Goal: Task Accomplishment & Management: Use online tool/utility

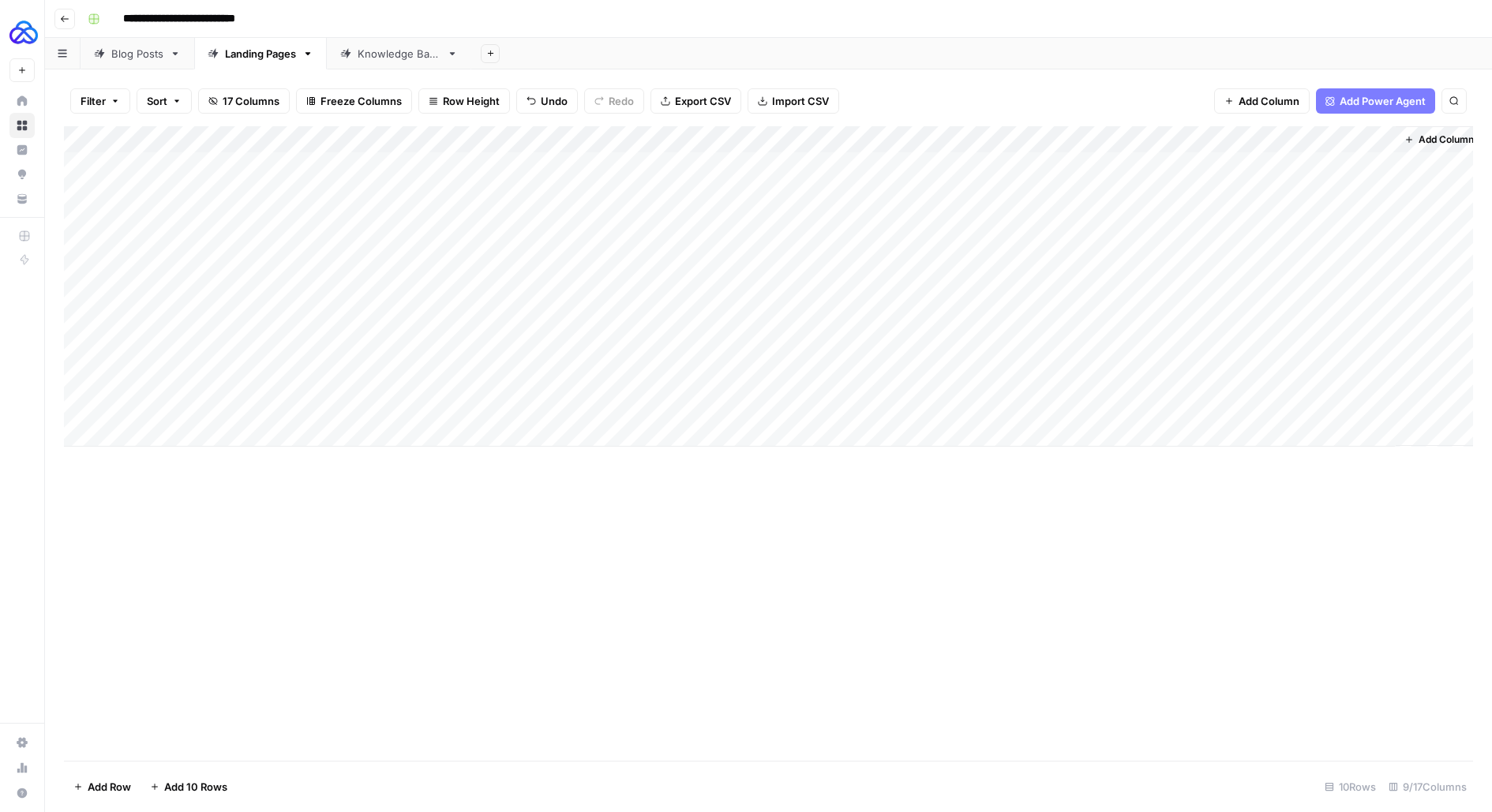
click at [143, 52] on div "Blog Posts" at bounding box center [138, 53] width 52 height 16
click at [148, 52] on div "Blog Posts" at bounding box center [138, 53] width 52 height 16
click at [1209, 352] on div "Add Column" at bounding box center [768, 259] width 1409 height 266
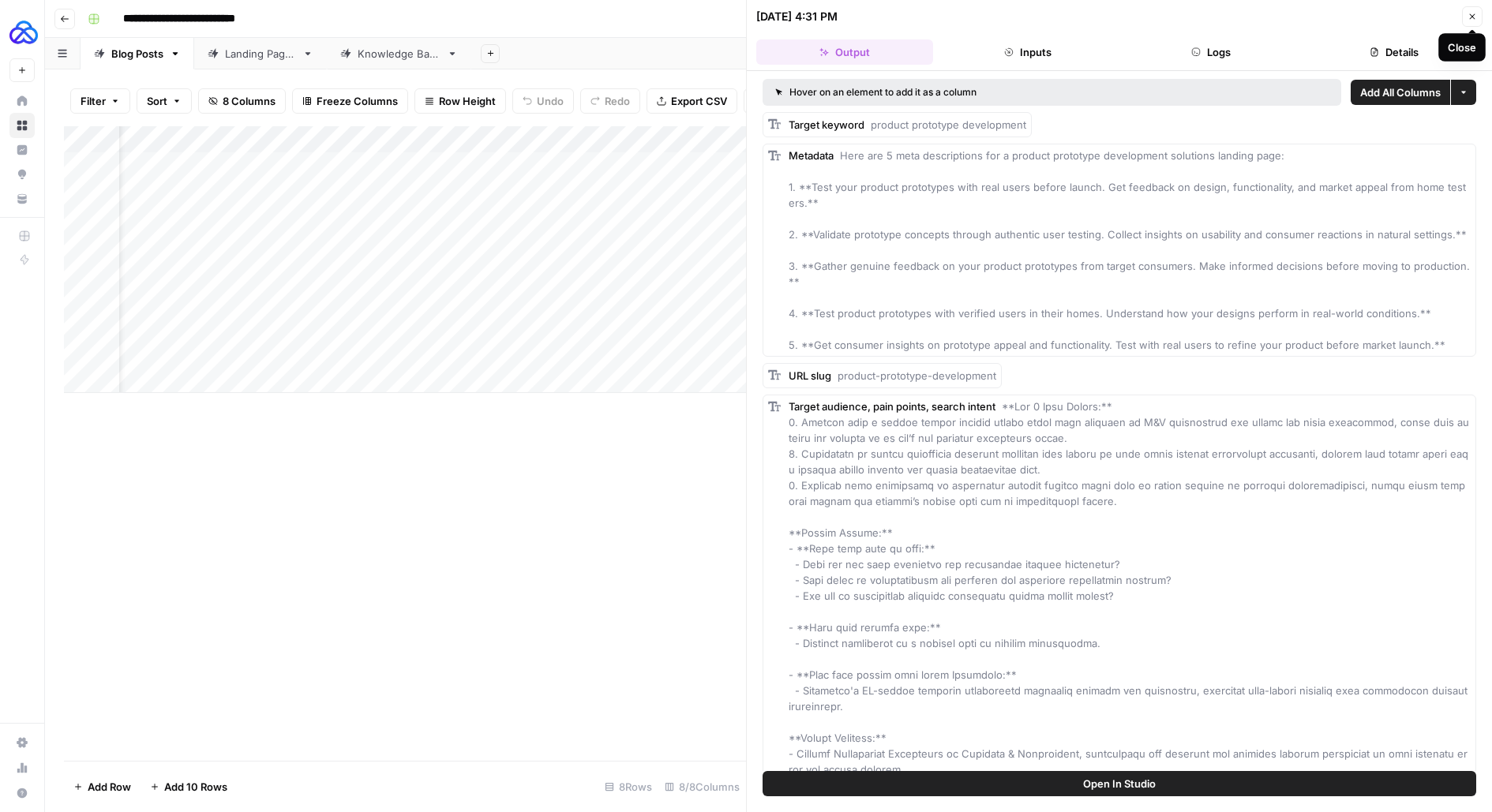
click at [1476, 16] on icon "button" at bounding box center [1472, 16] width 10 height 10
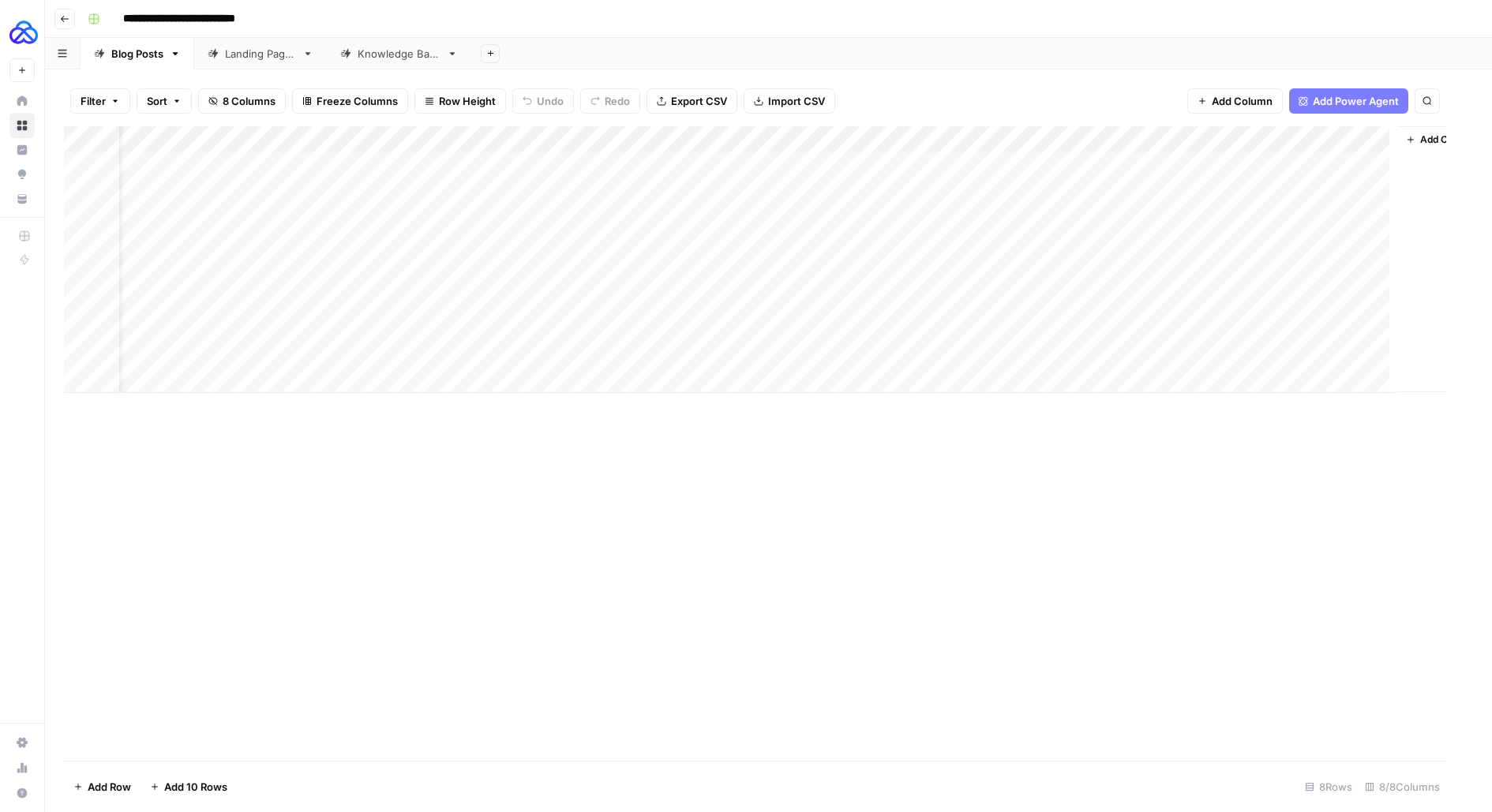
scroll to position [0, 49]
click at [264, 378] on div "Add Column" at bounding box center [768, 259] width 1409 height 266
type textarea "**********"
click at [536, 445] on div "Add Column" at bounding box center [768, 443] width 1409 height 634
click at [562, 375] on div "Add Column" at bounding box center [768, 273] width 1409 height 293
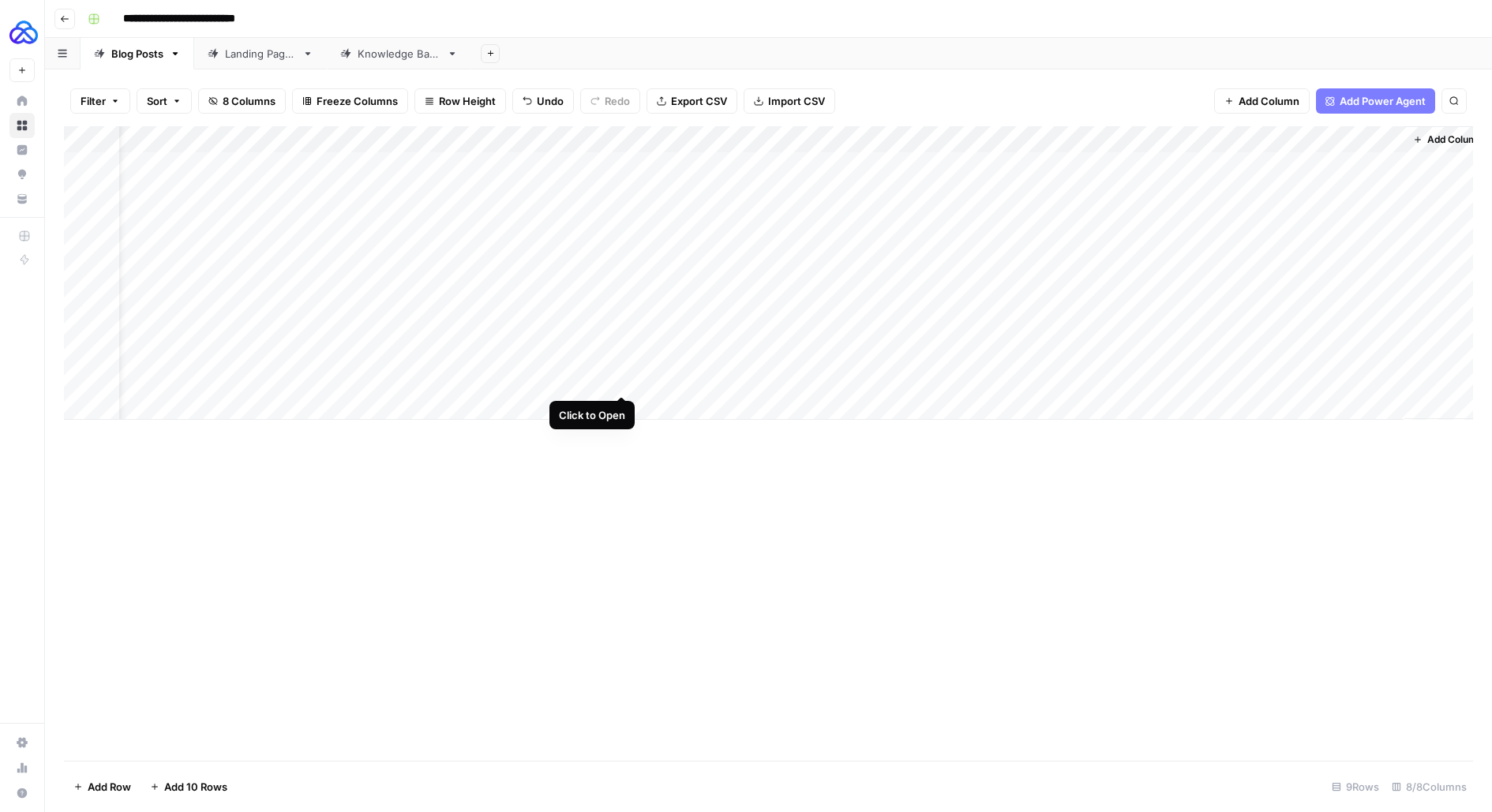
click at [625, 382] on div "Add Column" at bounding box center [768, 273] width 1409 height 293
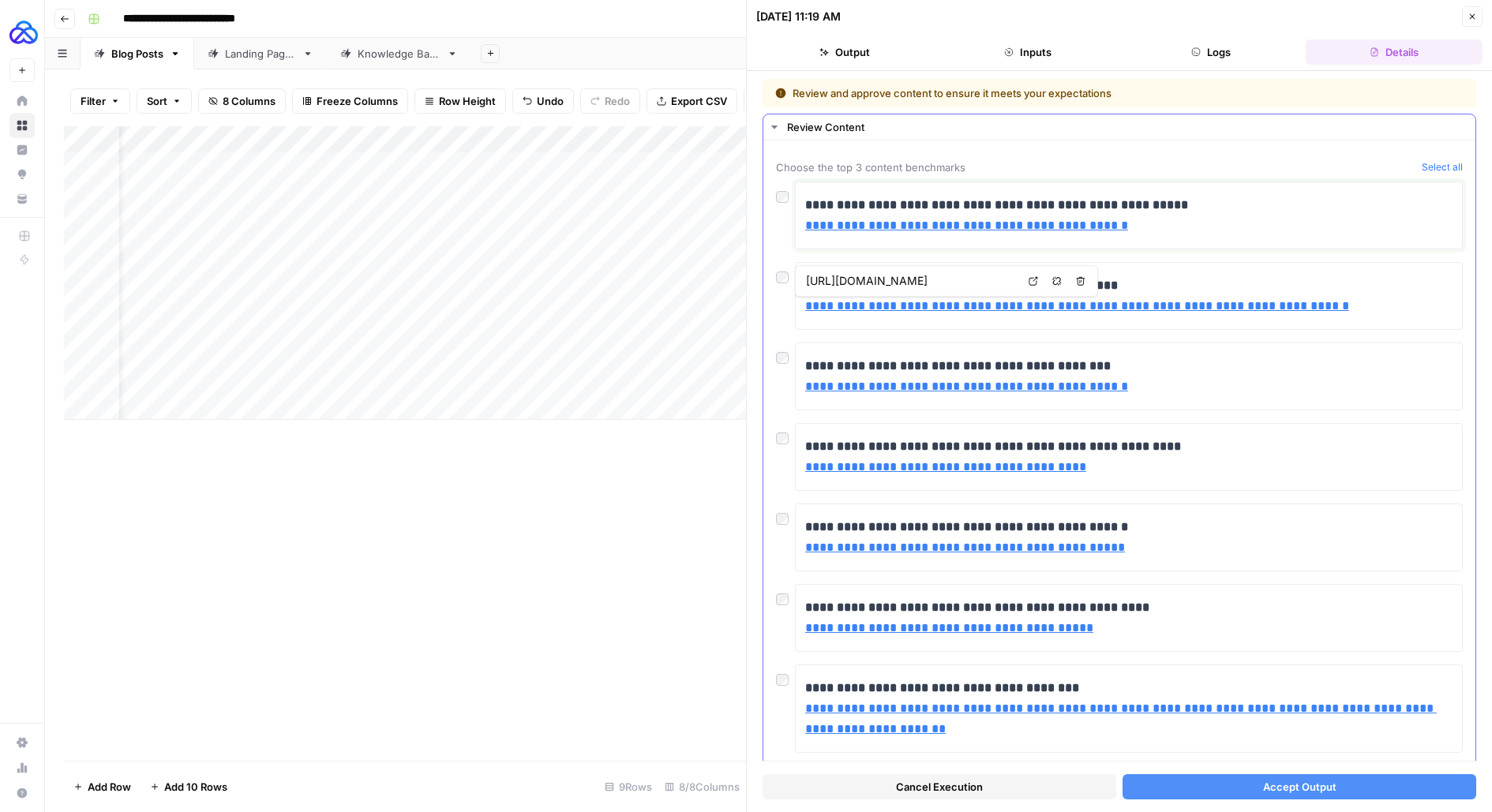
click at [1039, 224] on link "**********" at bounding box center [967, 225] width 323 height 11
click at [954, 202] on input "[URL][DOMAIN_NAME]" at bounding box center [911, 201] width 210 height 16
click at [935, 228] on link "**********" at bounding box center [967, 225] width 323 height 11
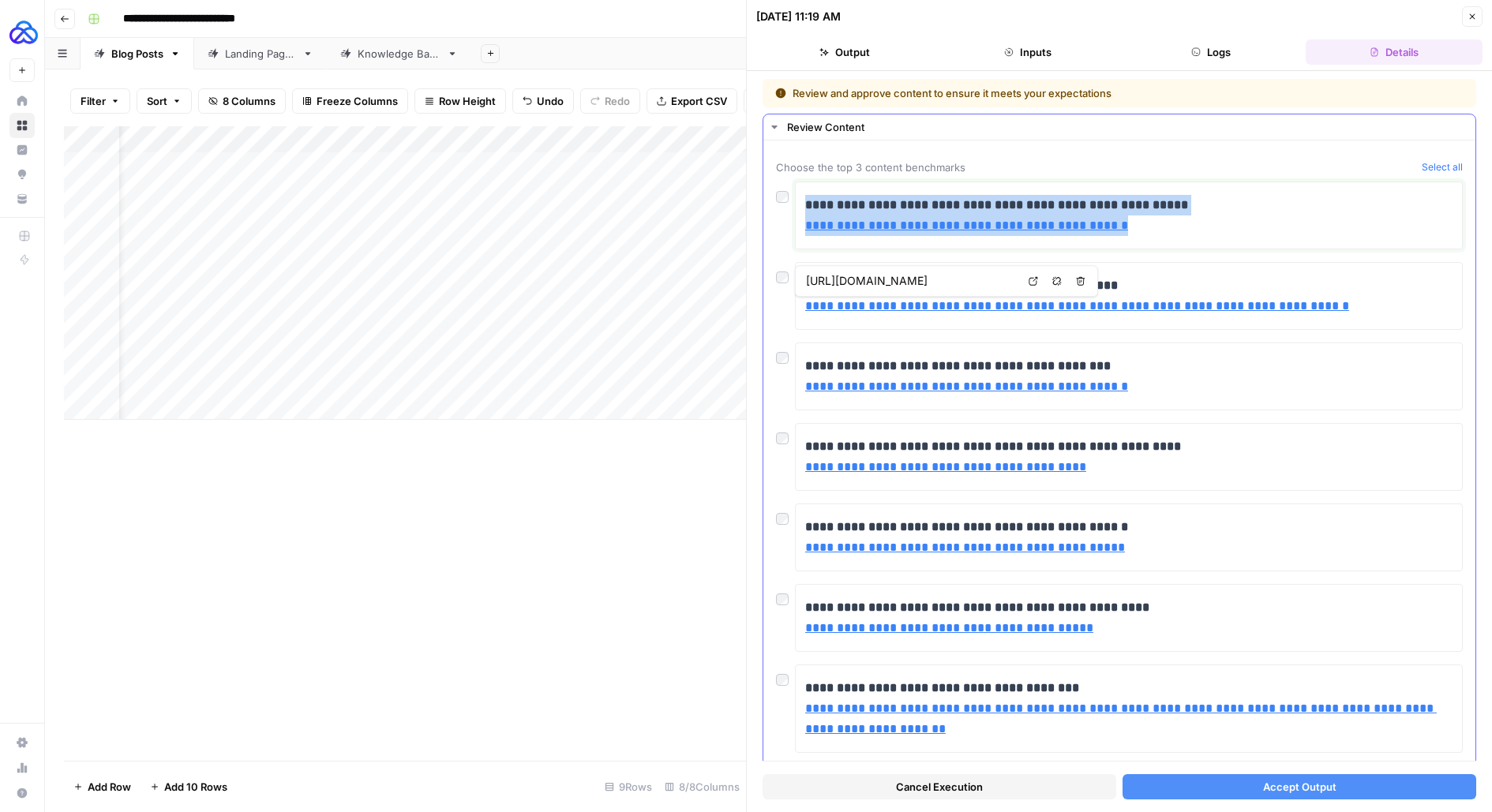
click at [935, 228] on link "**********" at bounding box center [967, 225] width 323 height 11
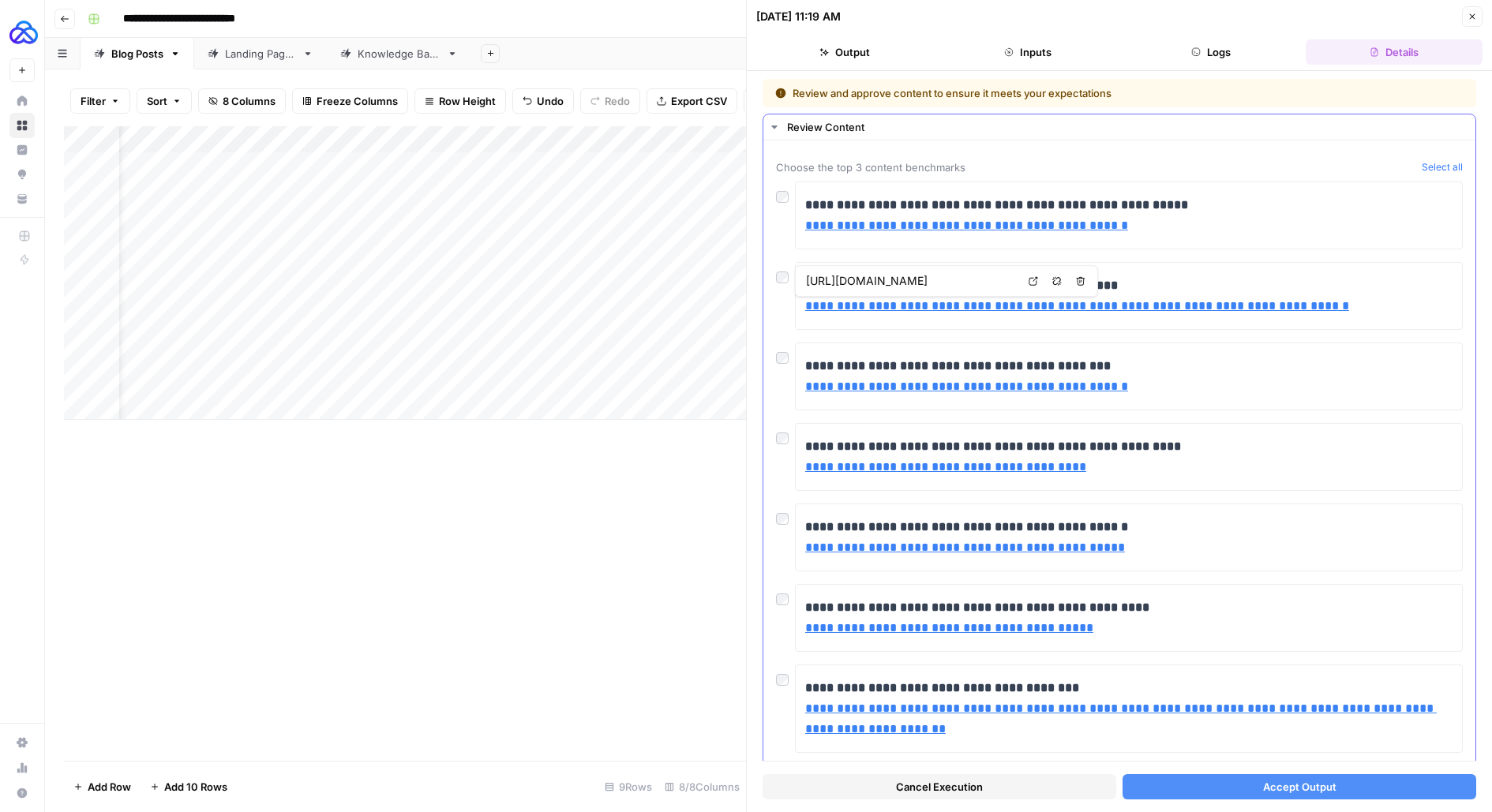
click at [1062, 242] on div "**********" at bounding box center [1129, 215] width 668 height 68
drag, startPoint x: 1116, startPoint y: 226, endPoint x: 802, endPoint y: 225, distance: 314.0
click at [802, 225] on div "**********" at bounding box center [1129, 215] width 668 height 68
copy link "**********"
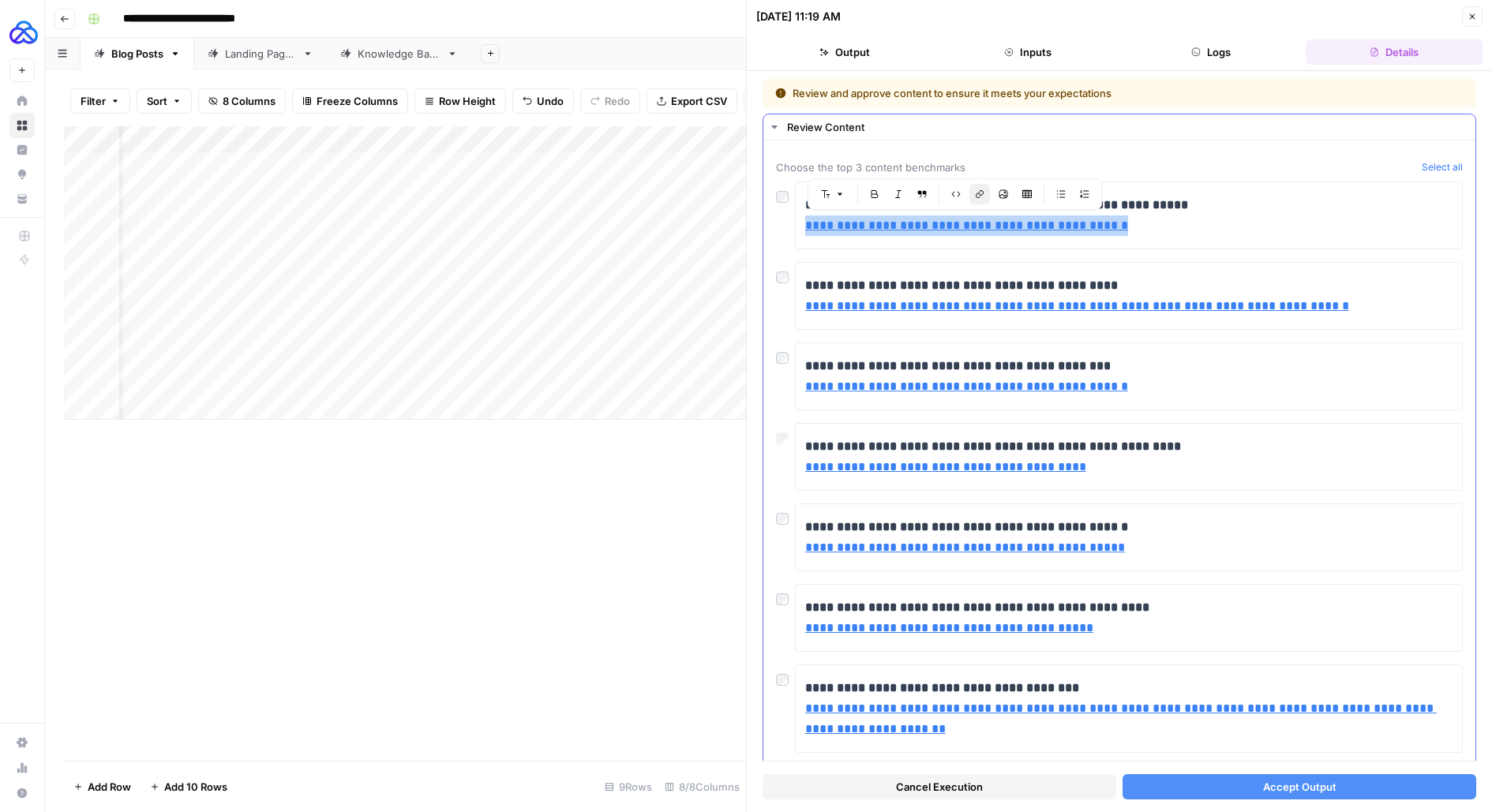
scroll to position [32, 0]
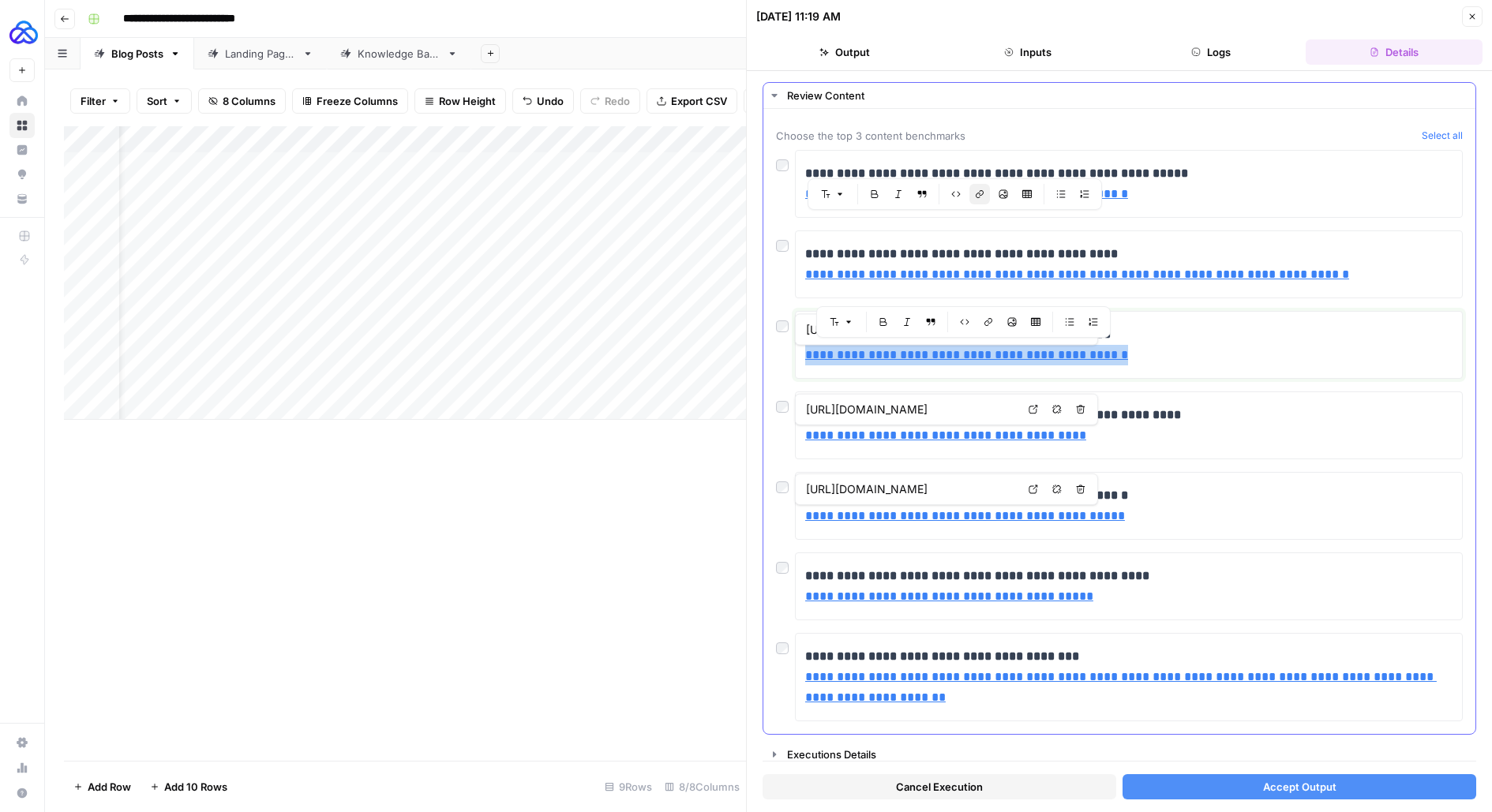
drag, startPoint x: 1158, startPoint y: 351, endPoint x: 803, endPoint y: 354, distance: 355.0
click at [805, 354] on p "**********" at bounding box center [1129, 345] width 648 height 41
copy link "**********"
click at [1252, 783] on button "Accept Output" at bounding box center [1299, 787] width 353 height 25
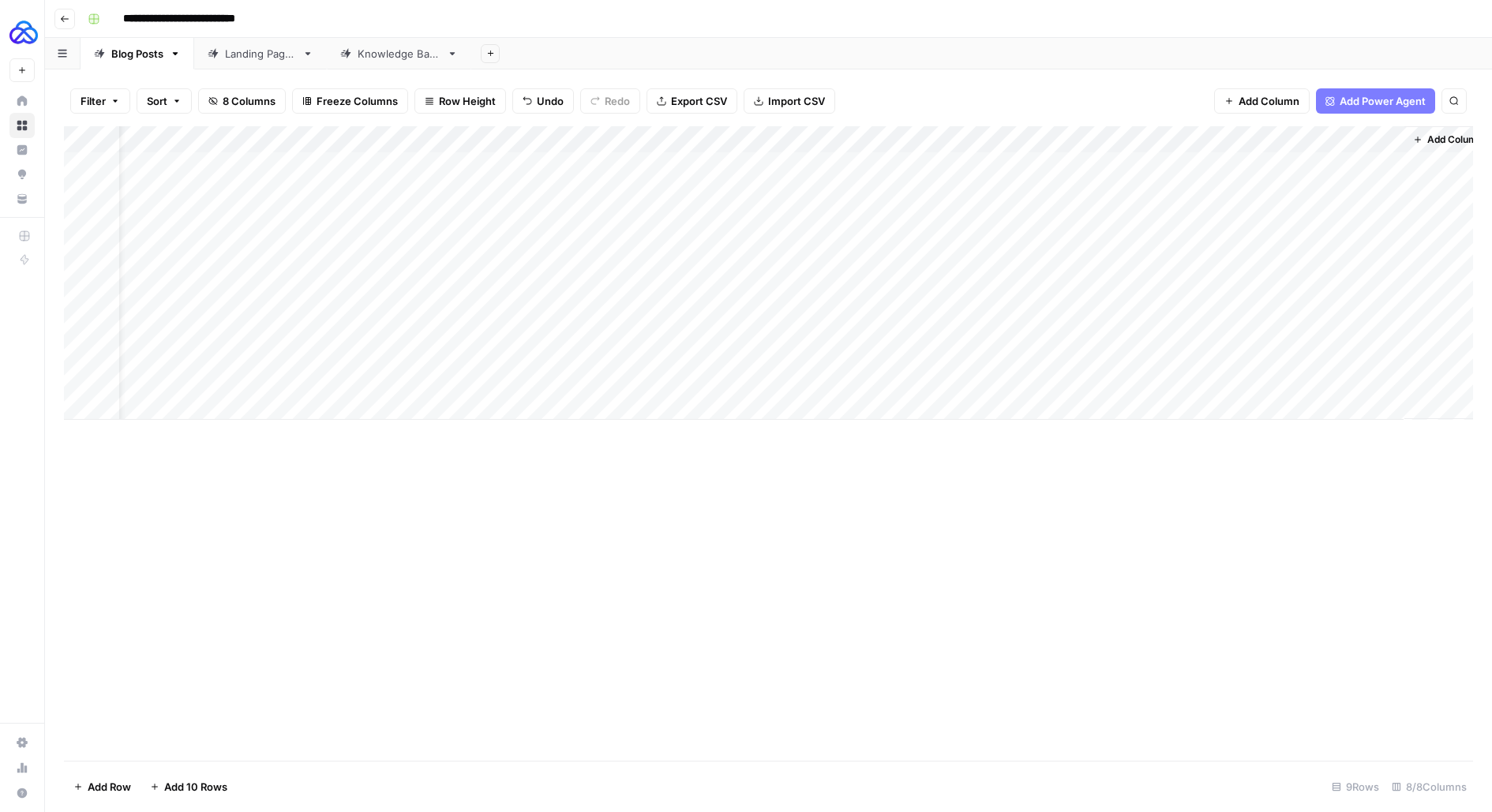
click at [1162, 377] on div "Add Column" at bounding box center [768, 273] width 1409 height 293
click at [1230, 379] on div "Add Column" at bounding box center [768, 273] width 1409 height 293
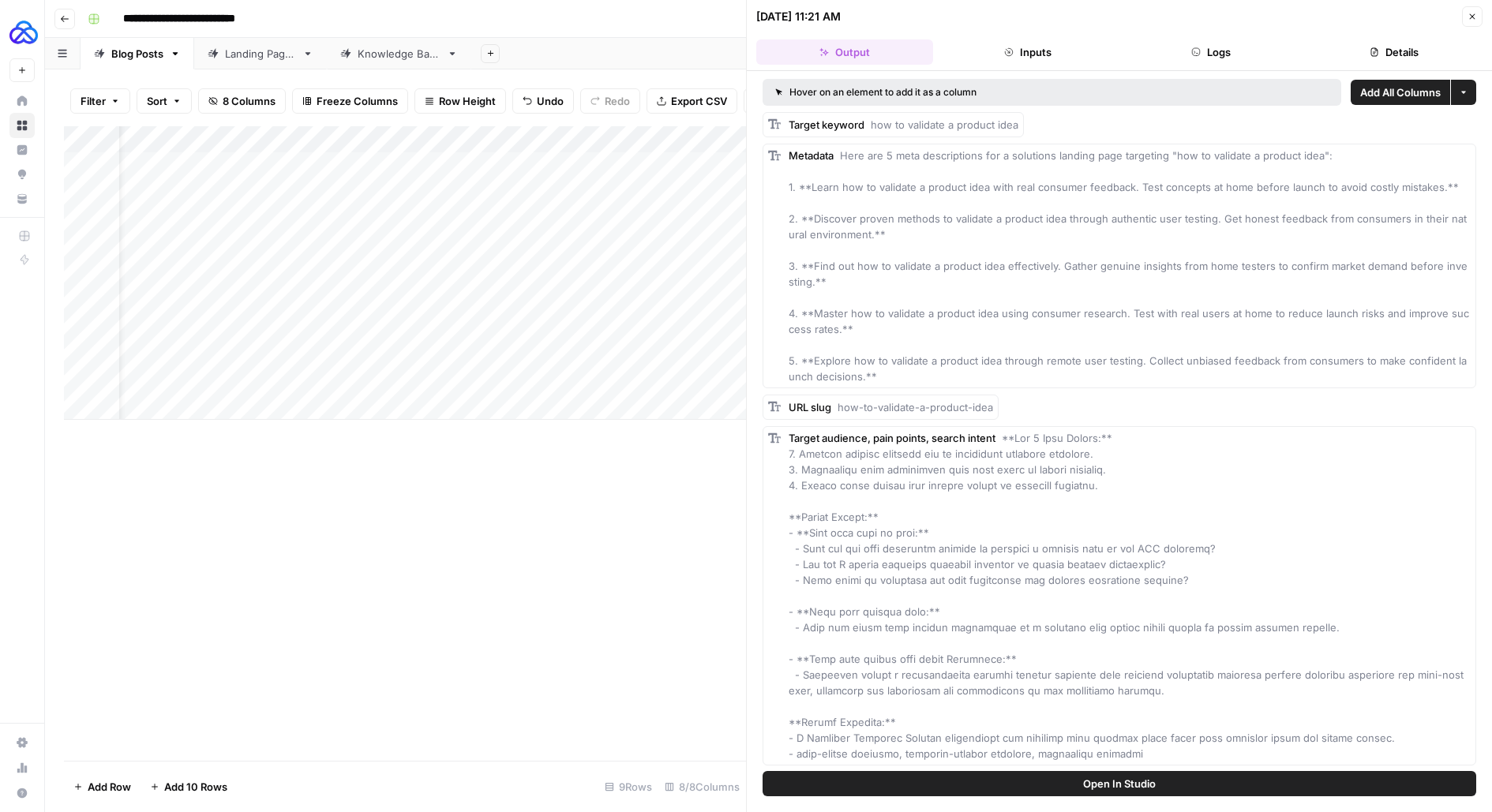
click at [269, 381] on div "Add Column" at bounding box center [405, 273] width 682 height 293
click at [269, 381] on textarea "**********" at bounding box center [353, 381] width 285 height 22
drag, startPoint x: 839, startPoint y: 406, endPoint x: 1003, endPoint y: 406, distance: 164.0
click at [1003, 406] on div "URL slug how-to-validate-a-product-idea" at bounding box center [1119, 406] width 714 height 25
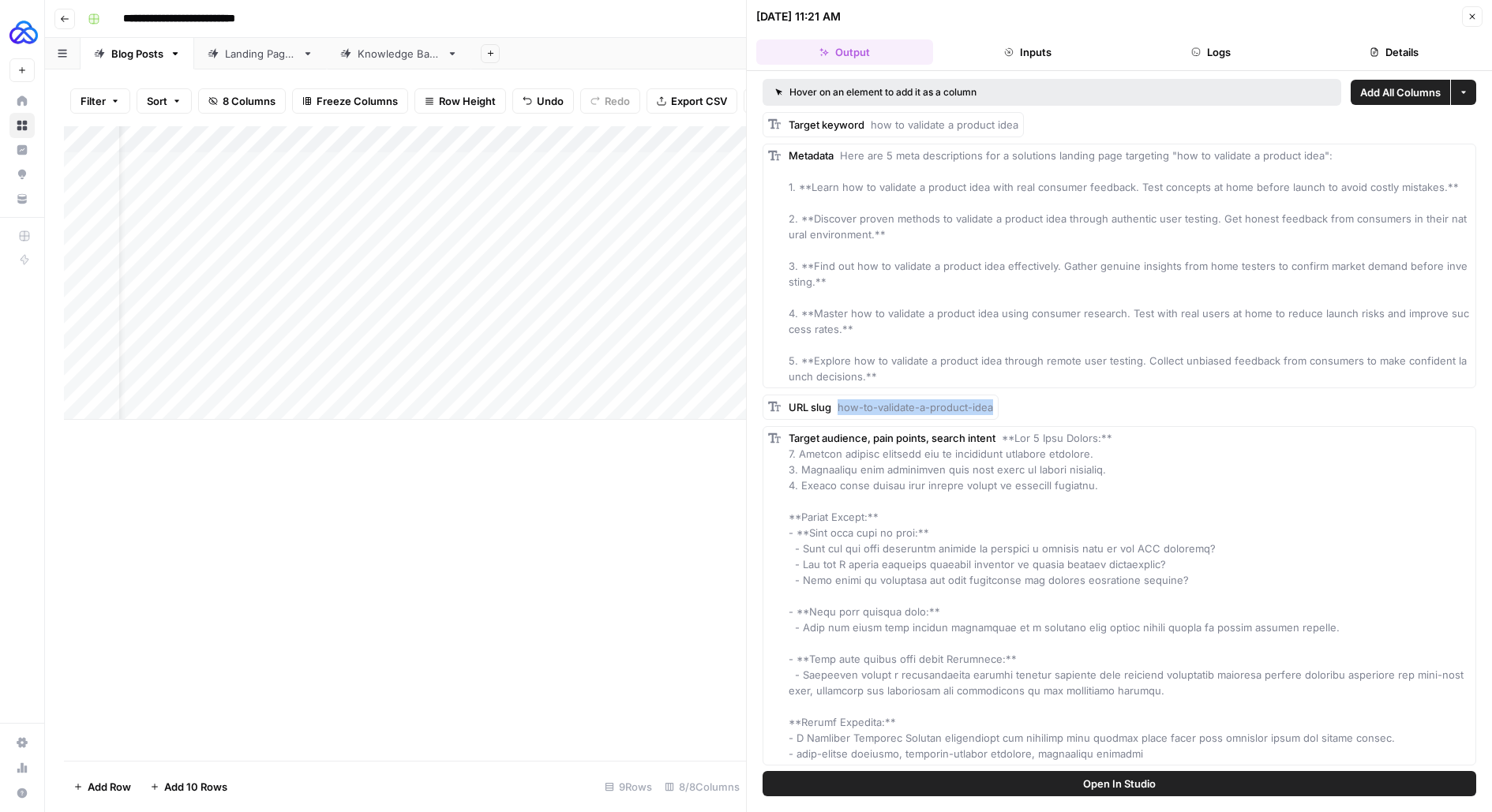
copy span "how-to-validate-a-product-idea"
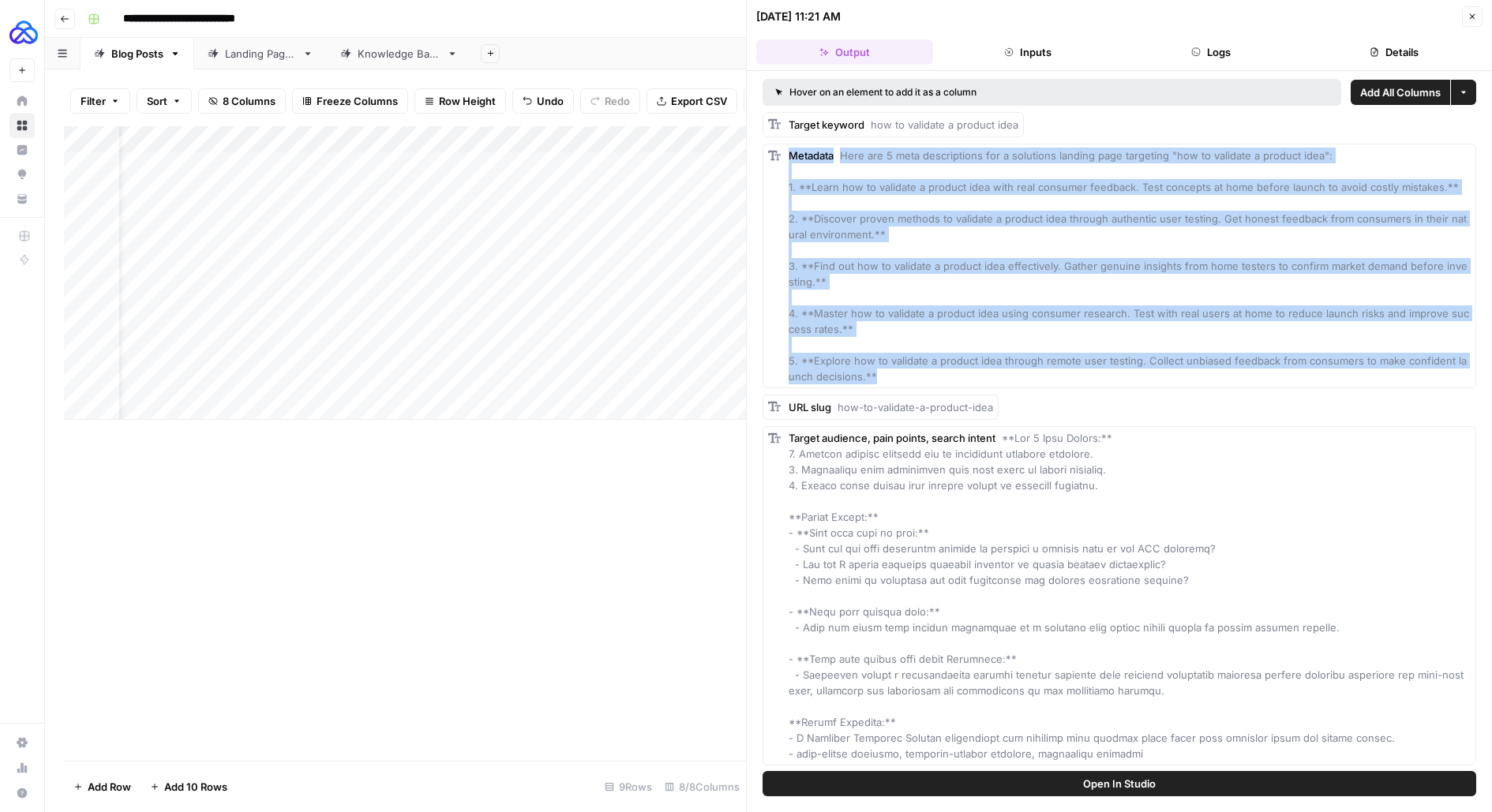
drag, startPoint x: 862, startPoint y: 373, endPoint x: 766, endPoint y: 182, distance: 213.8
click at [766, 182] on div "Metadata Here are 5 meta descriptions for a solutions landing page targeting "h…" at bounding box center [1119, 265] width 714 height 245
click at [831, 215] on span "Here are 5 meta descriptions for a solutions landing page targeting "how to val…" at bounding box center [1129, 265] width 680 height 234
drag, startPoint x: 784, startPoint y: 181, endPoint x: 872, endPoint y: 368, distance: 206.7
click at [872, 368] on div "Metadata Here are 5 meta descriptions for a solutions landing page targeting "h…" at bounding box center [1119, 265] width 714 height 245
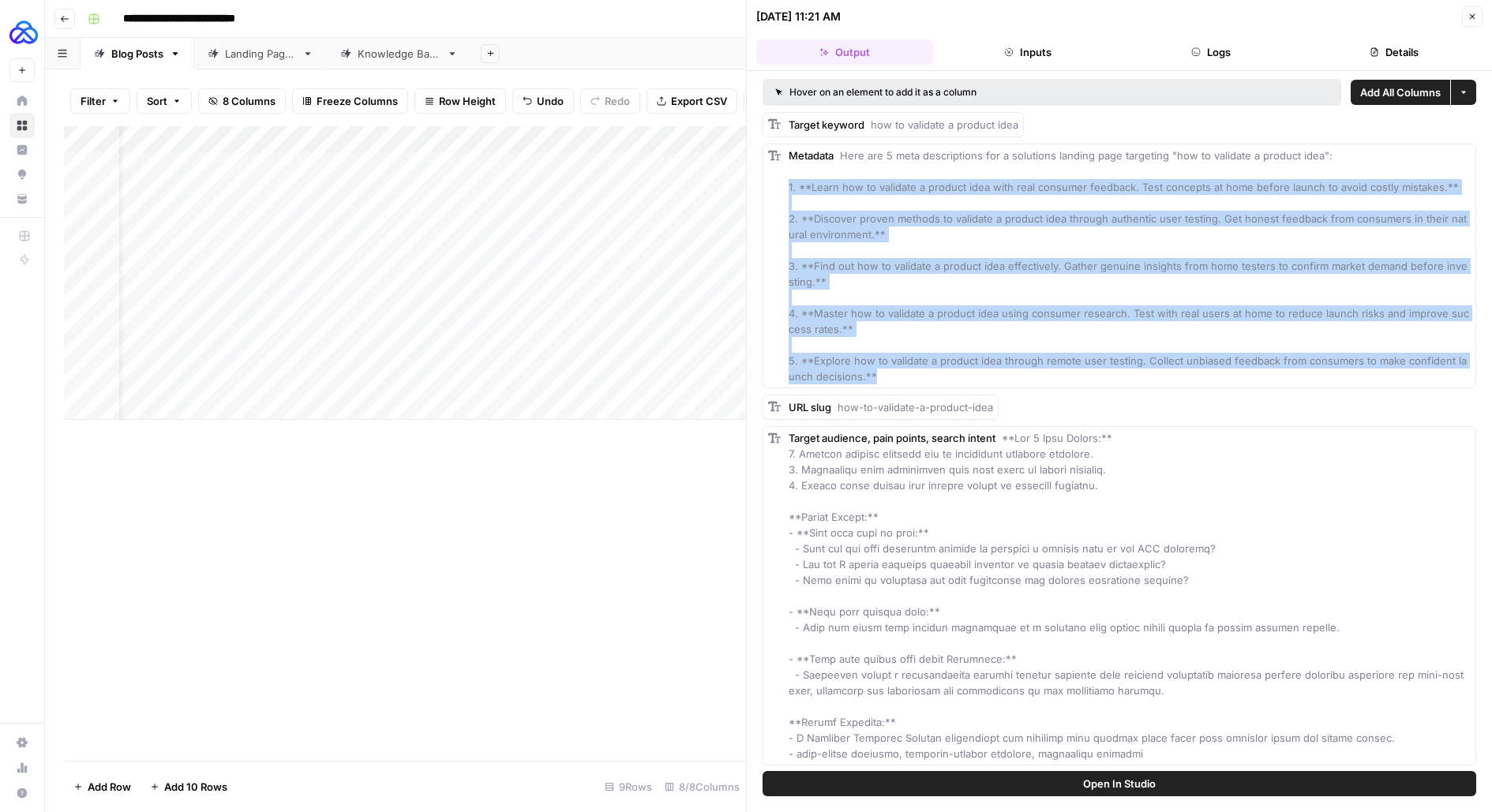
copy span "1. **Learn how to validate a product idea with real consumer feedback. Test con…"
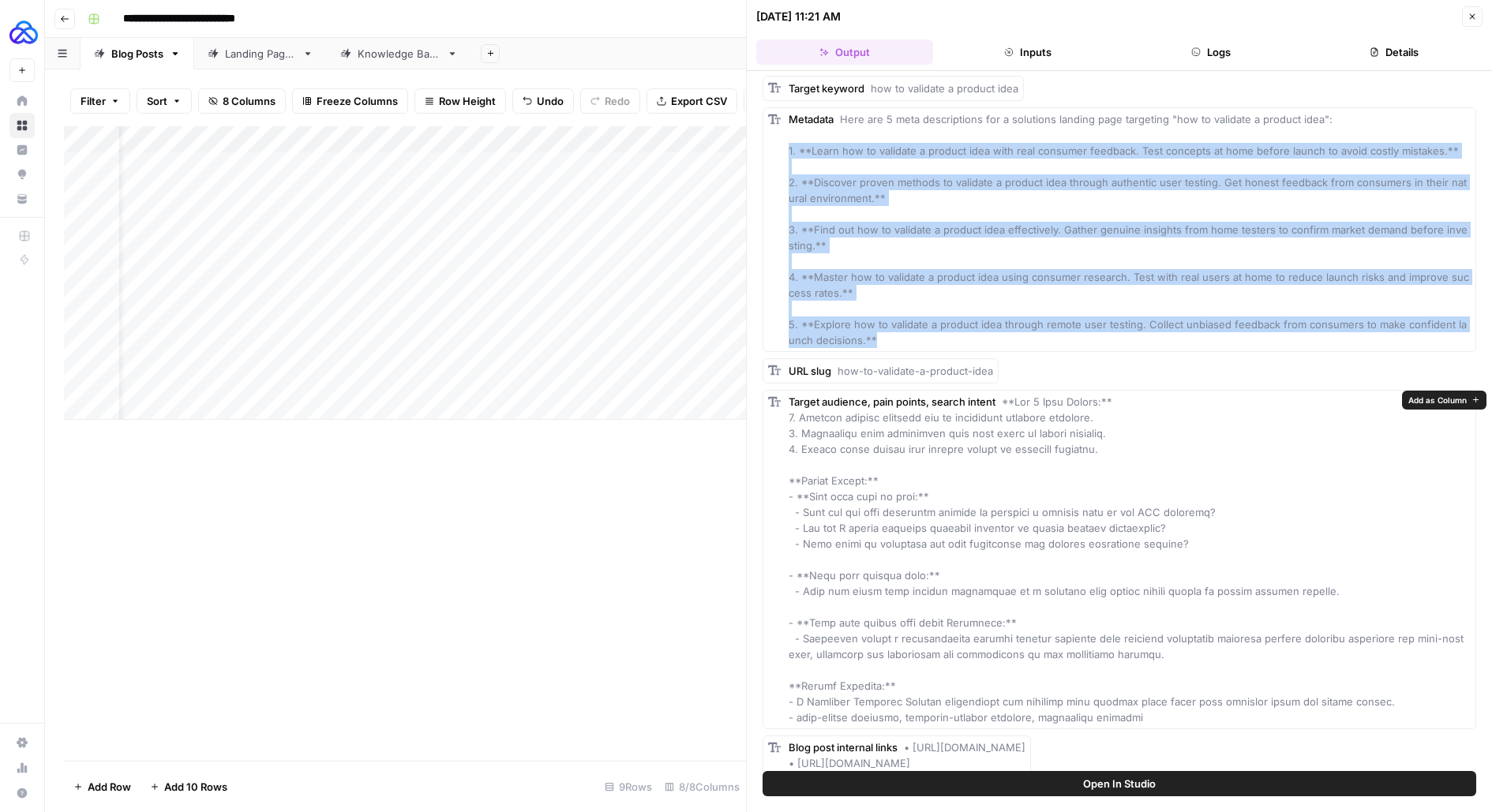
scroll to position [38, 0]
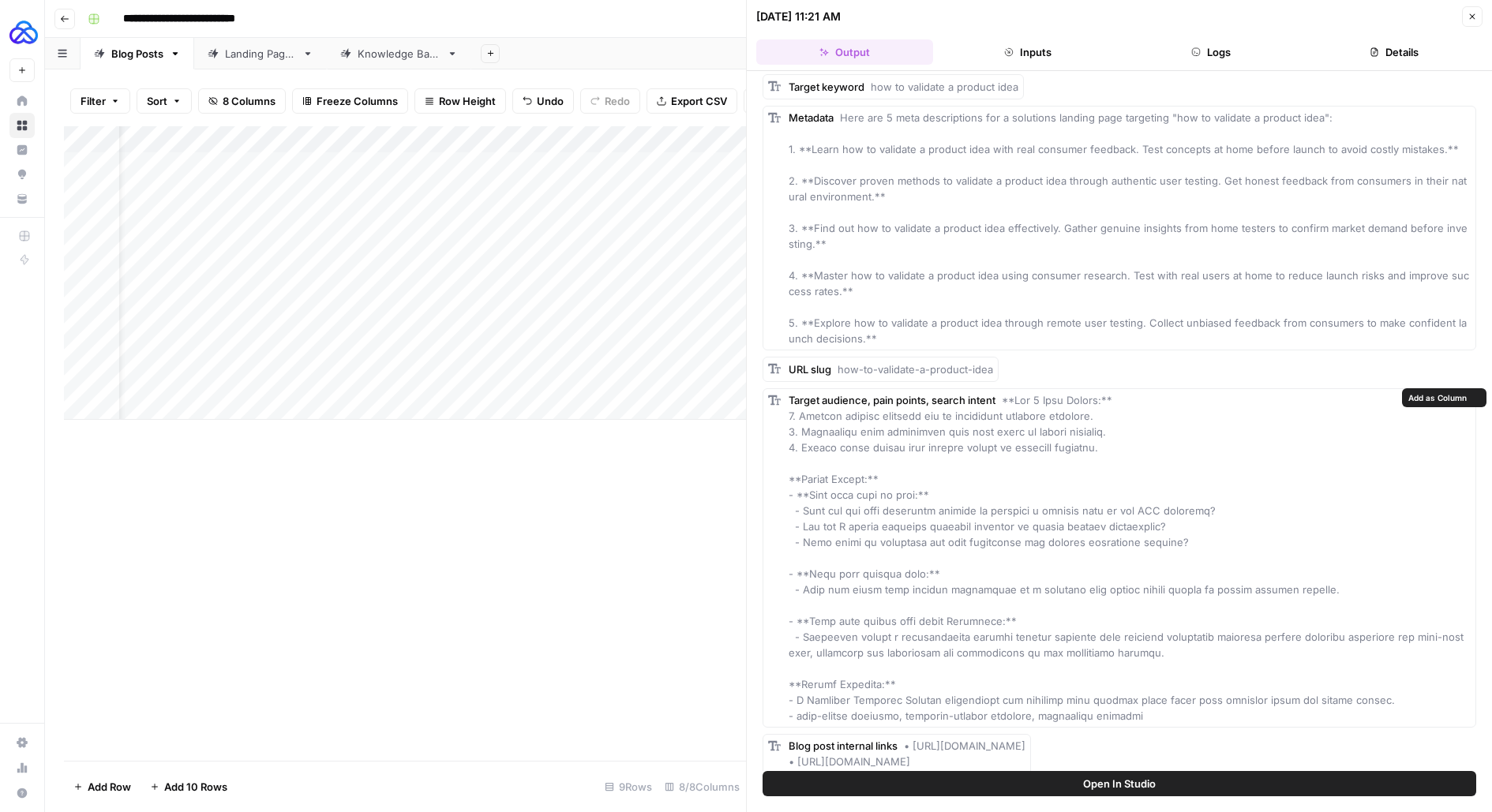
click at [1020, 445] on span at bounding box center [1127, 558] width 678 height 329
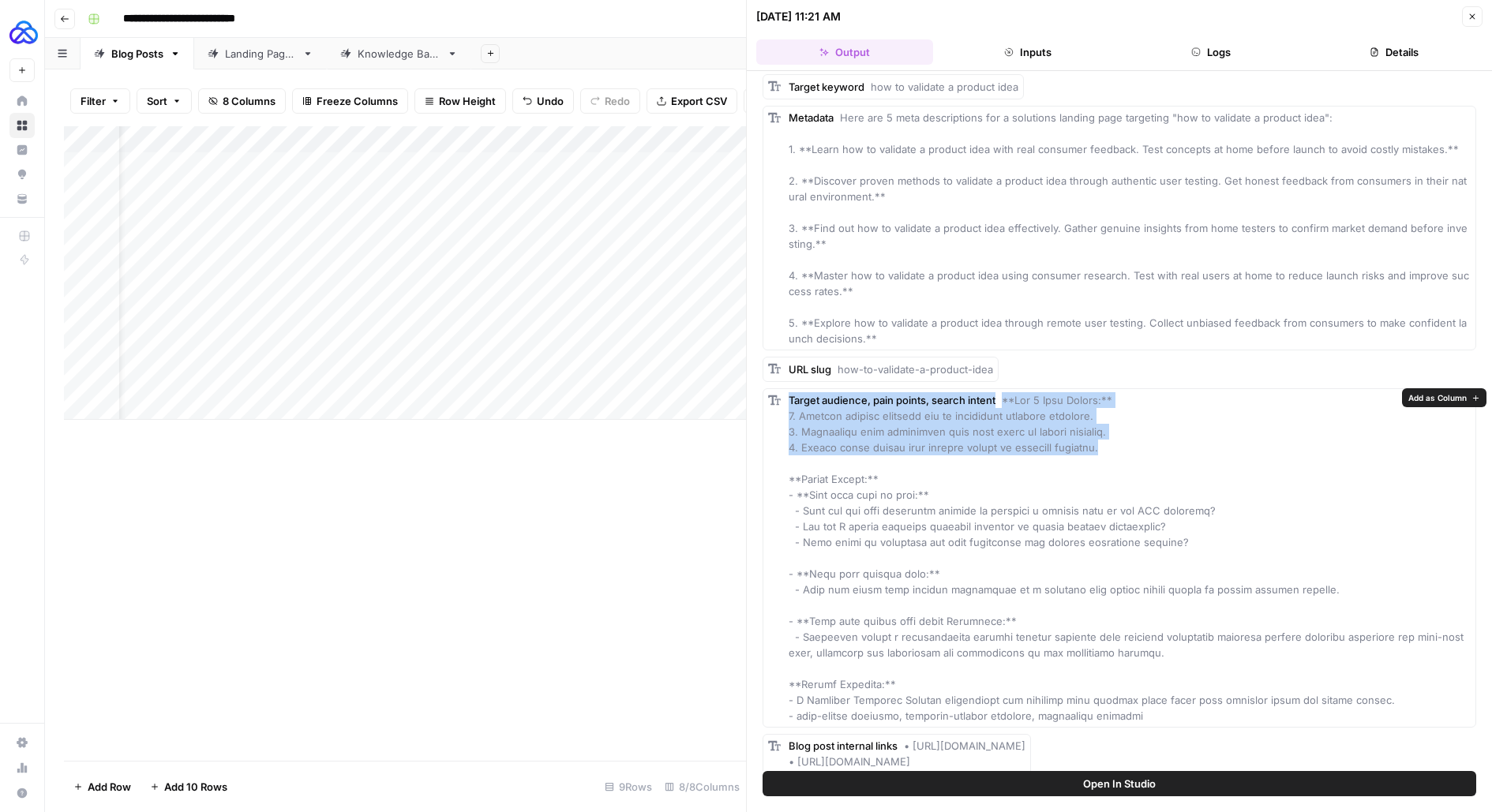
drag, startPoint x: 1077, startPoint y: 444, endPoint x: 776, endPoint y: 416, distance: 302.3
click at [776, 415] on div "Target audience, pain points, search intent" at bounding box center [1119, 558] width 714 height 339
click at [877, 415] on span at bounding box center [1127, 558] width 678 height 329
drag, startPoint x: 1118, startPoint y: 442, endPoint x: 779, endPoint y: 416, distance: 340.0
click at [779, 416] on div "Target audience, pain points, search intent" at bounding box center [1119, 558] width 714 height 339
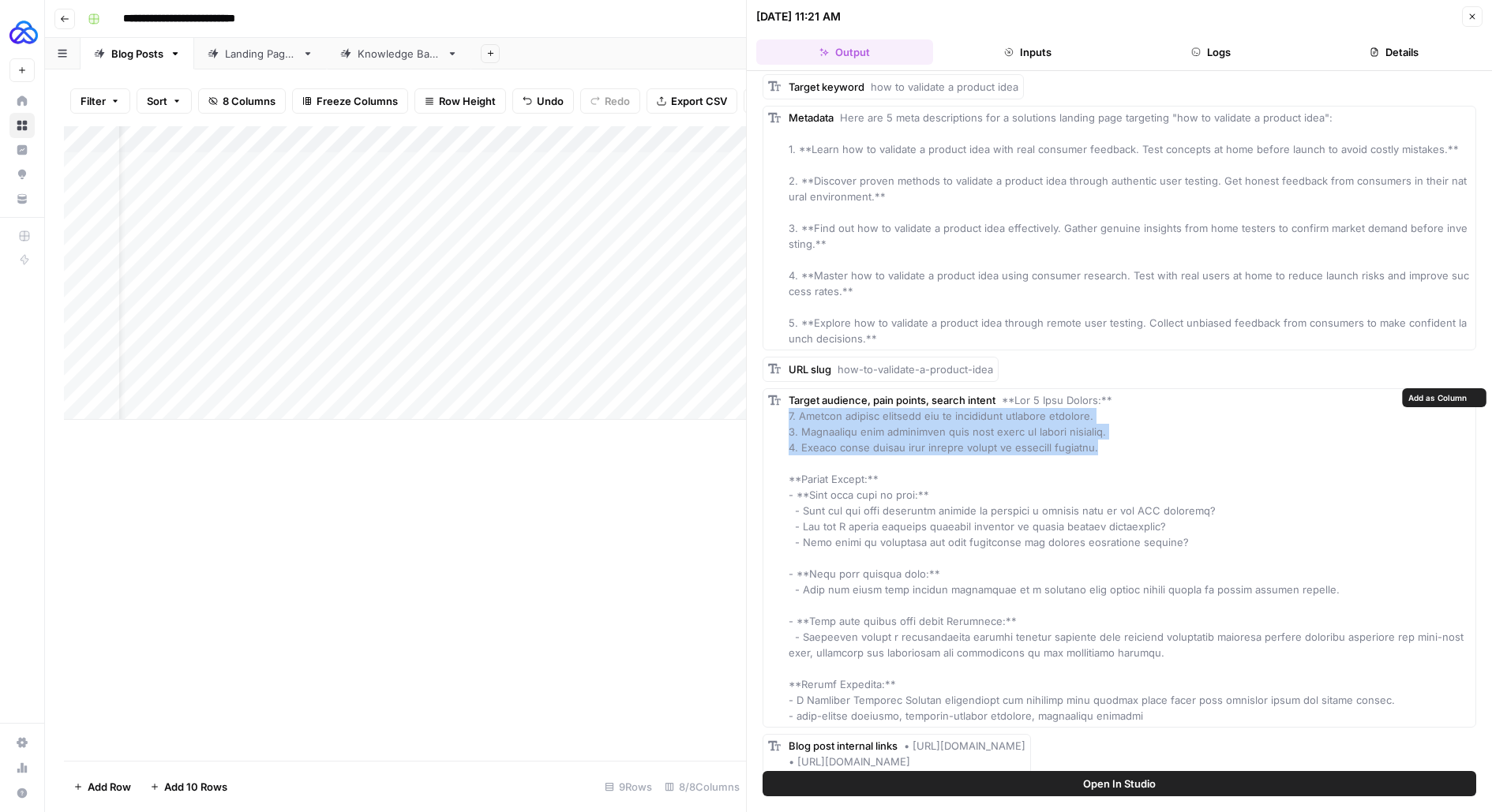
copy span "1. Fearing product failures due to inaccurate consumer feedback. 2. Struggling …"
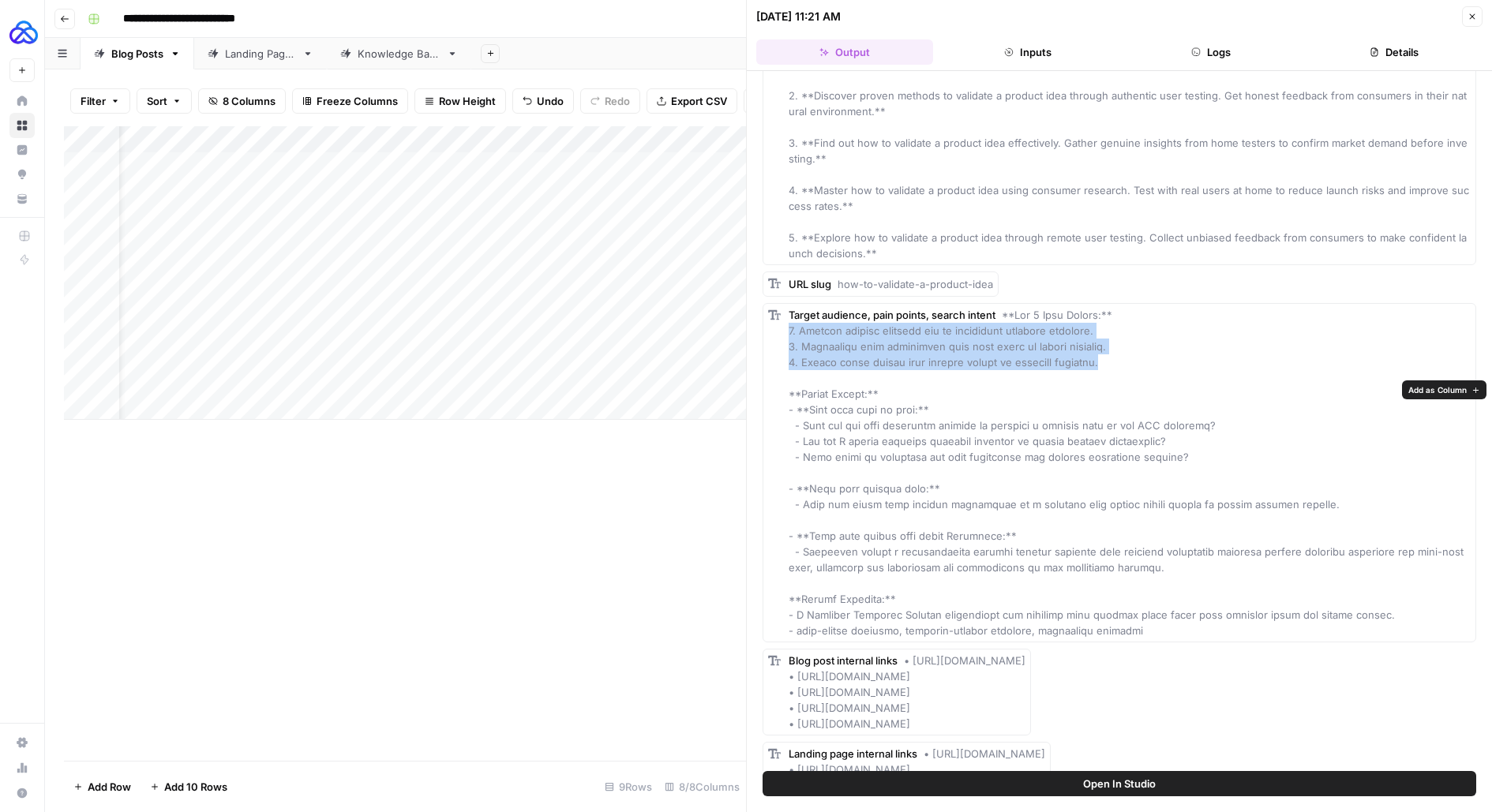
scroll to position [131, 0]
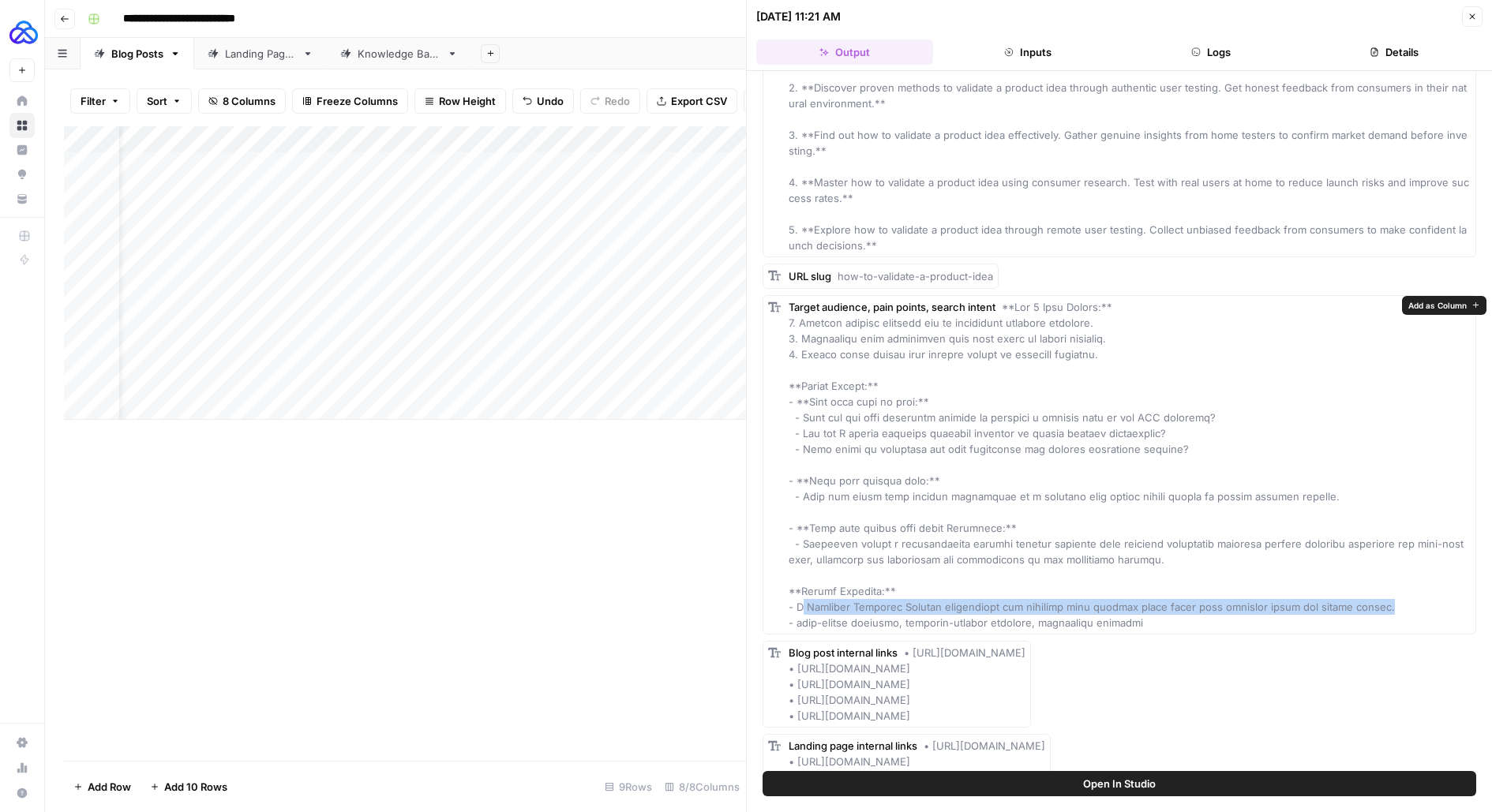
drag, startPoint x: 1403, startPoint y: 606, endPoint x: 799, endPoint y: 606, distance: 604.0
click at [799, 606] on div "Target audience, pain points, search intent" at bounding box center [1130, 465] width 682 height 331
drag, startPoint x: 796, startPoint y: 606, endPoint x: 1384, endPoint y: 601, distance: 588.0
click at [1384, 601] on div "Target audience, pain points, search intent" at bounding box center [1130, 465] width 682 height 331
copy span "A Consumer Insights Manager responsible for ensuring that product ideas align w…"
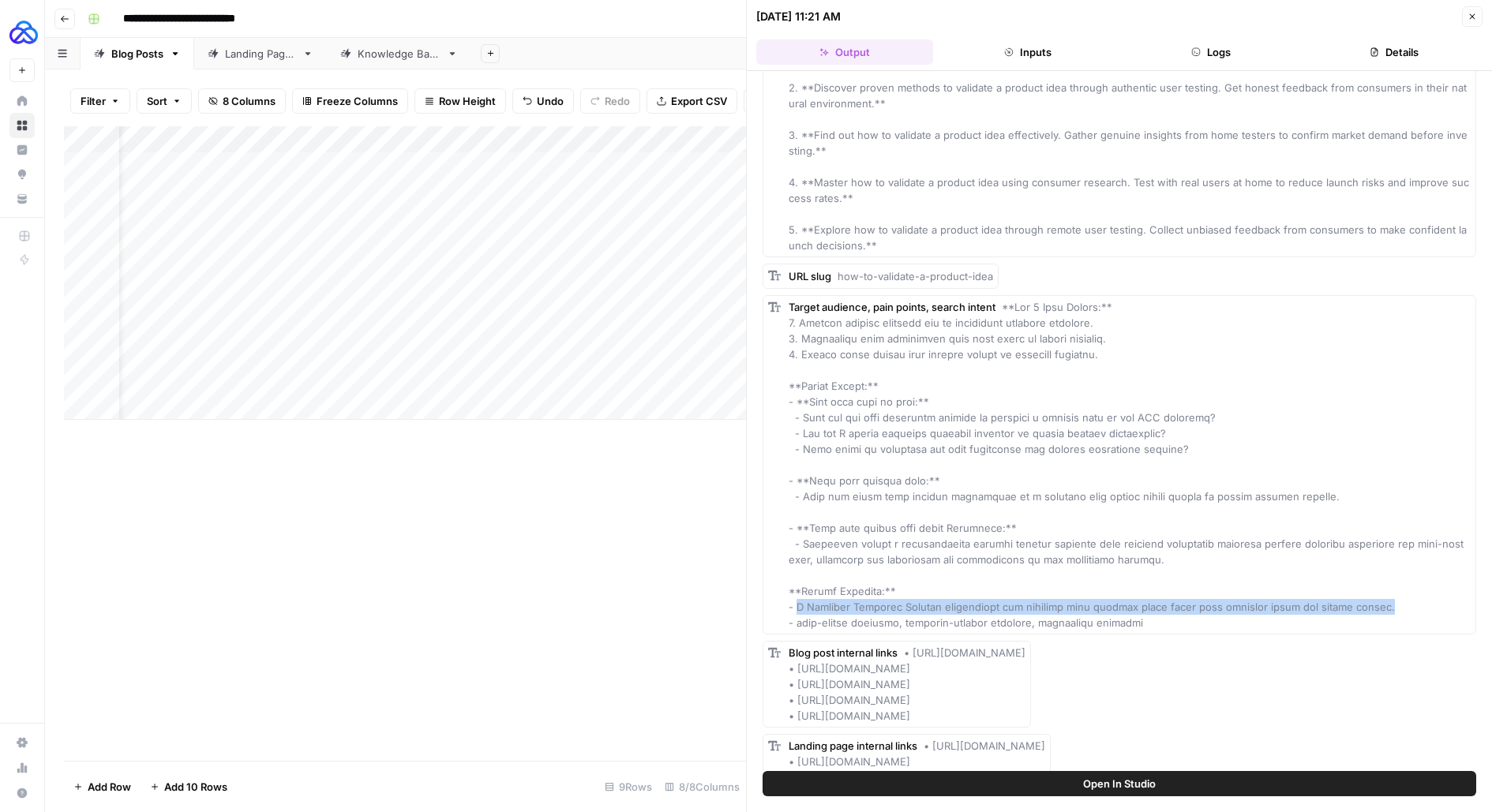
click at [419, 272] on div "Add Column" at bounding box center [405, 273] width 682 height 293
click at [505, 270] on div "Add Column" at bounding box center [405, 273] width 682 height 293
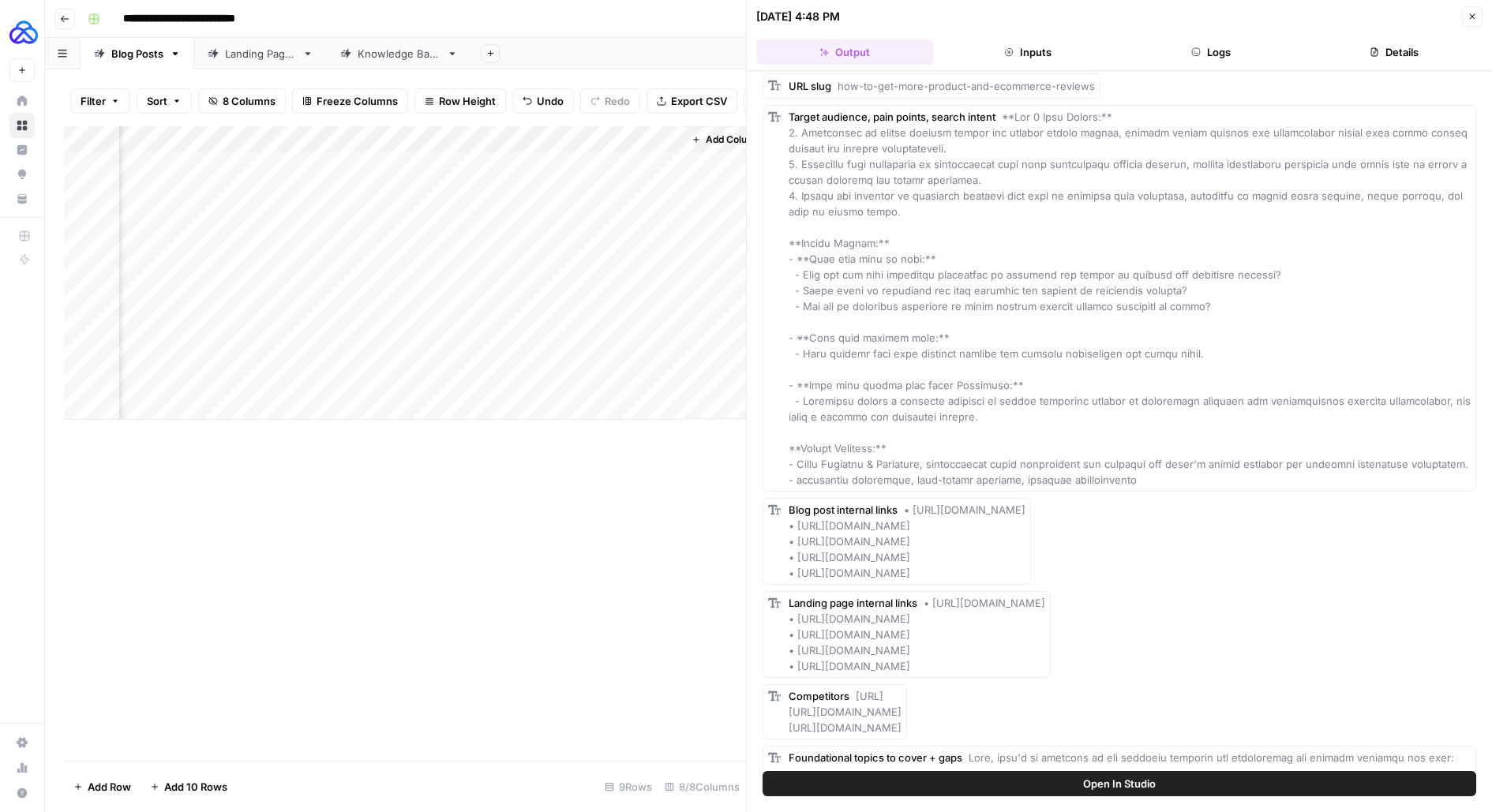
scroll to position [324, 0]
click at [1467, 19] on button "Close" at bounding box center [1472, 16] width 20 height 20
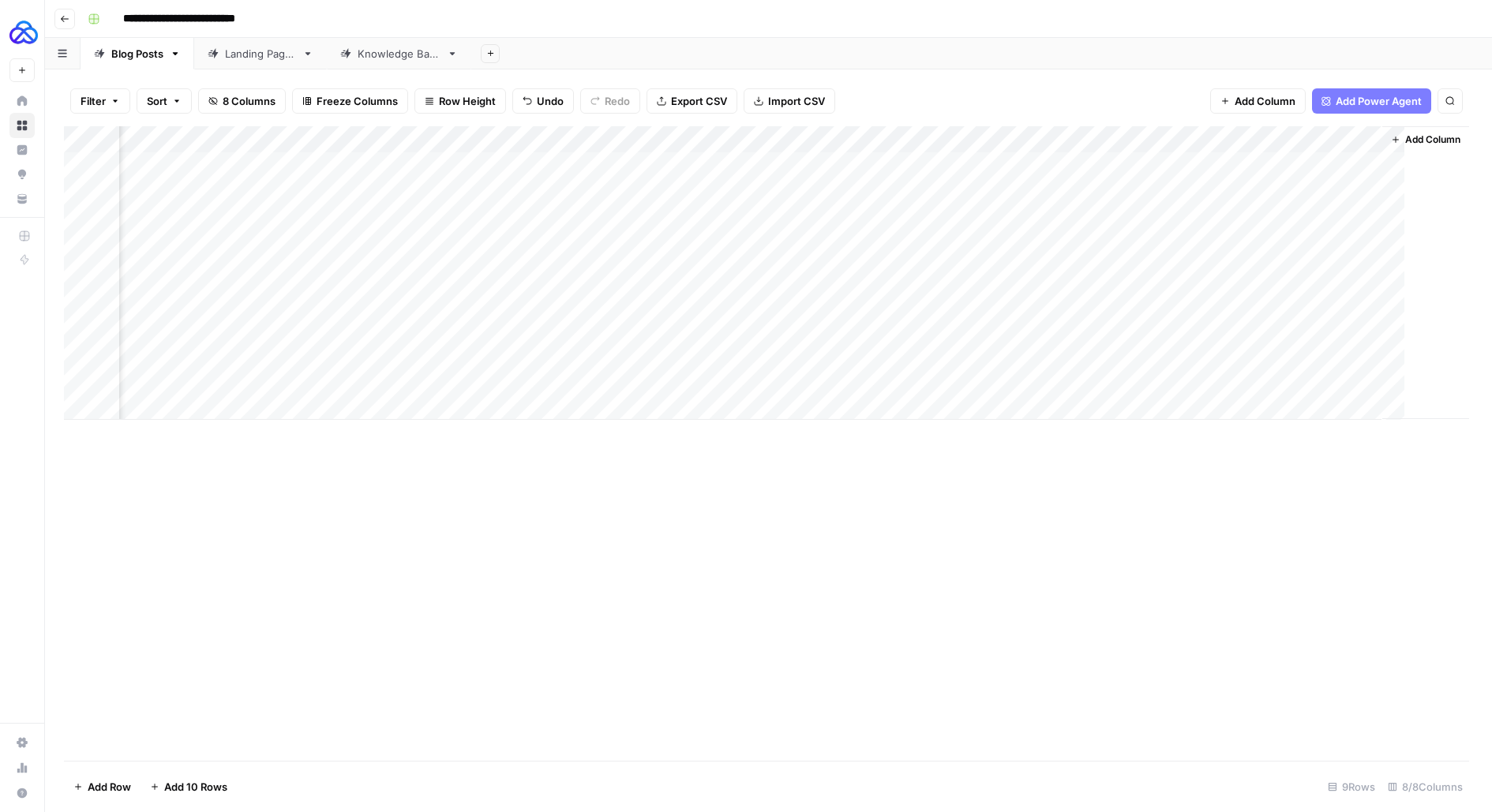
scroll to position [0, 49]
click at [1228, 378] on div "Add Column" at bounding box center [768, 273] width 1409 height 293
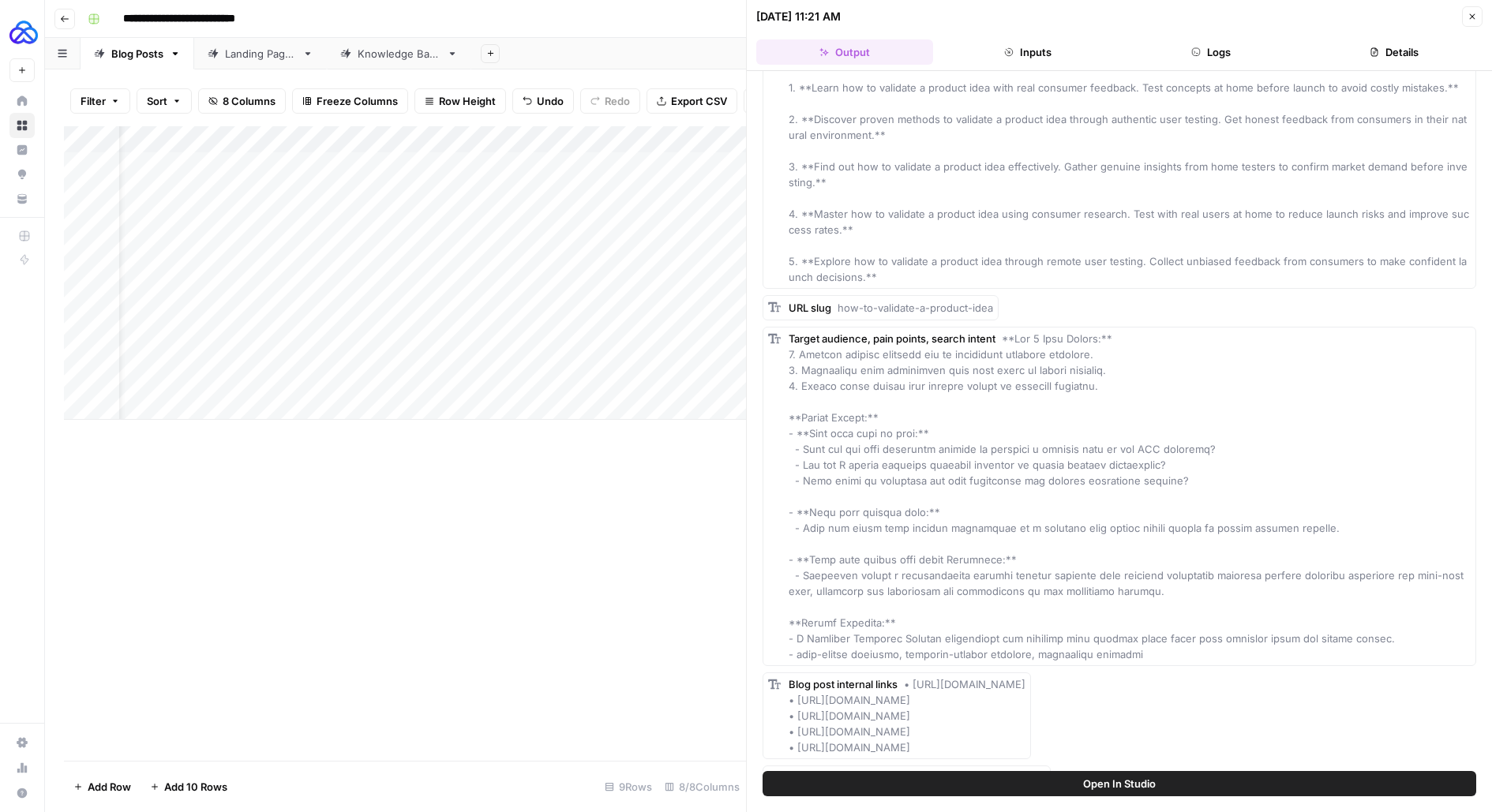
scroll to position [111, 0]
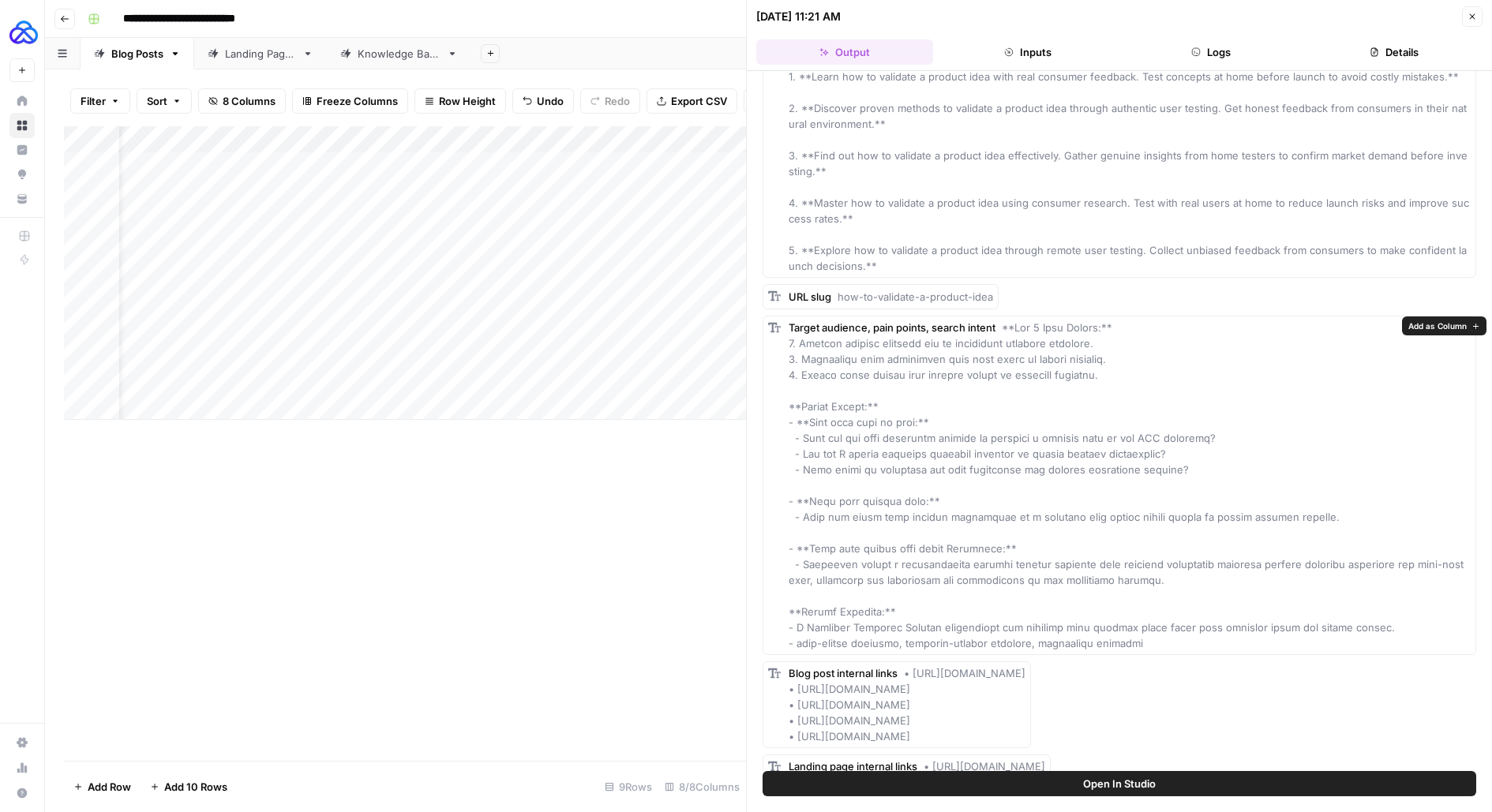
drag, startPoint x: 1186, startPoint y: 464, endPoint x: 790, endPoint y: 438, distance: 396.9
click at [789, 438] on div "Target audience, pain points, search intent" at bounding box center [1130, 485] width 682 height 331
copy span "- What are the most effective methods to validate a product idea in the CPG ind…"
drag, startPoint x: 1310, startPoint y: 515, endPoint x: 803, endPoint y: 516, distance: 507.0
click at [803, 516] on div "Target audience, pain points, search intent" at bounding box center [1130, 485] width 682 height 331
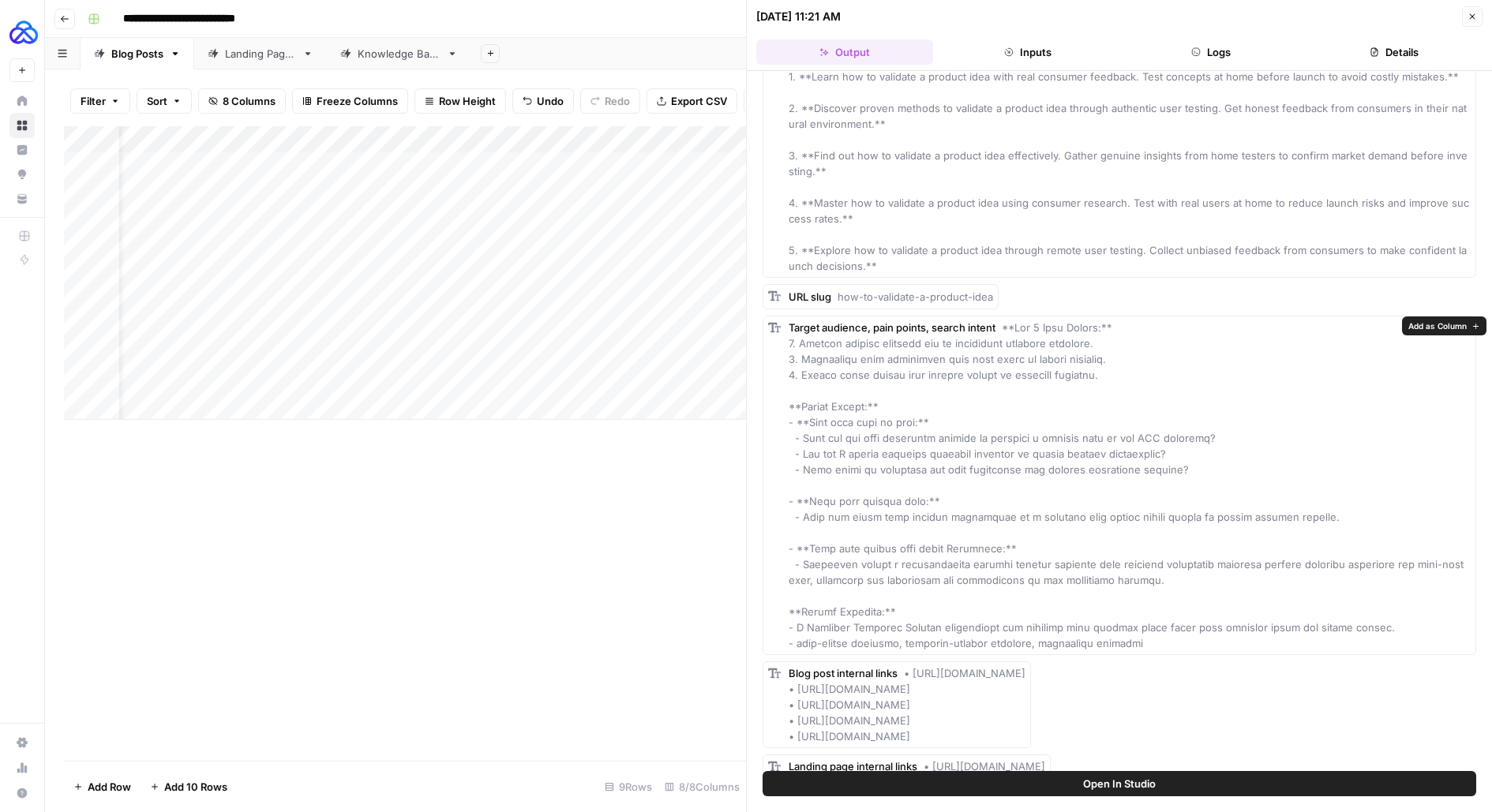
copy span "They are aware that product validation is a critical step before market launch …"
drag, startPoint x: 1123, startPoint y: 576, endPoint x: 803, endPoint y: 565, distance: 320.2
click at [803, 565] on div "Target audience, pain points, search intent" at bounding box center [1130, 485] width 682 height 331
copy span "Highlight offers a comprehensive product testing platform that provides actiona…"
drag, startPoint x: 1320, startPoint y: 511, endPoint x: 803, endPoint y: 518, distance: 517.0
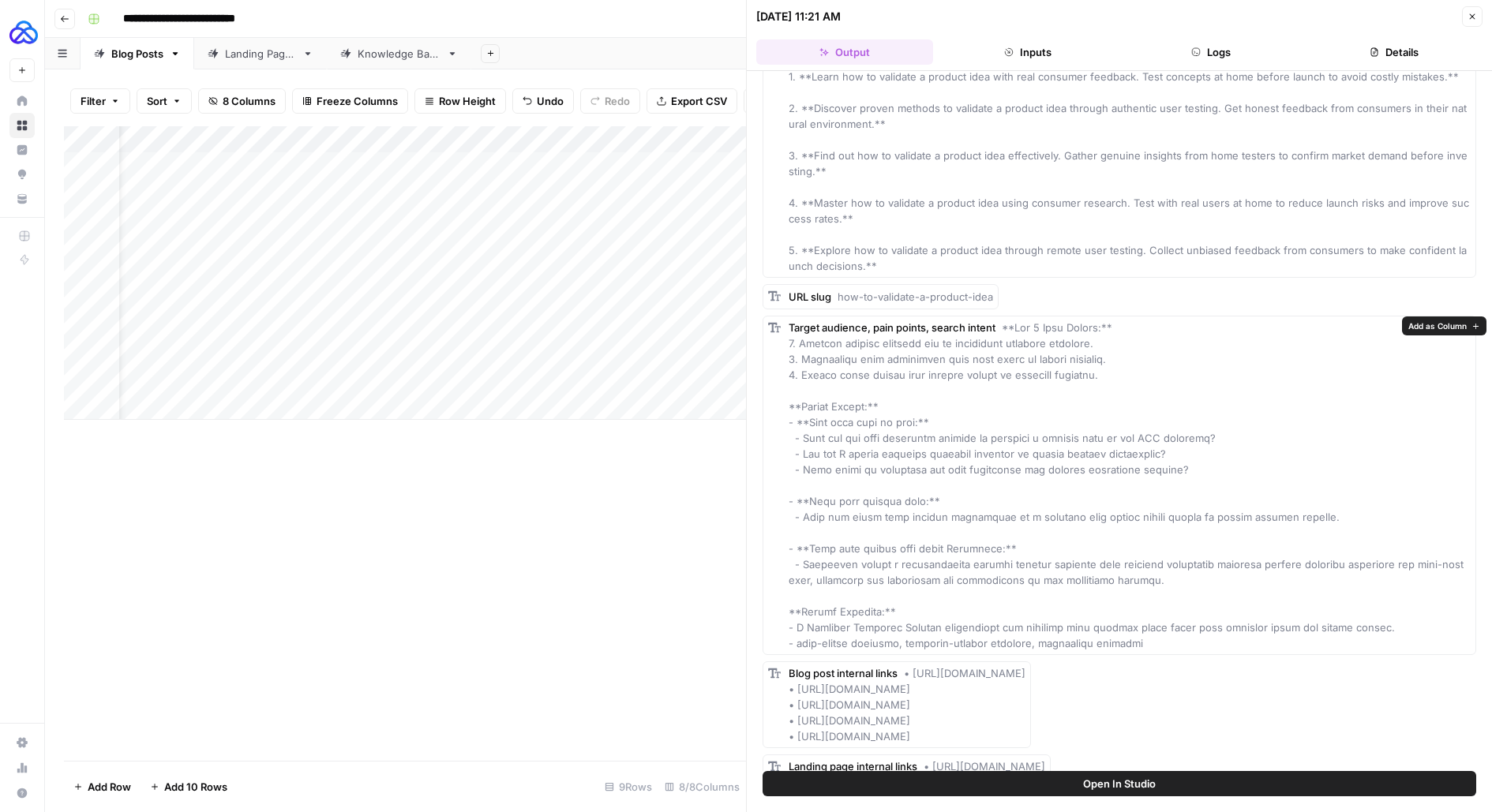
click at [803, 518] on div "Target audience, pain points, search intent" at bounding box center [1130, 485] width 682 height 331
copy span "They are aware that product validation is a critical step before market launch …"
click at [1474, 16] on icon "button" at bounding box center [1472, 16] width 10 height 10
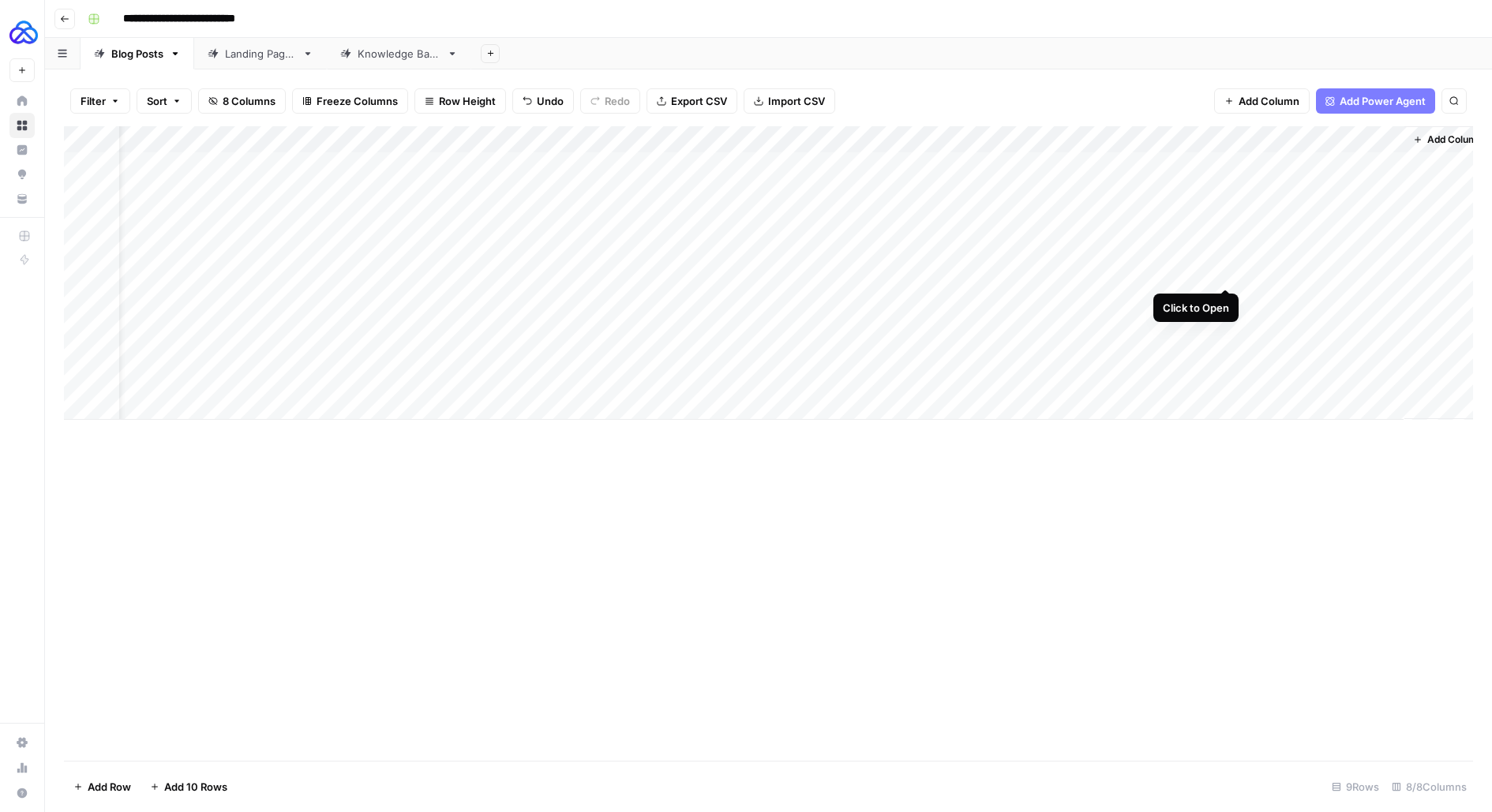
click at [1226, 272] on div "Add Column" at bounding box center [768, 273] width 1409 height 293
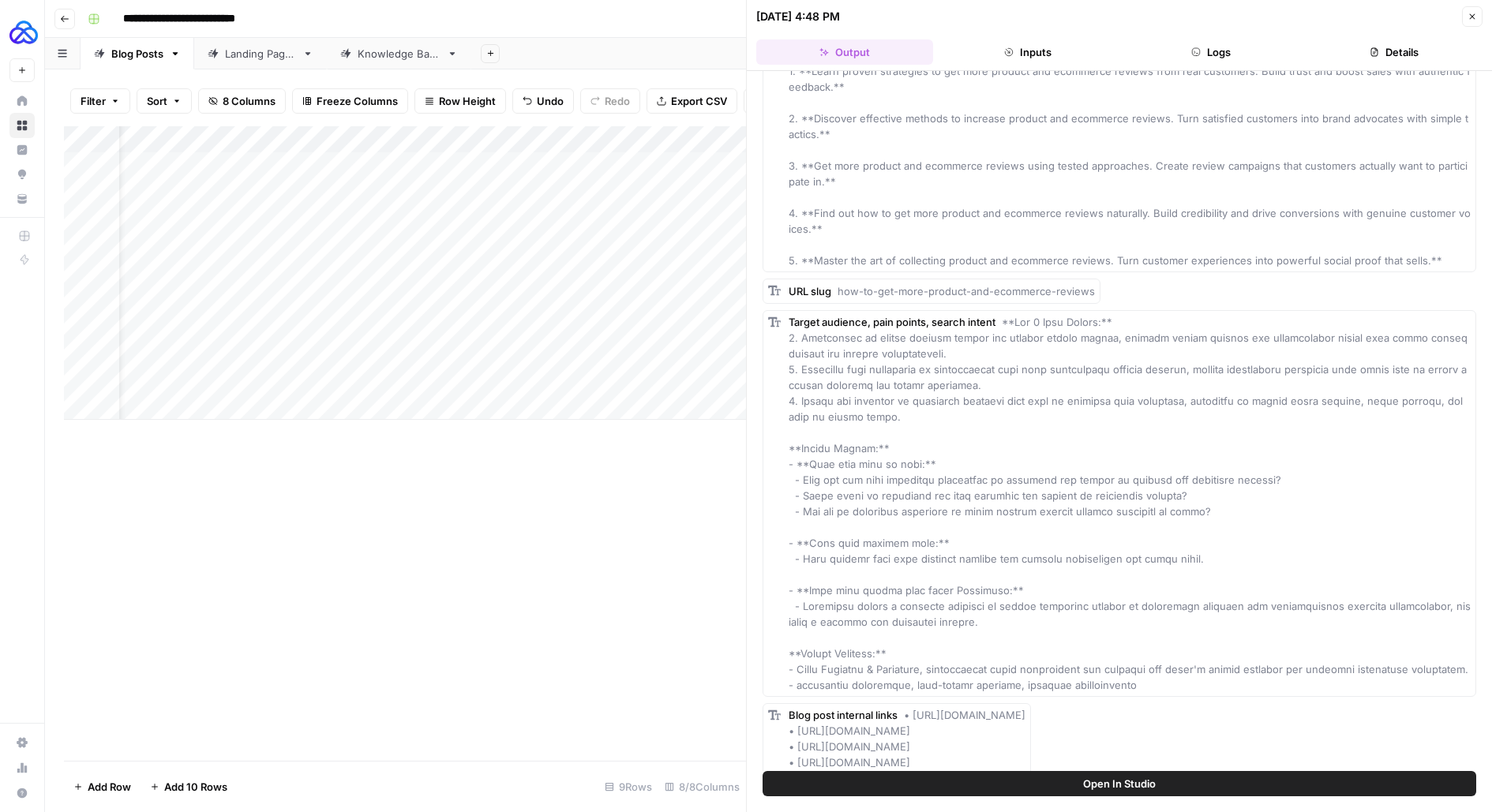
scroll to position [111, 0]
type input "*"
type input "******"
click at [1034, 493] on span at bounding box center [1130, 509] width 682 height 375
click at [1033, 494] on span at bounding box center [1130, 509] width 682 height 375
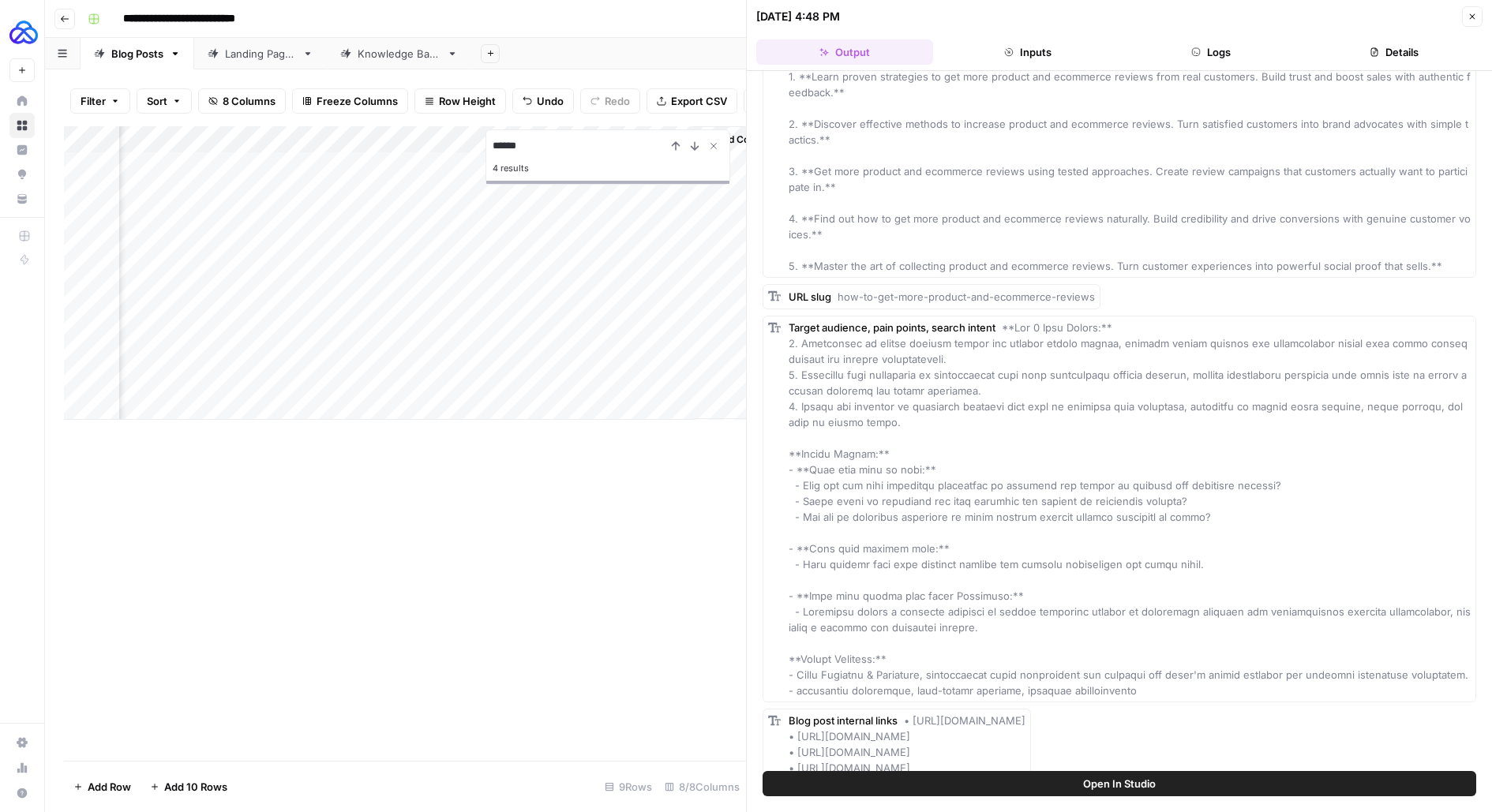
scroll to position [0, 795]
click at [482, 378] on div "Add Column" at bounding box center [405, 273] width 682 height 293
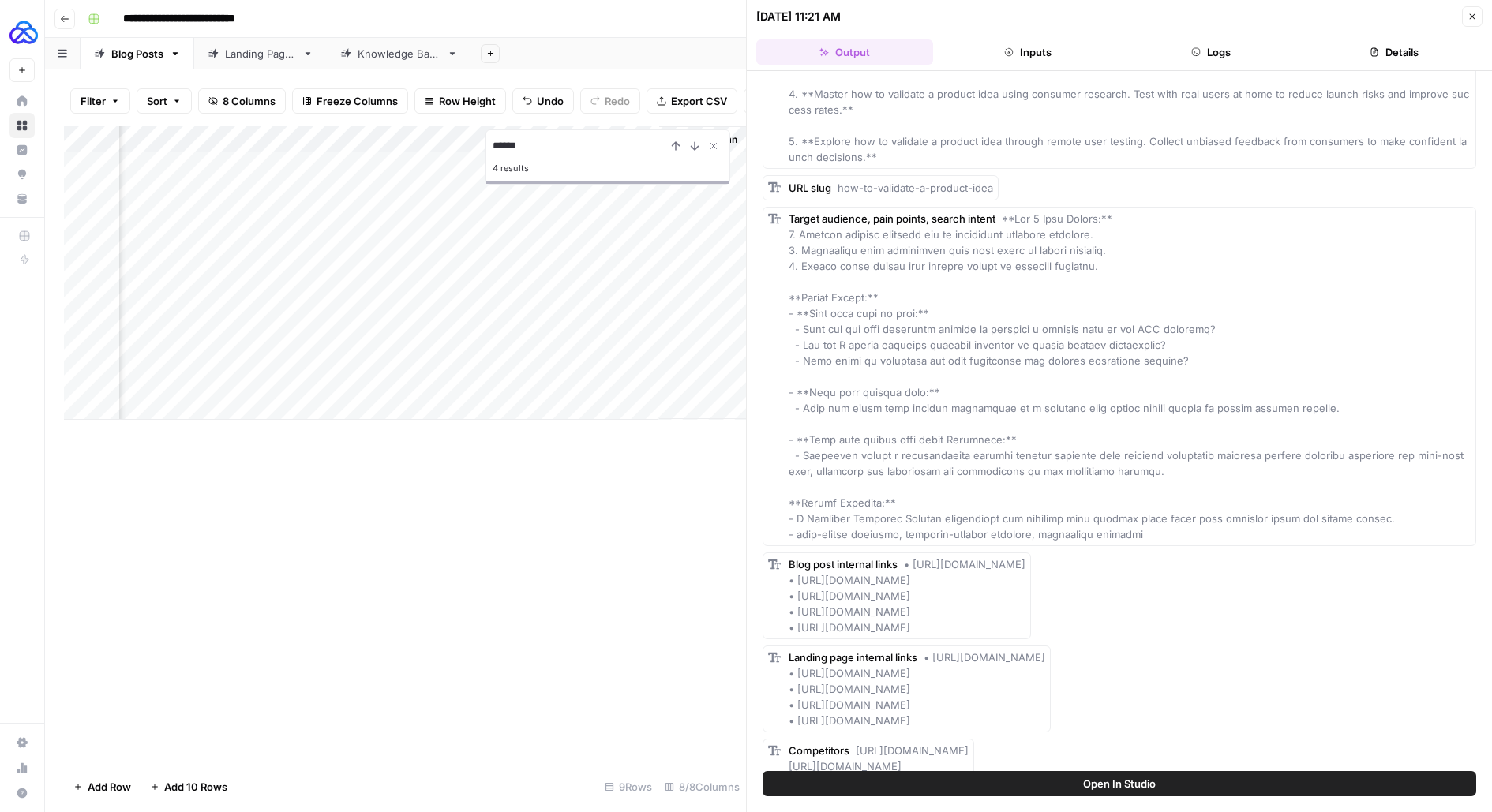
scroll to position [230, 0]
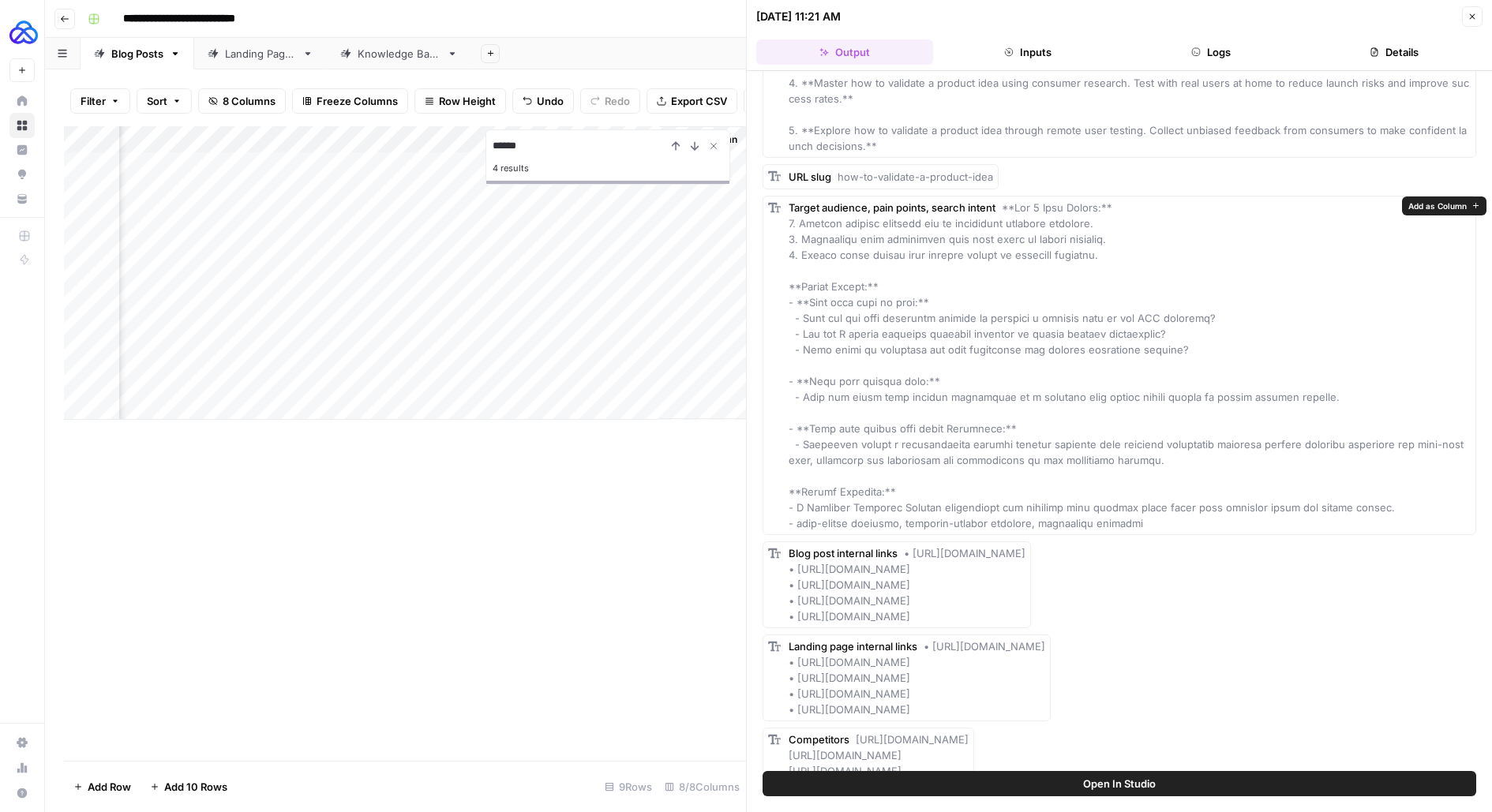
drag, startPoint x: 1171, startPoint y: 522, endPoint x: 798, endPoint y: 520, distance: 373.0
click at [797, 520] on div "Target audience, pain points, search intent" at bounding box center [1130, 365] width 682 height 331
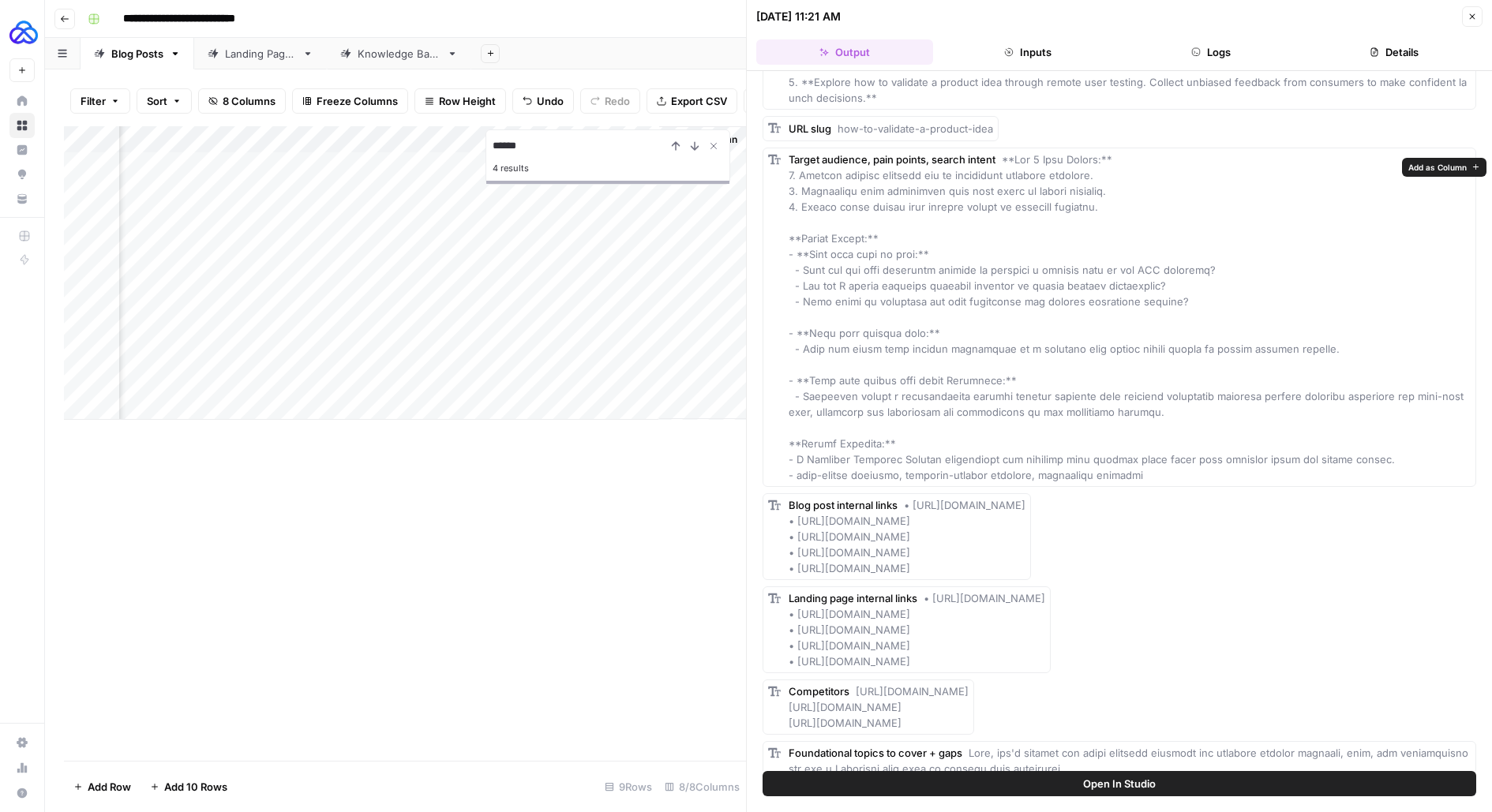
scroll to position [281, 0]
drag, startPoint x: 1035, startPoint y: 565, endPoint x: 1017, endPoint y: 564, distance: 18.0
click at [1017, 564] on div "Blog post internal links • [URL][DOMAIN_NAME] • [URL][DOMAIN_NAME] • [URL][DOMA…" at bounding box center [907, 534] width 237 height 79
drag, startPoint x: 1032, startPoint y: 562, endPoint x: 789, endPoint y: 518, distance: 247.0
click at [789, 518] on div "Blog post internal links • [URL][DOMAIN_NAME] • [URL][DOMAIN_NAME] • [URL][DOMA…" at bounding box center [907, 534] width 237 height 79
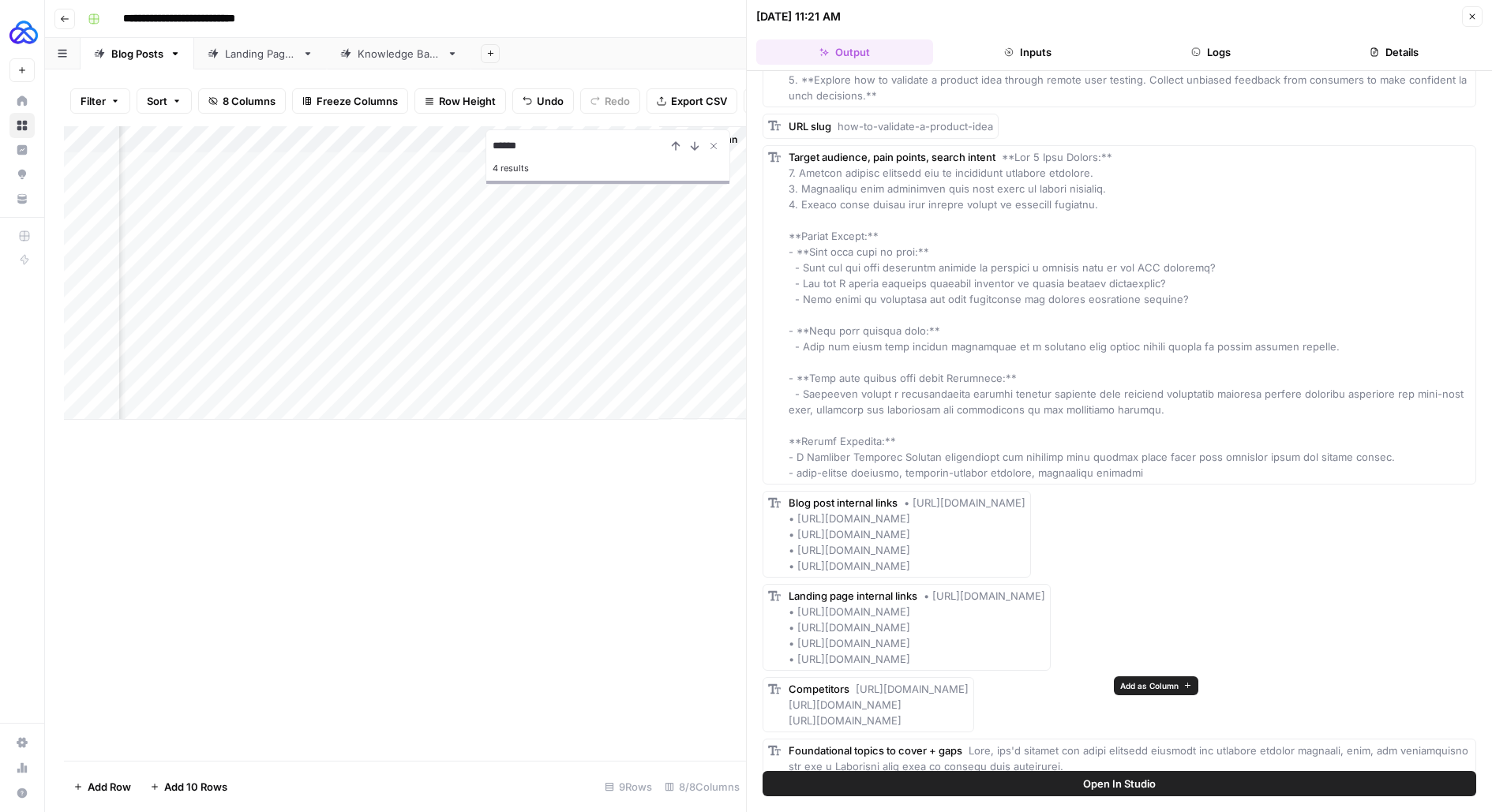
drag, startPoint x: 1022, startPoint y: 720, endPoint x: 852, endPoint y: 683, distance: 174.0
click at [852, 683] on div "Competitors [URL][DOMAIN_NAME] [URL][DOMAIN_NAME] [URL][DOMAIN_NAME]" at bounding box center [879, 705] width 180 height 48
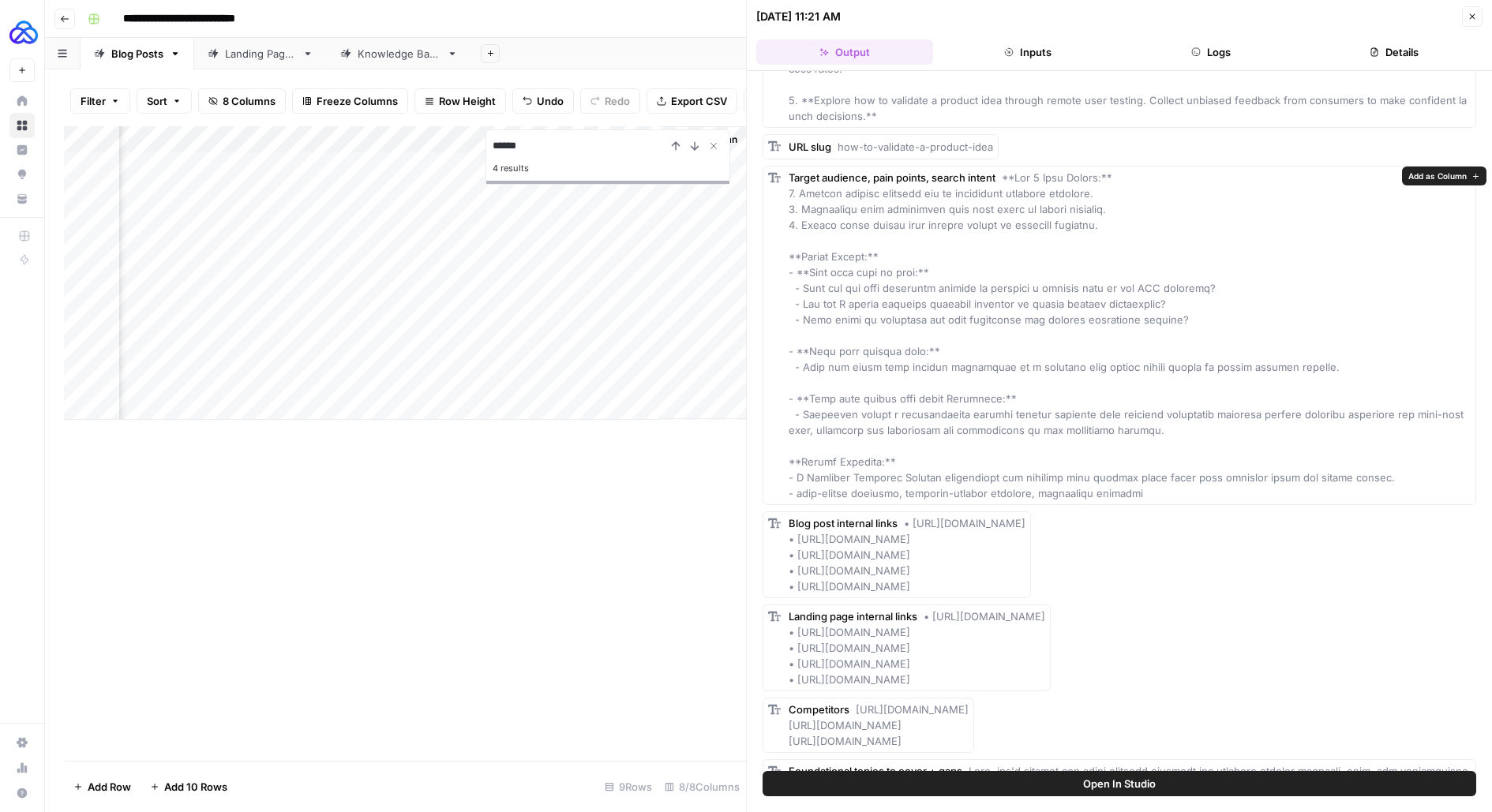
scroll to position [258, 0]
drag, startPoint x: 1162, startPoint y: 642, endPoint x: 799, endPoint y: 651, distance: 363.1
click at [799, 651] on div "Landing page internal links • [URL][DOMAIN_NAME] • [URL][DOMAIN_NAME] • [URL][D…" at bounding box center [917, 650] width 257 height 79
drag, startPoint x: 1117, startPoint y: 678, endPoint x: 798, endPoint y: 678, distance: 319.0
click at [798, 678] on div "Landing page internal links • [URL][DOMAIN_NAME] • [URL][DOMAIN_NAME] • [URL][D…" at bounding box center [917, 650] width 257 height 79
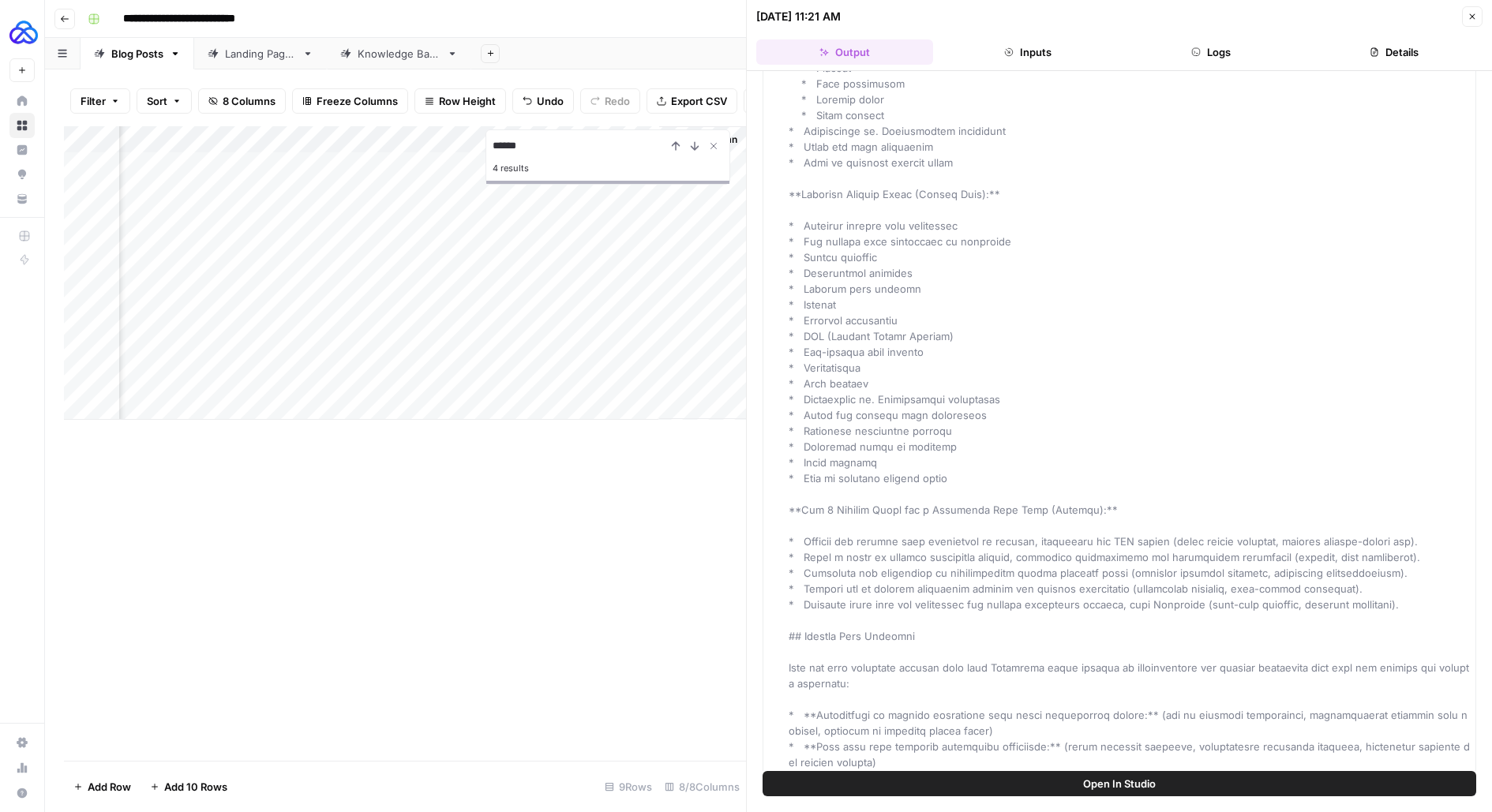
scroll to position [1612, 0]
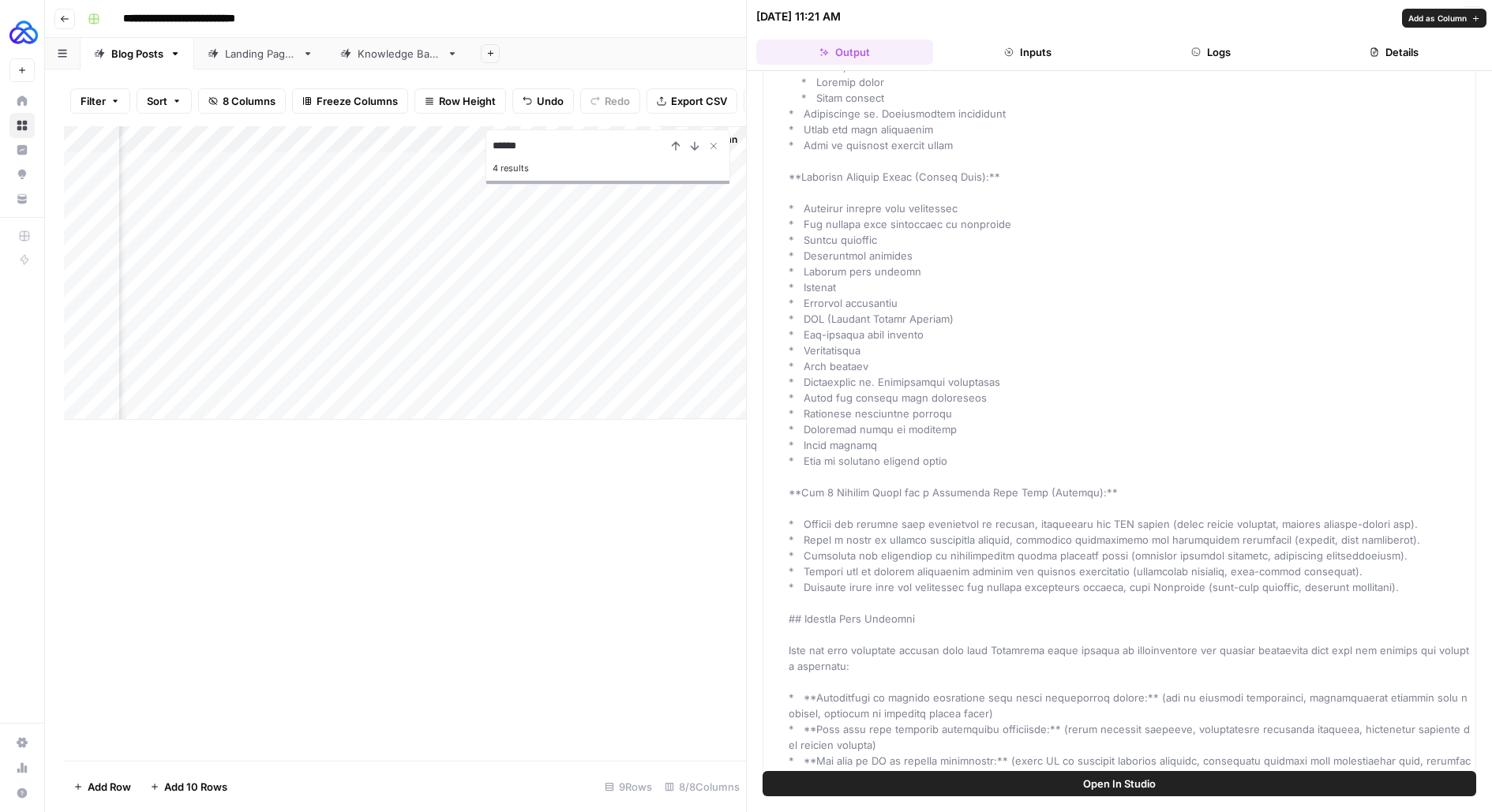
drag, startPoint x: 1417, startPoint y: 578, endPoint x: 802, endPoint y: 515, distance: 618.2
click at [802, 515] on div "Foundational topics to cover + gaps" at bounding box center [1130, 129] width 682 height 1436
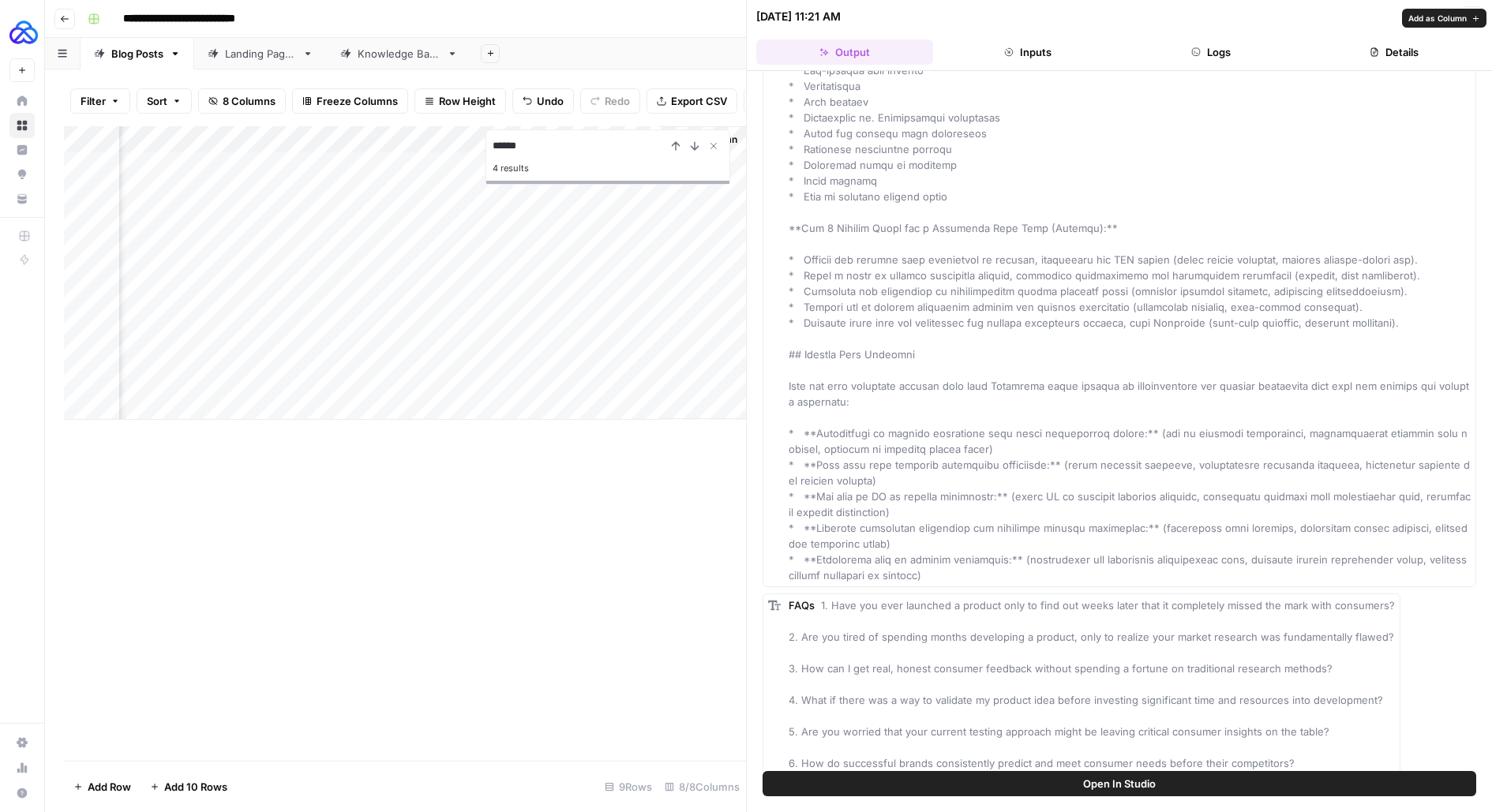
scroll to position [1880, 0]
drag, startPoint x: 917, startPoint y: 562, endPoint x: 803, endPoint y: 429, distance: 175.2
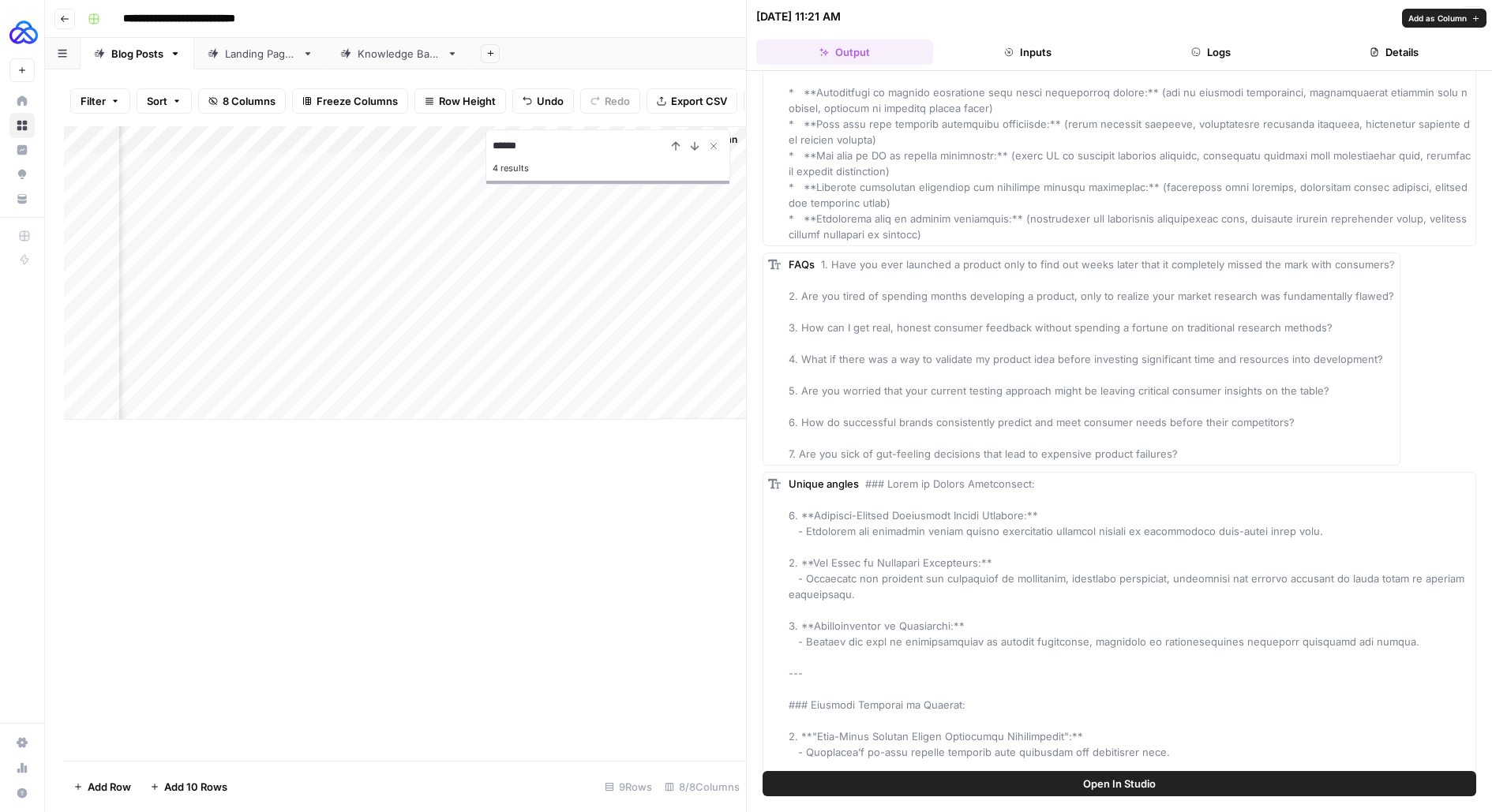
scroll to position [2246, 0]
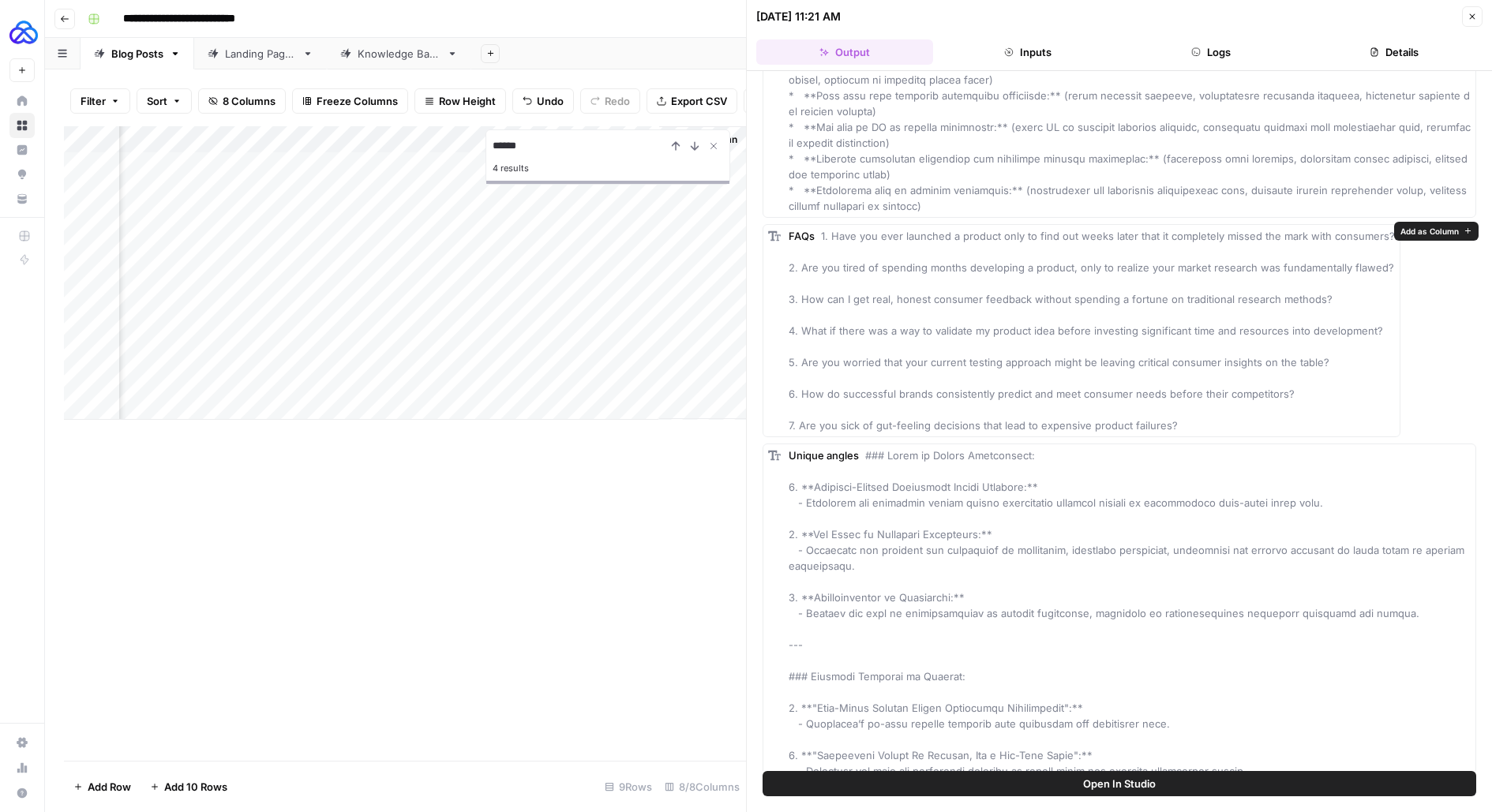
drag, startPoint x: 1153, startPoint y: 447, endPoint x: 787, endPoint y: 261, distance: 410.6
click at [787, 261] on div "FAQs 1. Have you ever launched a product only to find out weeks later that it c…" at bounding box center [1081, 330] width 638 height 213
click at [1473, 10] on button "Close" at bounding box center [1472, 16] width 20 height 20
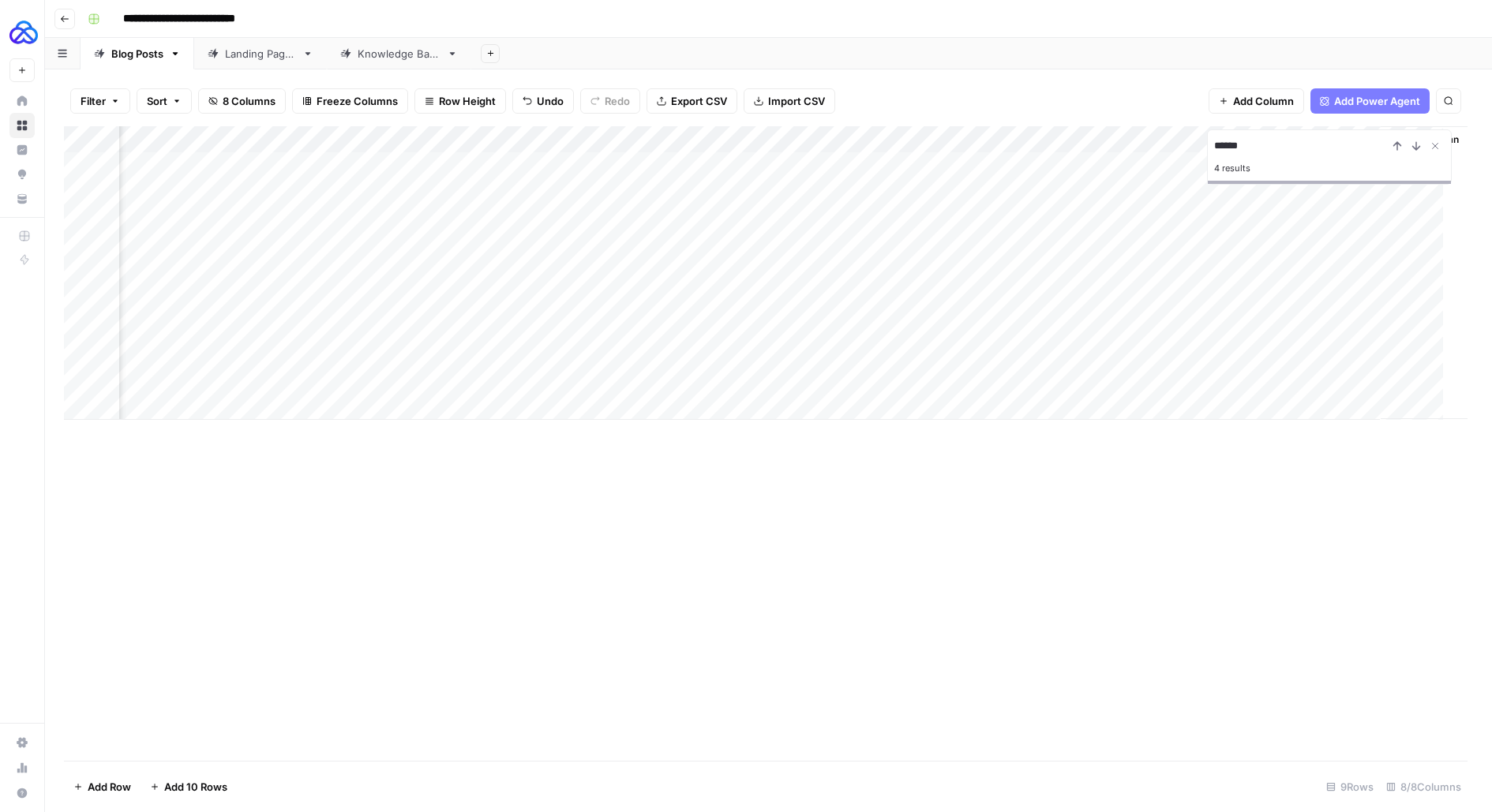
scroll to position [0, 49]
click at [309, 400] on div "Add Column" at bounding box center [768, 273] width 1409 height 293
type textarea "**********"
click at [563, 410] on div "Add Column" at bounding box center [768, 286] width 1409 height 320
click at [601, 409] on div "Add Column" at bounding box center [768, 286] width 1409 height 320
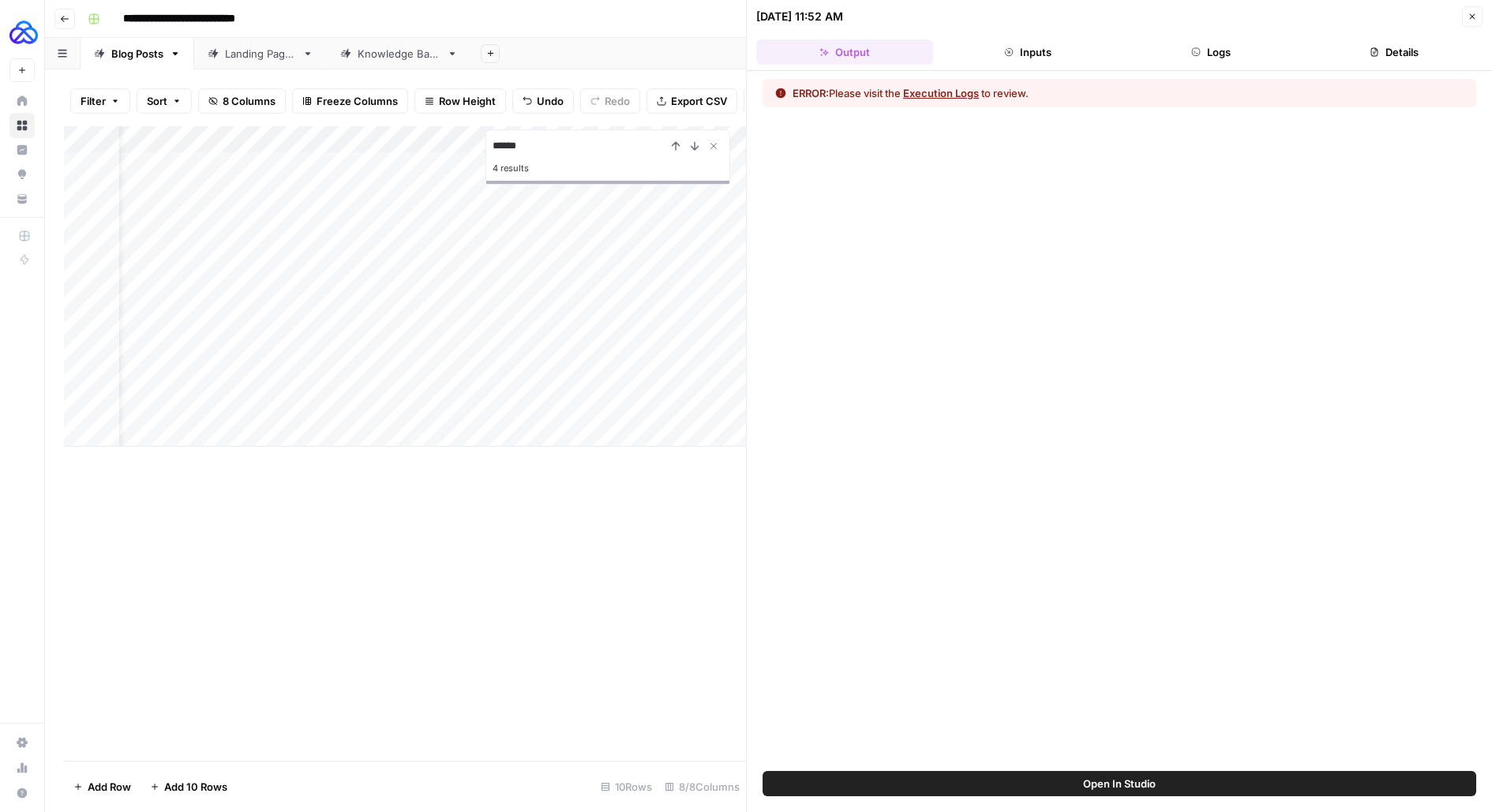
click at [1030, 45] on button "Inputs" at bounding box center [1028, 52] width 177 height 25
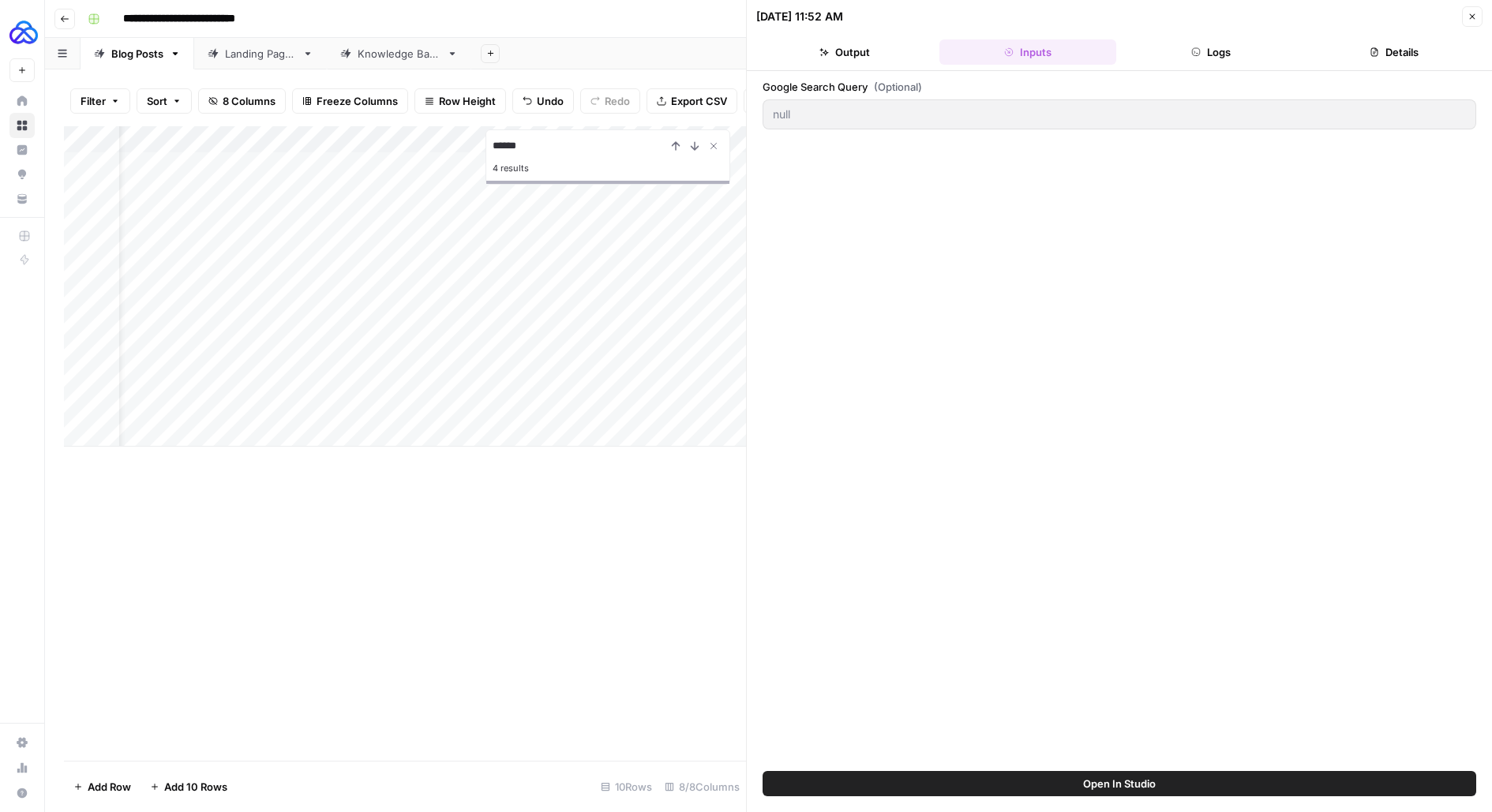
click at [1463, 17] on button "Close" at bounding box center [1472, 16] width 20 height 20
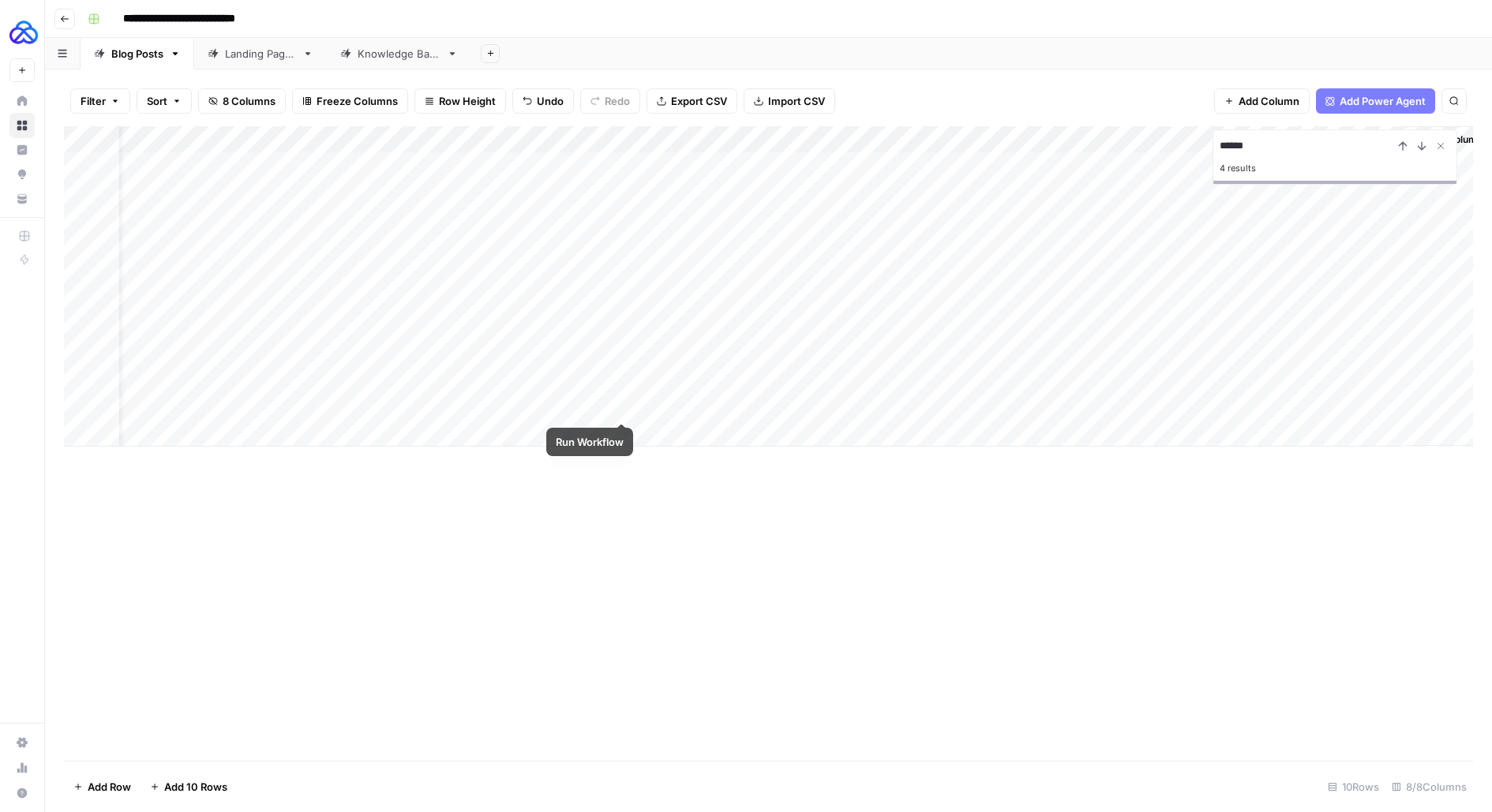
click at [621, 405] on div "Add Column" at bounding box center [768, 286] width 1409 height 320
click at [630, 414] on div "Add Column" at bounding box center [768, 286] width 1409 height 320
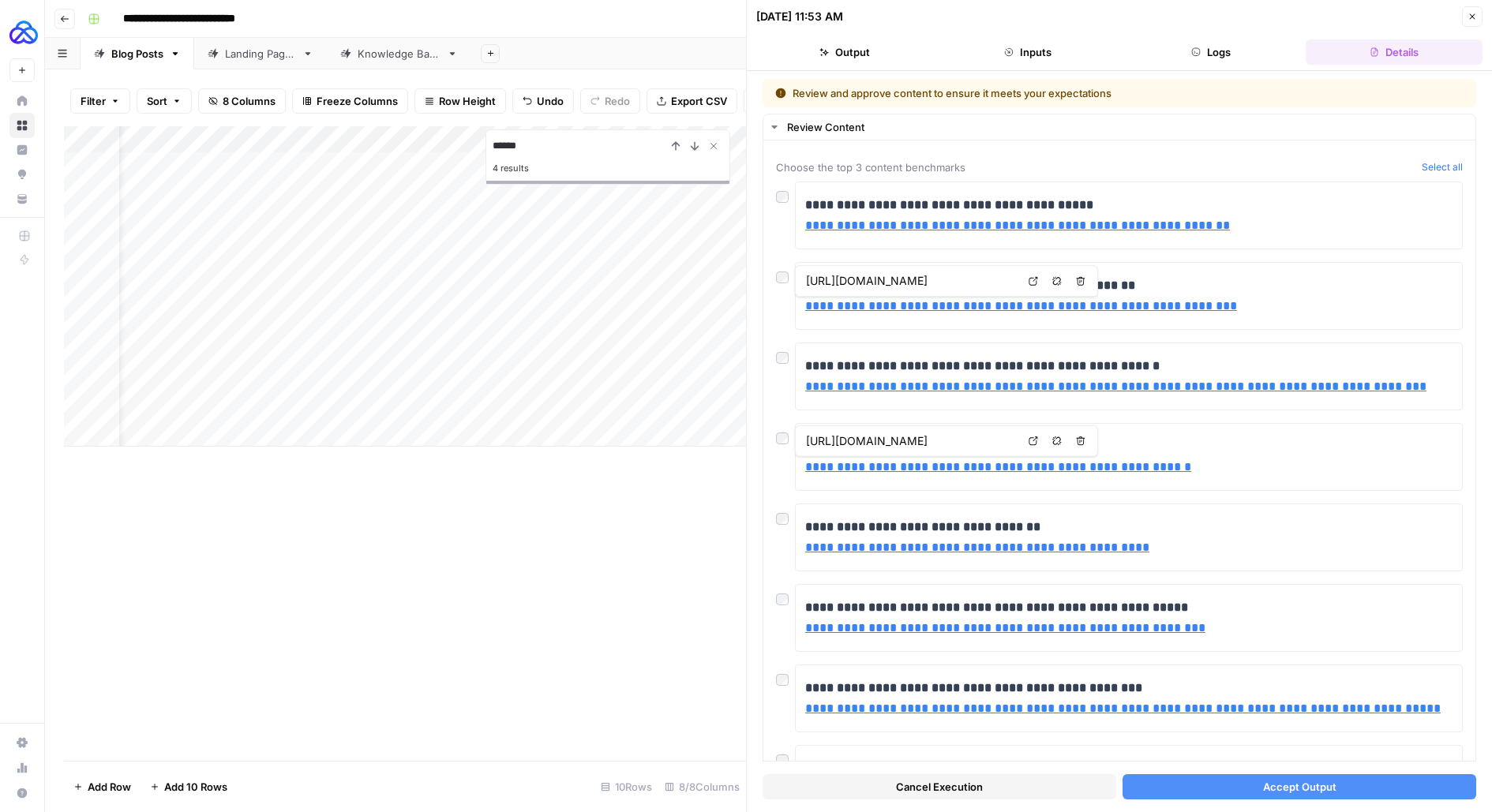
click at [277, 404] on div "Add Column" at bounding box center [405, 286] width 682 height 320
click at [276, 405] on textarea "**********" at bounding box center [353, 407] width 285 height 22
type textarea "**********"
click at [453, 515] on div "Add Column ****** 4 results" at bounding box center [405, 443] width 682 height 634
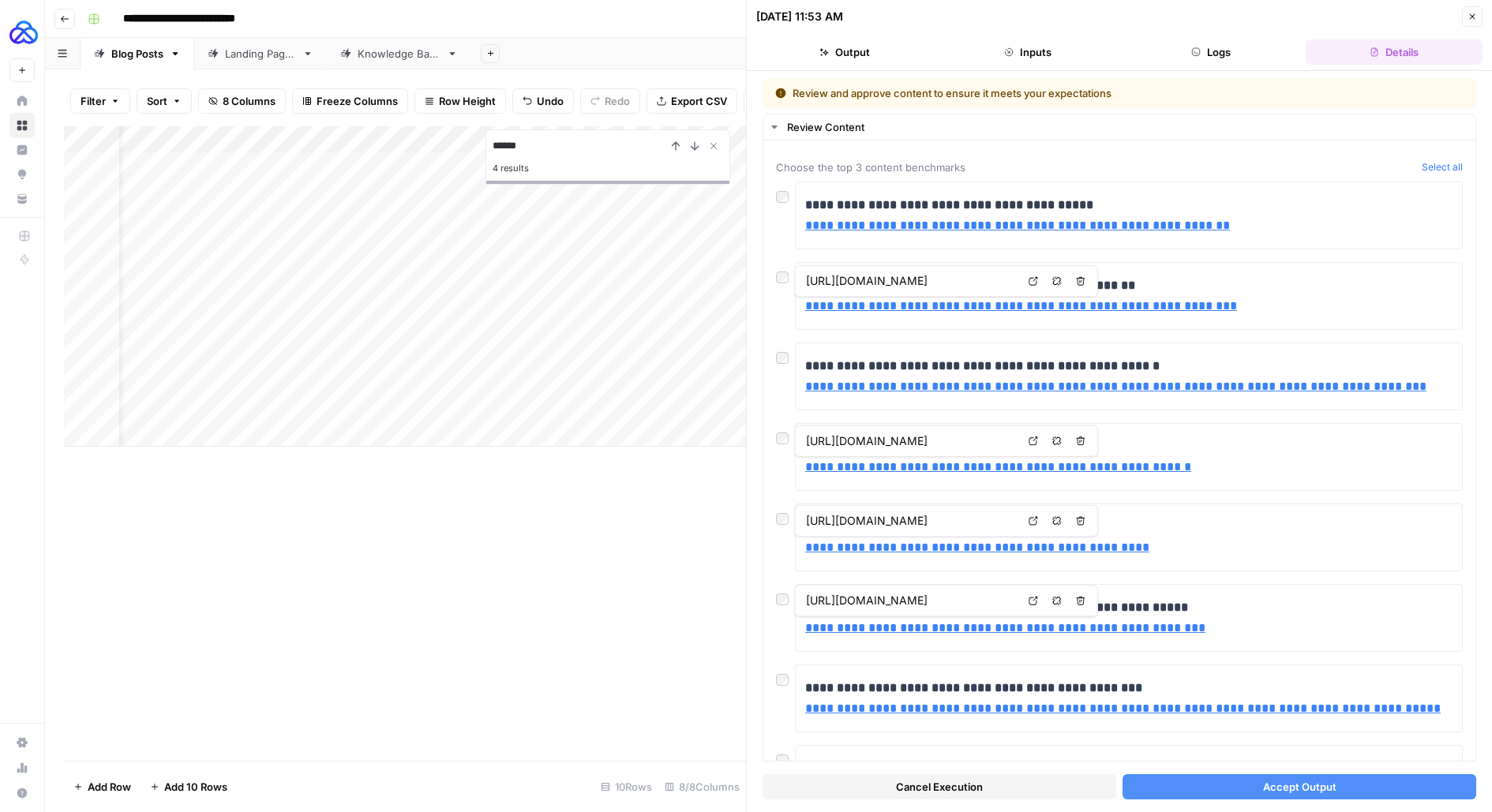
click at [857, 801] on div "Cancel Execution Accept Output" at bounding box center [1119, 783] width 714 height 43
click at [957, 796] on button "Cancel Execution" at bounding box center [939, 787] width 353 height 25
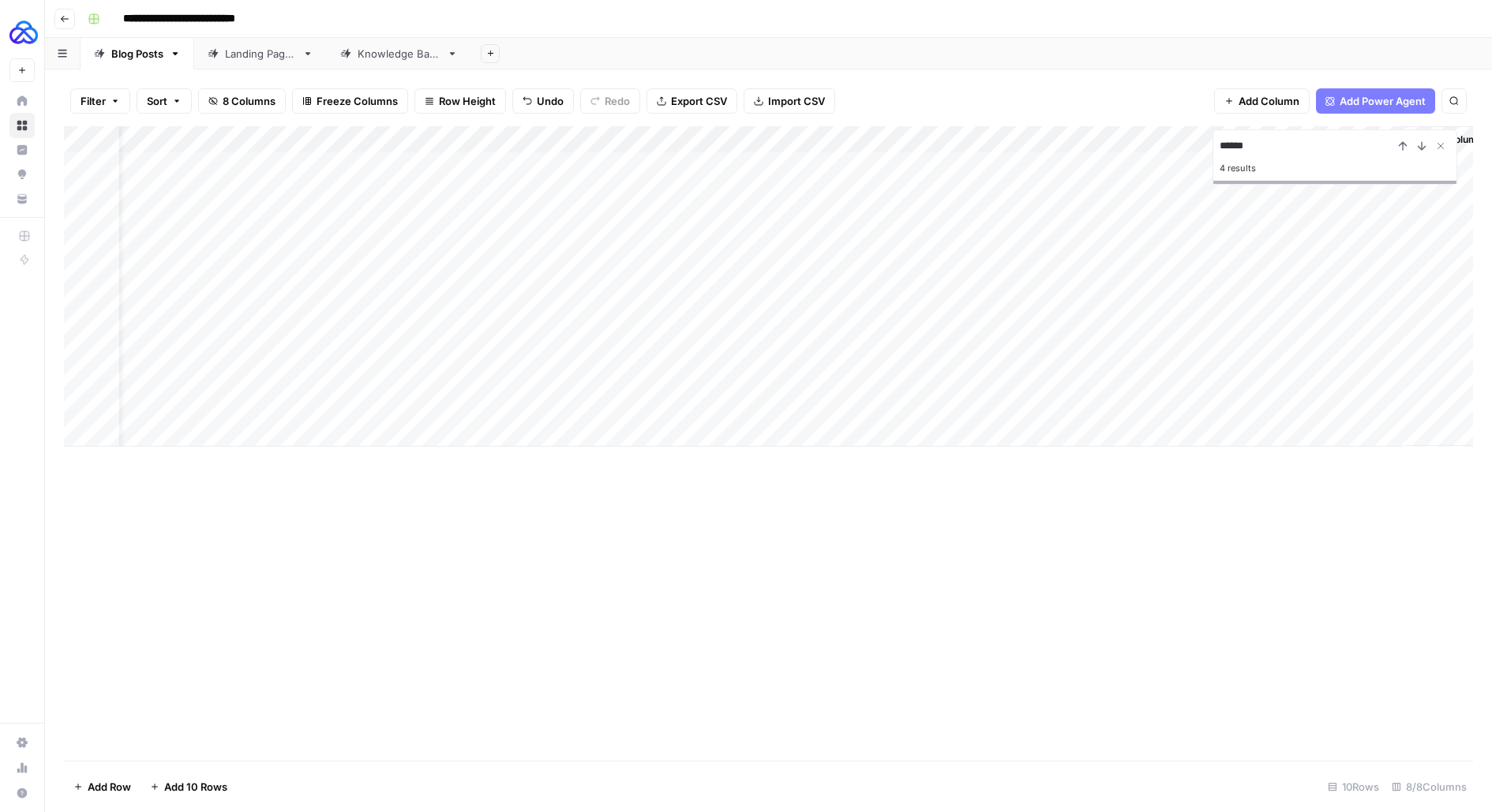
click at [627, 410] on div "Add Column" at bounding box center [768, 286] width 1409 height 320
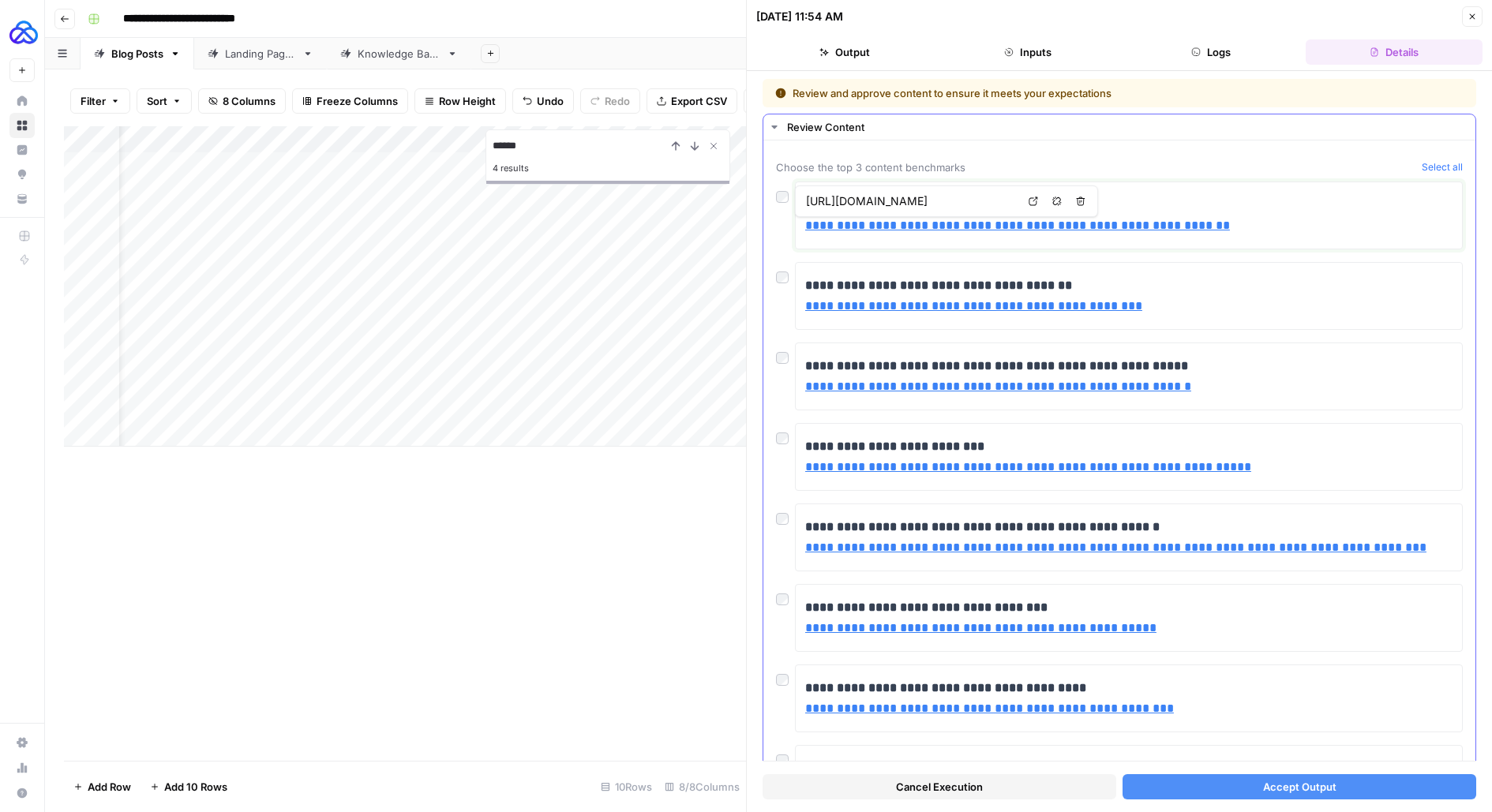
click at [1055, 224] on link "**********" at bounding box center [1017, 225] width 425 height 11
click at [1251, 350] on div "**********" at bounding box center [1129, 376] width 648 height 53
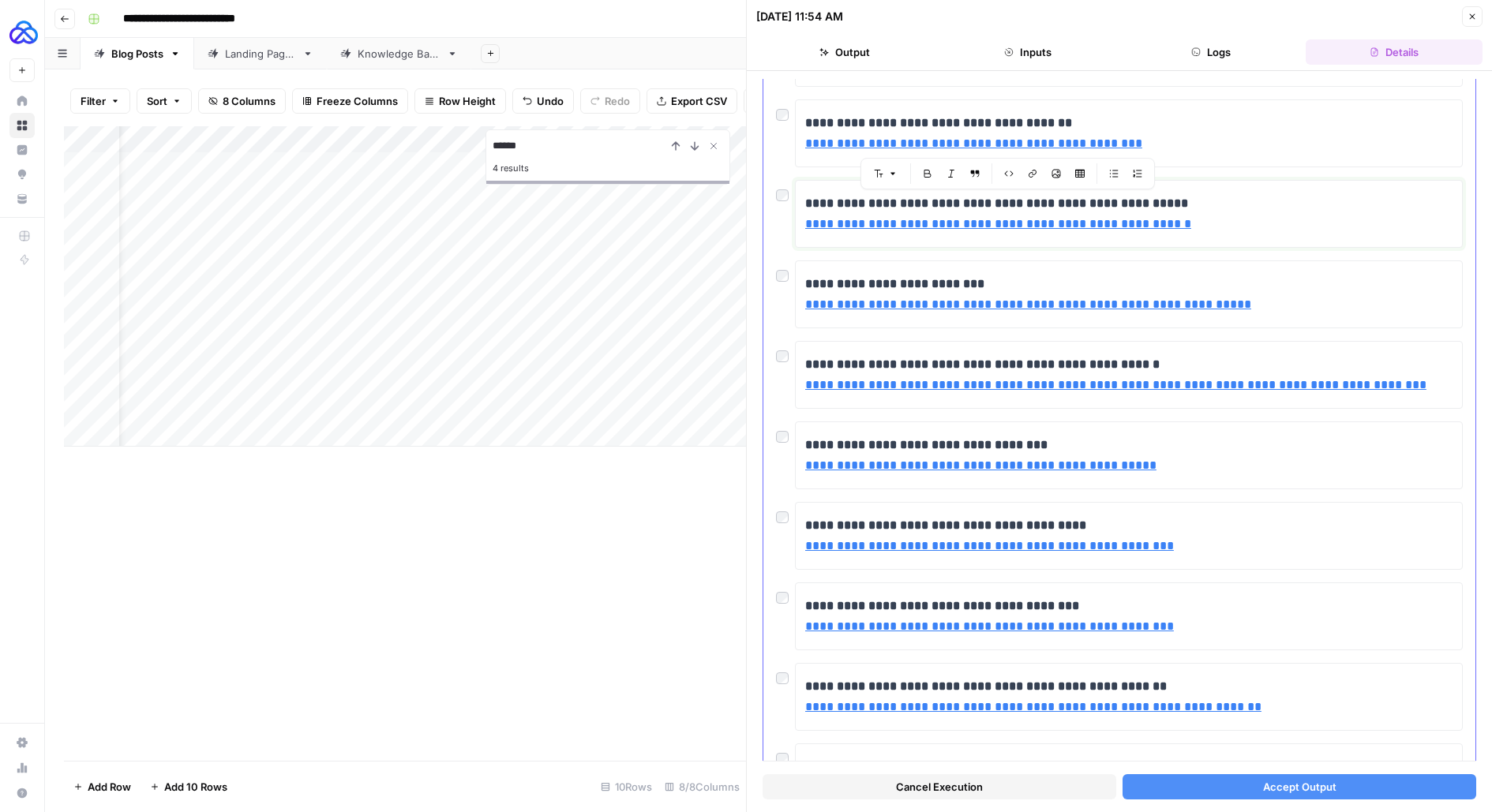
scroll to position [174, 0]
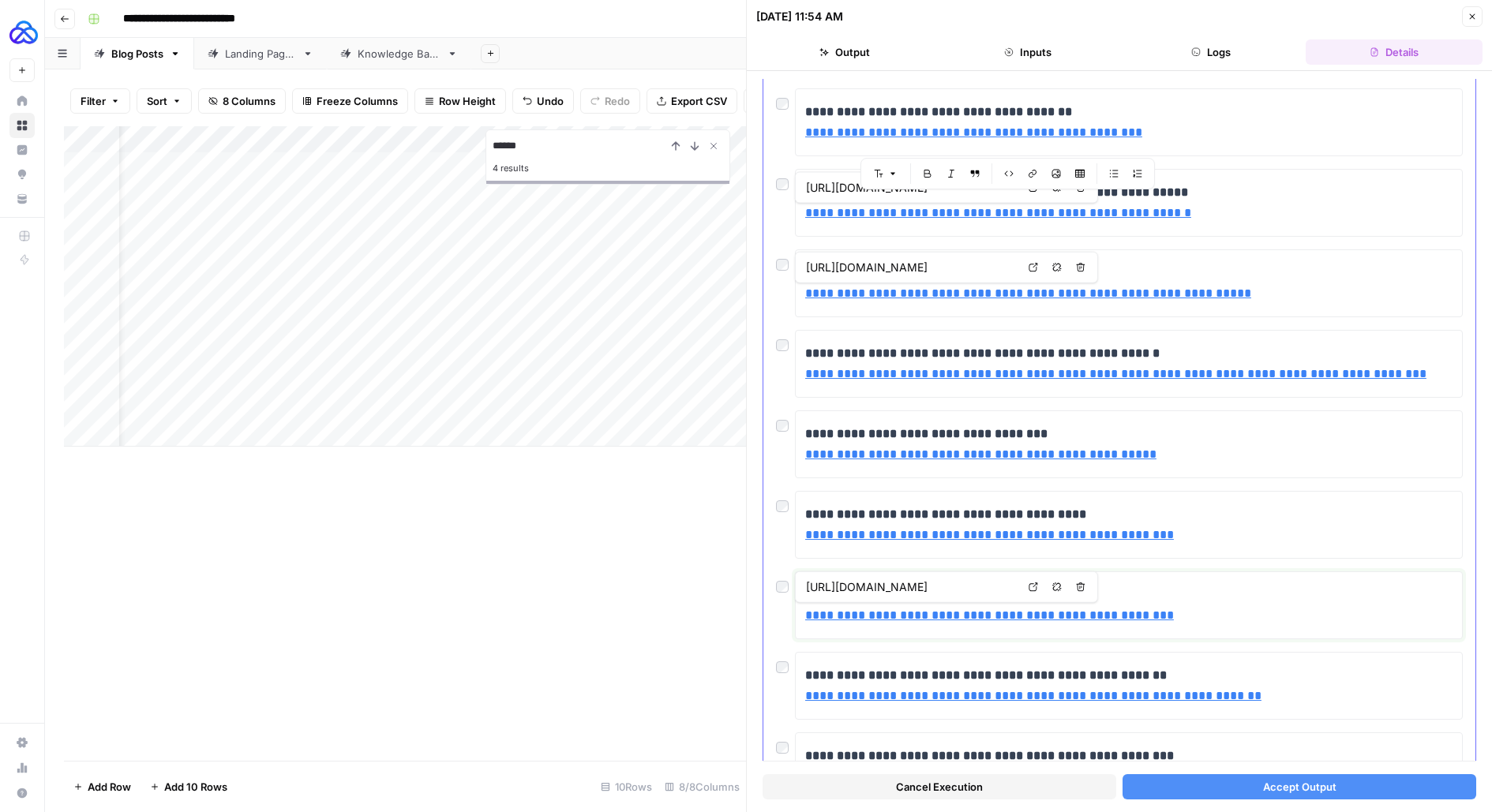
click at [923, 614] on link "**********" at bounding box center [989, 615] width 369 height 11
click at [917, 591] on input "[URL][DOMAIN_NAME]" at bounding box center [911, 587] width 210 height 16
click at [940, 614] on link "**********" at bounding box center [989, 615] width 369 height 11
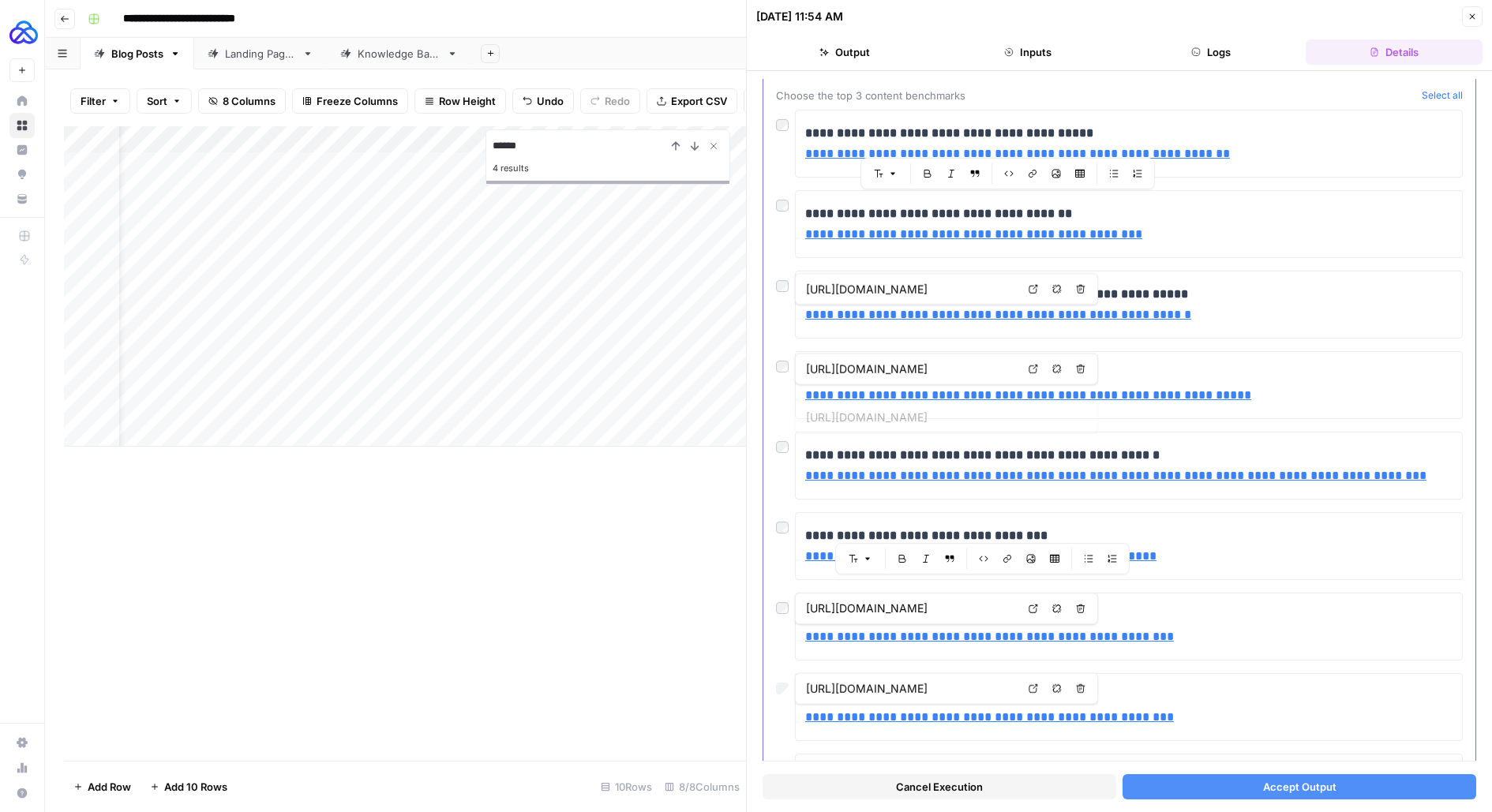
scroll to position [32, 0]
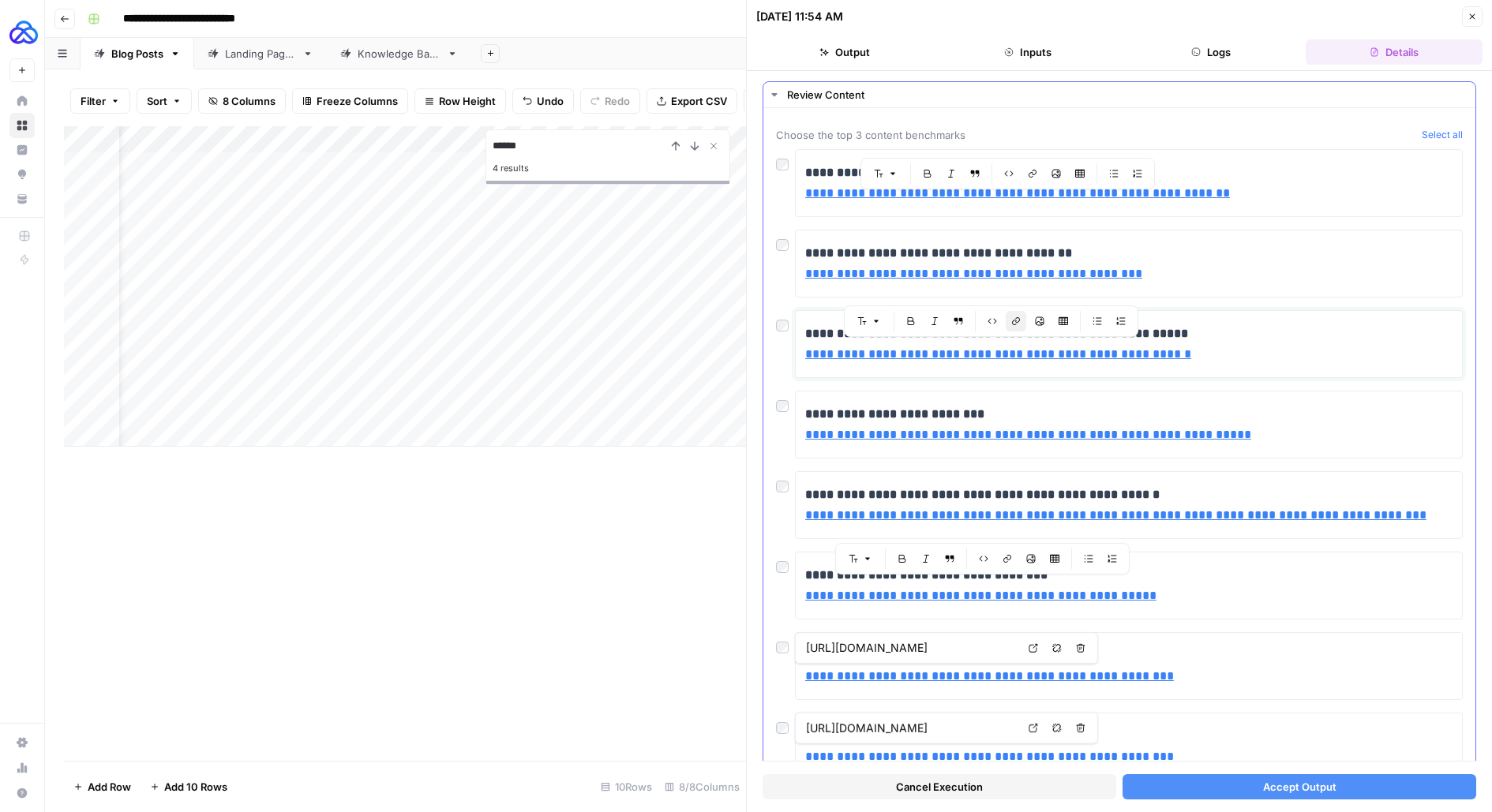
drag, startPoint x: 1184, startPoint y: 360, endPoint x: 806, endPoint y: 361, distance: 378.0
click at [805, 361] on p "**********" at bounding box center [1129, 344] width 648 height 41
drag, startPoint x: 1143, startPoint y: 595, endPoint x: 805, endPoint y: 598, distance: 338.0
click at [805, 598] on p "**********" at bounding box center [1129, 586] width 648 height 41
drag, startPoint x: 1157, startPoint y: 278, endPoint x: 804, endPoint y: 277, distance: 353.0
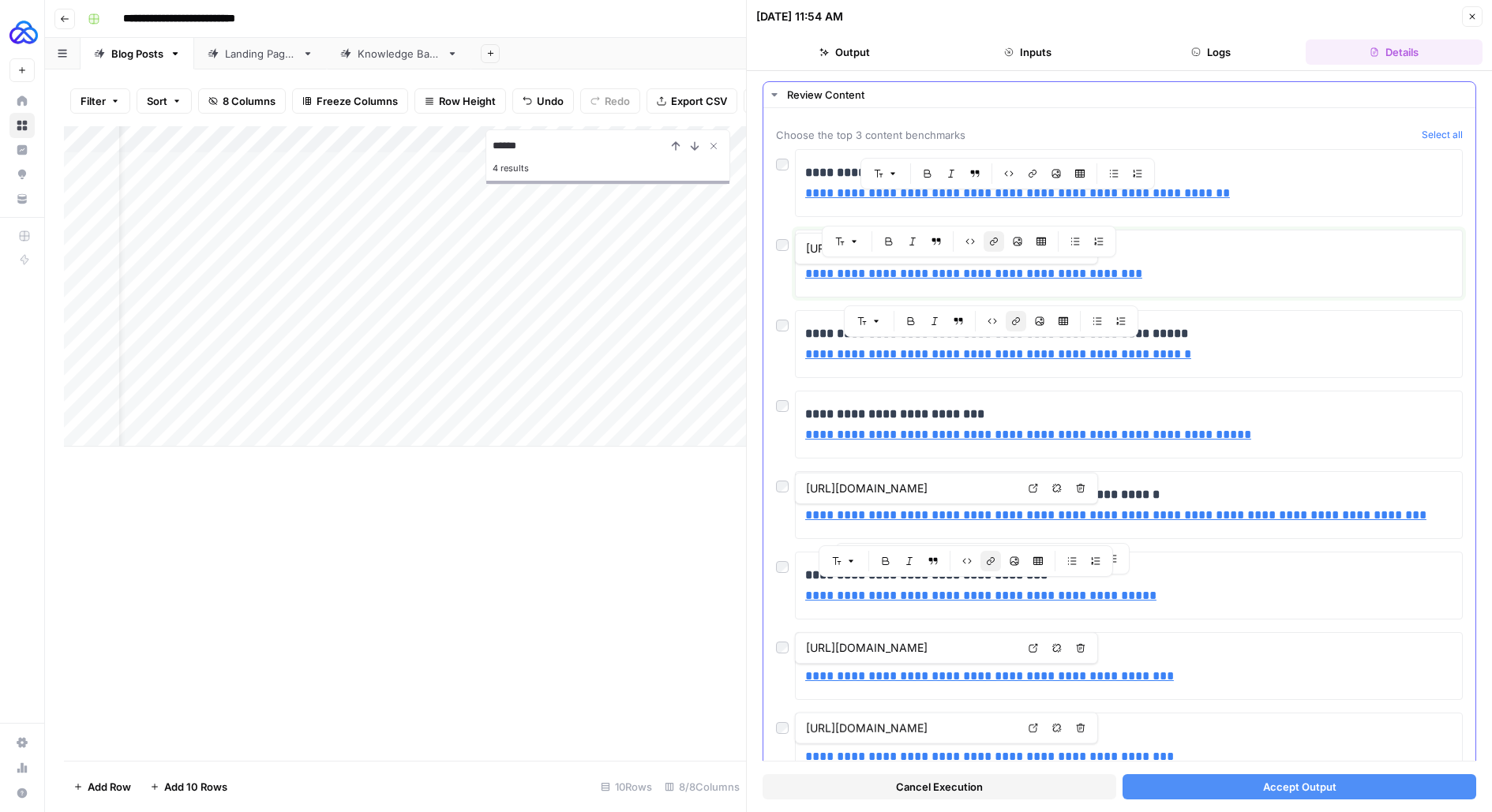
click at [805, 277] on p "**********" at bounding box center [1129, 264] width 648 height 41
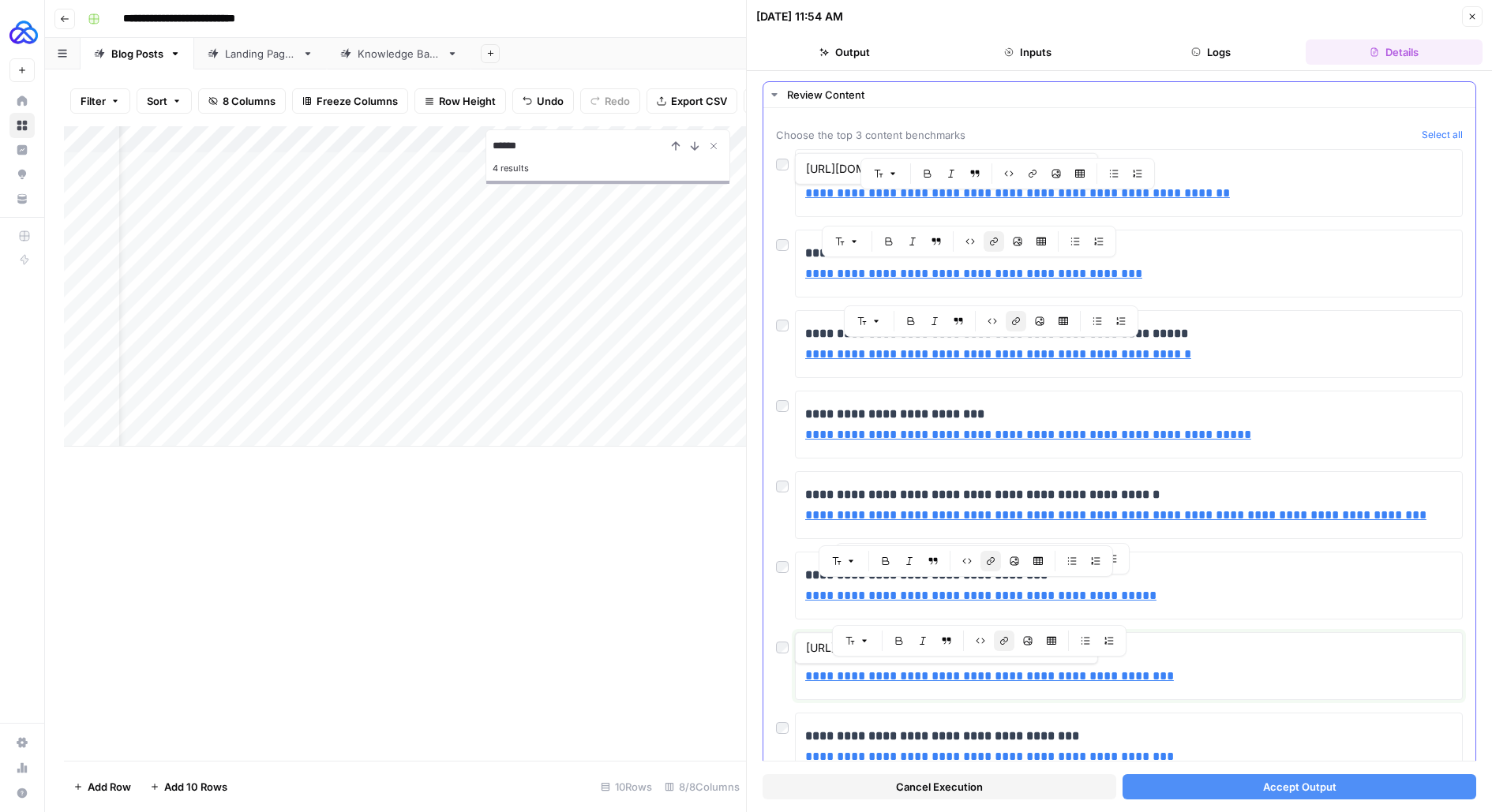
drag, startPoint x: 1161, startPoint y: 675, endPoint x: 805, endPoint y: 675, distance: 356.0
click at [805, 675] on p "**********" at bounding box center [1129, 666] width 648 height 41
click at [1270, 786] on span "Accept Output" at bounding box center [1300, 786] width 74 height 16
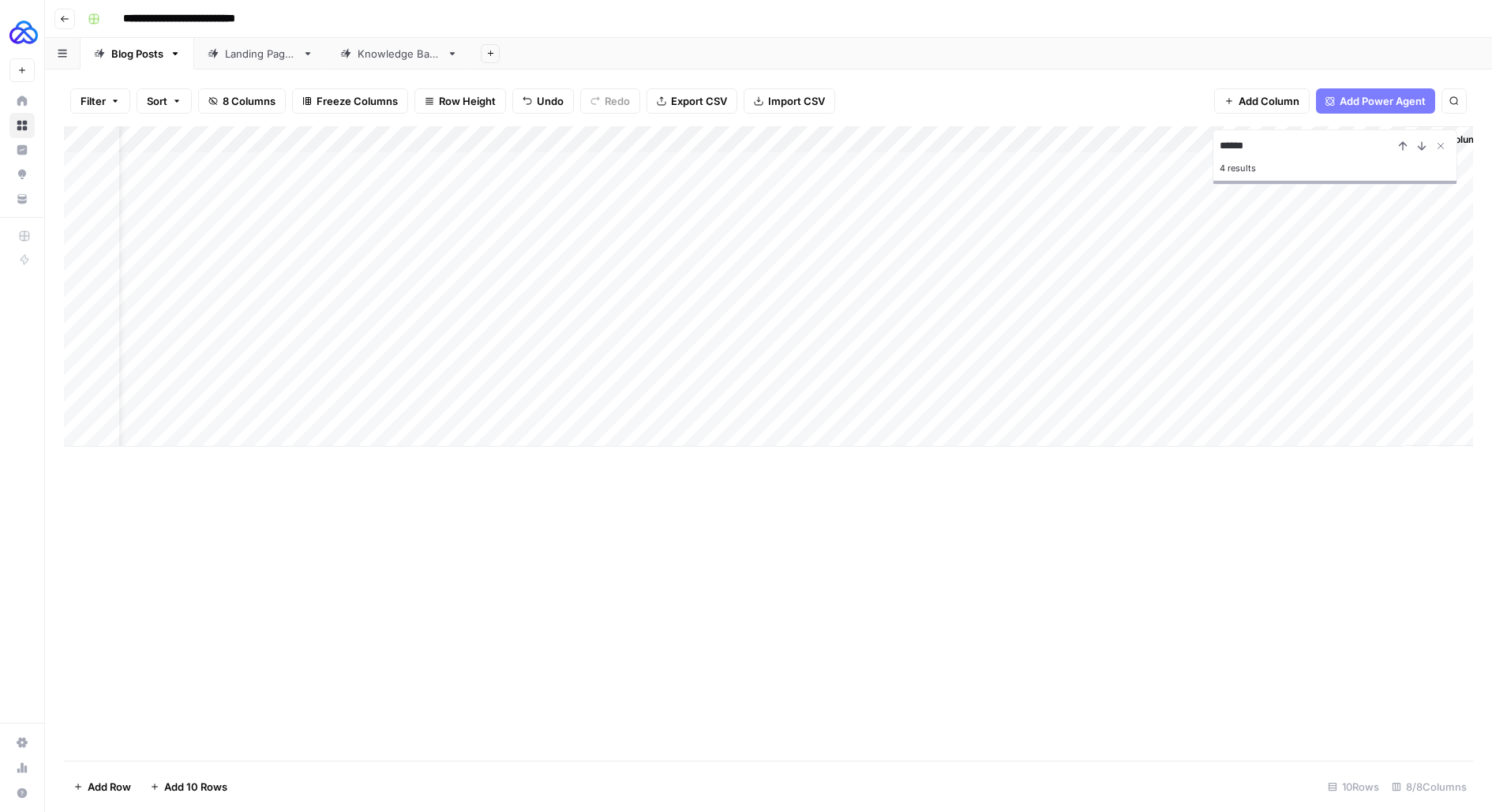
click at [1165, 408] on div "Add Column" at bounding box center [768, 286] width 1409 height 320
click at [1226, 404] on div "Add Column" at bounding box center [768, 286] width 1409 height 320
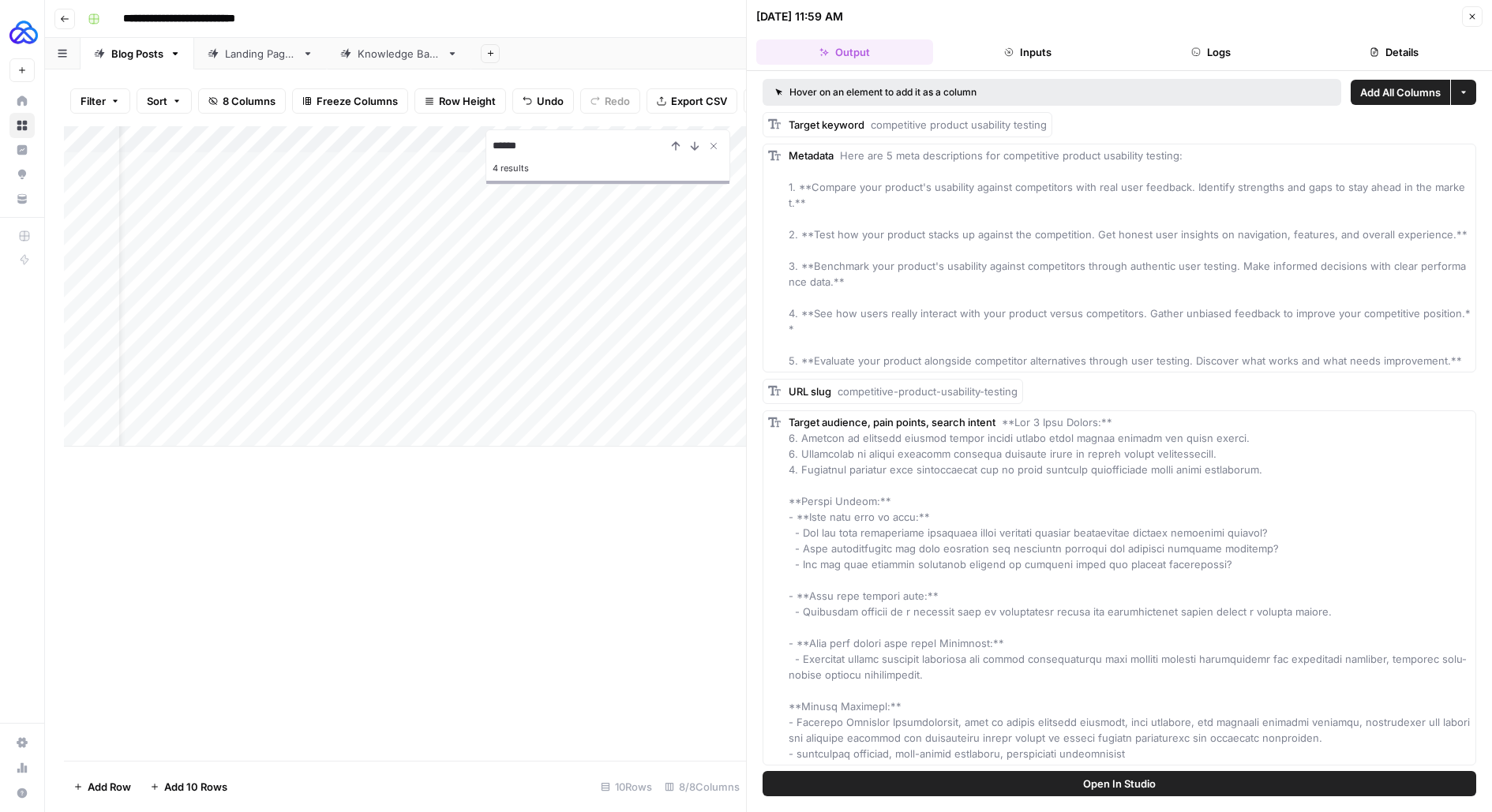
drag, startPoint x: 868, startPoint y: 124, endPoint x: 1044, endPoint y: 132, distance: 176.2
click at [1044, 132] on div "Target keyword competitive product usability testing" at bounding box center [907, 125] width 289 height 25
drag, startPoint x: 785, startPoint y: 180, endPoint x: 1426, endPoint y: 358, distance: 665.3
click at [877, 120] on span "competitive product usability testing" at bounding box center [958, 124] width 176 height 12
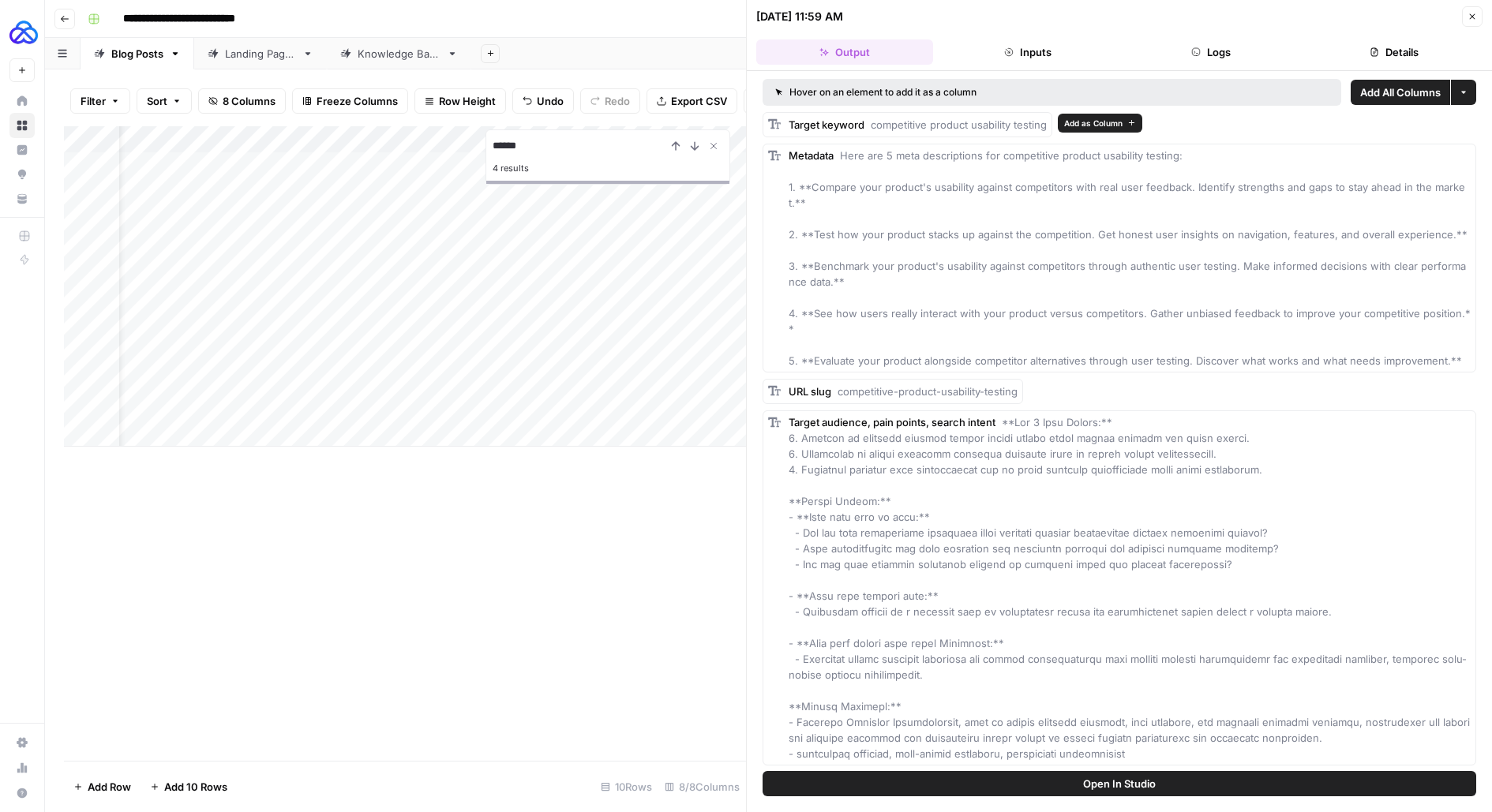
click at [877, 120] on span "competitive product usability testing" at bounding box center [958, 124] width 176 height 12
click at [873, 120] on span "competitive product usability testing" at bounding box center [958, 124] width 176 height 12
drag, startPoint x: 873, startPoint y: 120, endPoint x: 1062, endPoint y: 120, distance: 189.0
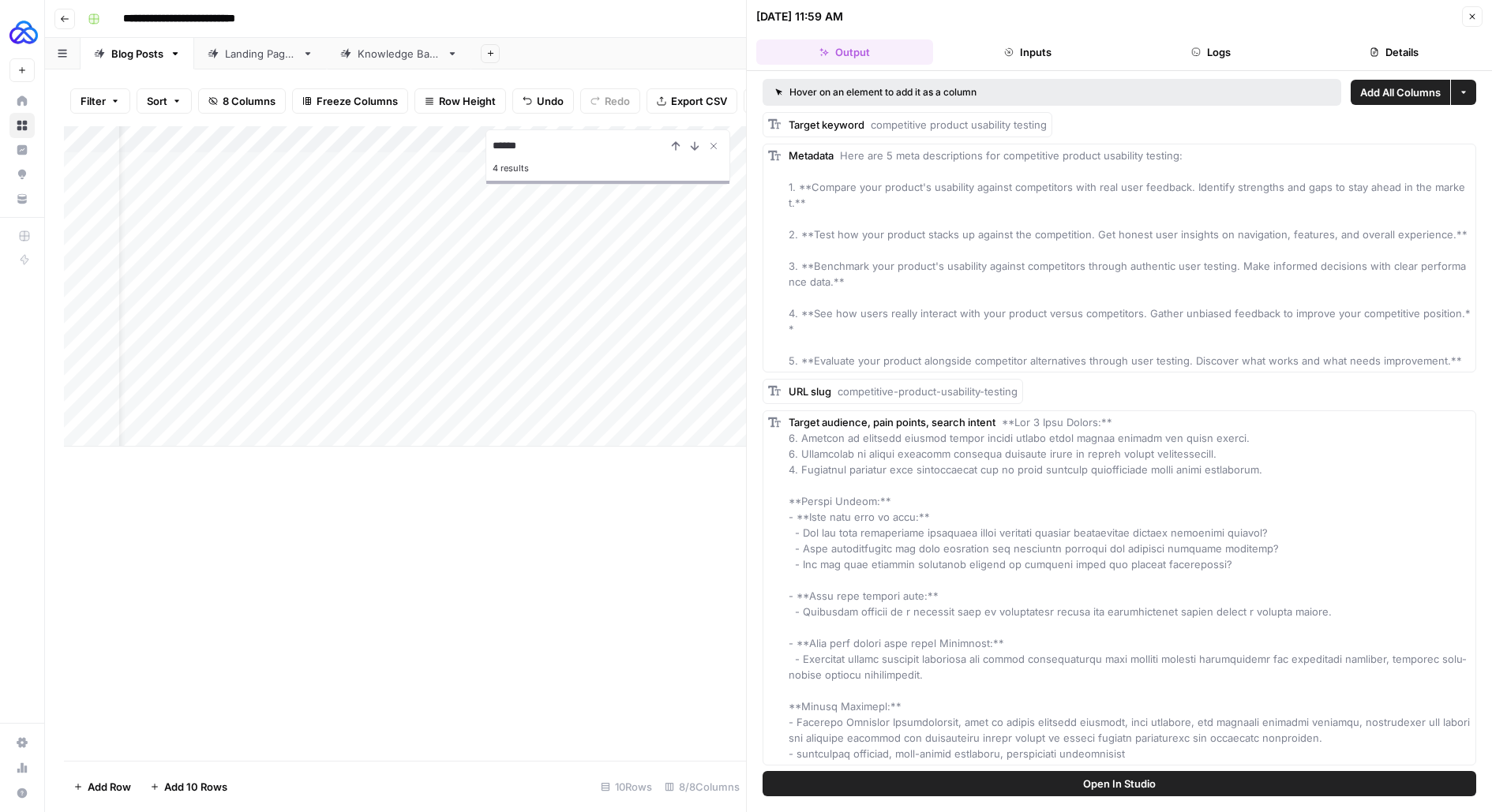
click at [1062, 120] on div "Target keyword competitive product usability testing" at bounding box center [1119, 125] width 714 height 25
click at [334, 415] on div "Add Column" at bounding box center [405, 286] width 682 height 320
click at [334, 415] on textarea "**********" at bounding box center [353, 407] width 285 height 22
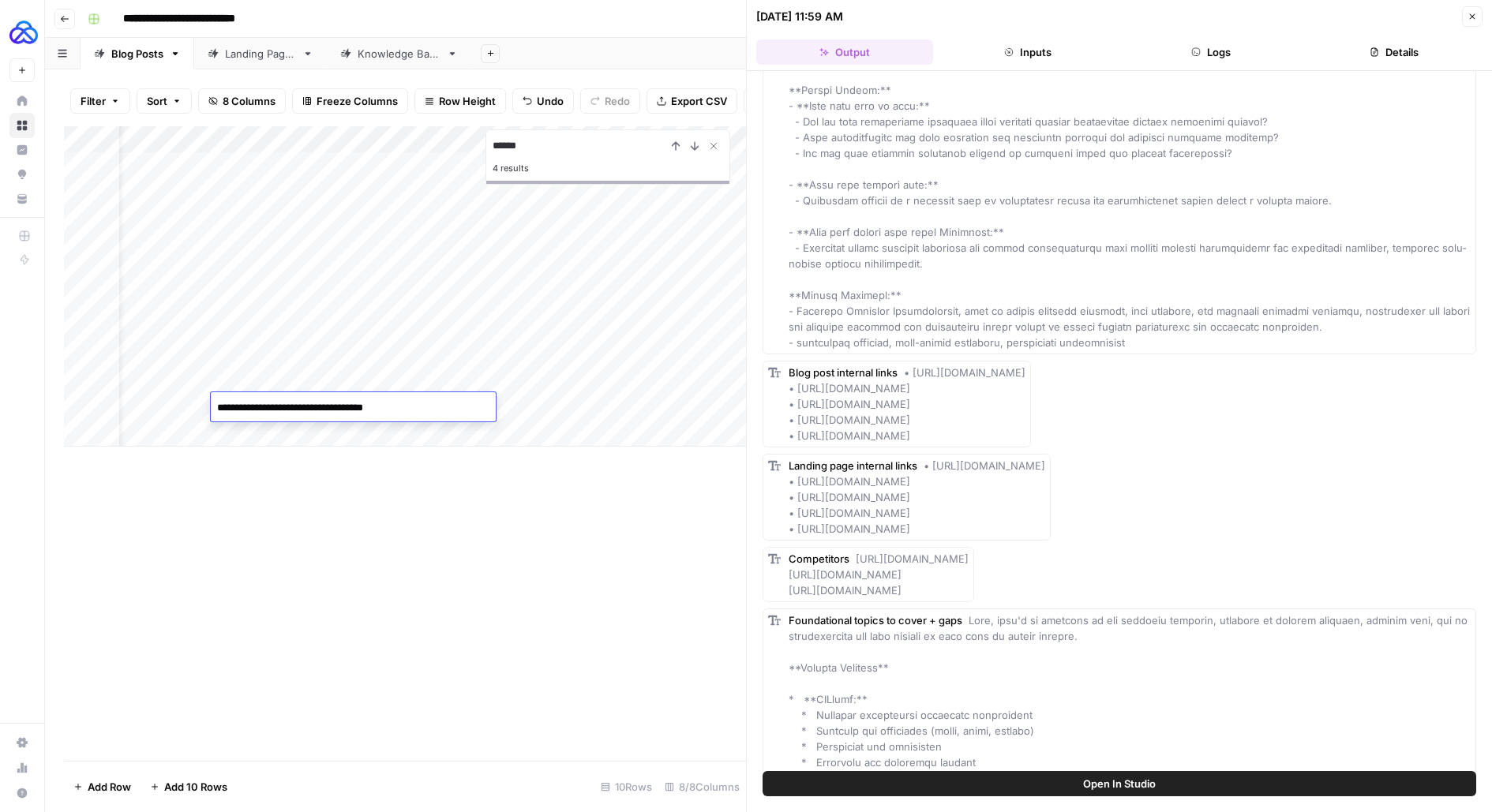
scroll to position [412, 0]
drag, startPoint x: 1085, startPoint y: 476, endPoint x: 794, endPoint y: 475, distance: 291.0
click at [794, 475] on div "Landing page internal links • [URL][DOMAIN_NAME] • [URL][DOMAIN_NAME] • [URL][D…" at bounding box center [917, 497] width 257 height 79
drag, startPoint x: 1108, startPoint y: 365, endPoint x: 799, endPoint y: 372, distance: 309.1
click at [798, 372] on div "Blog post internal links • [URL][DOMAIN_NAME] • [URL][DOMAIN_NAME] • [URL][DOMA…" at bounding box center [907, 403] width 237 height 79
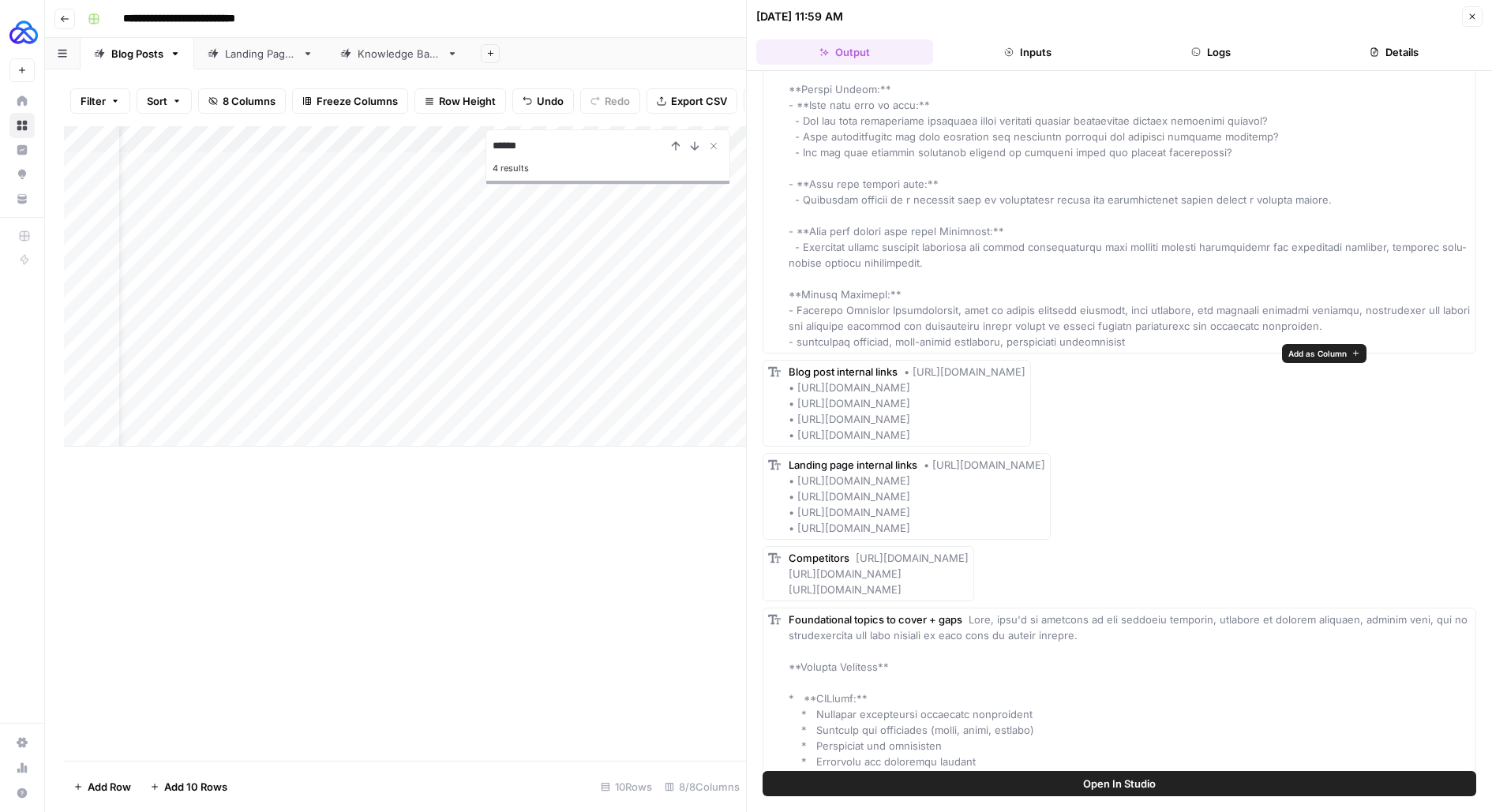
drag, startPoint x: 1210, startPoint y: 347, endPoint x: 916, endPoint y: 353, distance: 294.1
click at [916, 364] on div "Blog post internal links • [URL][DOMAIN_NAME] • [URL][DOMAIN_NAME] • [URL][DOMA…" at bounding box center [907, 403] width 237 height 79
drag, startPoint x: 1094, startPoint y: 461, endPoint x: 798, endPoint y: 465, distance: 296.0
click at [798, 465] on div "Landing page internal links • [URL][DOMAIN_NAME] • [URL][DOMAIN_NAME] • [URL][D…" at bounding box center [917, 497] width 257 height 79
drag, startPoint x: 1110, startPoint y: 570, endPoint x: 857, endPoint y: 538, distance: 255.0
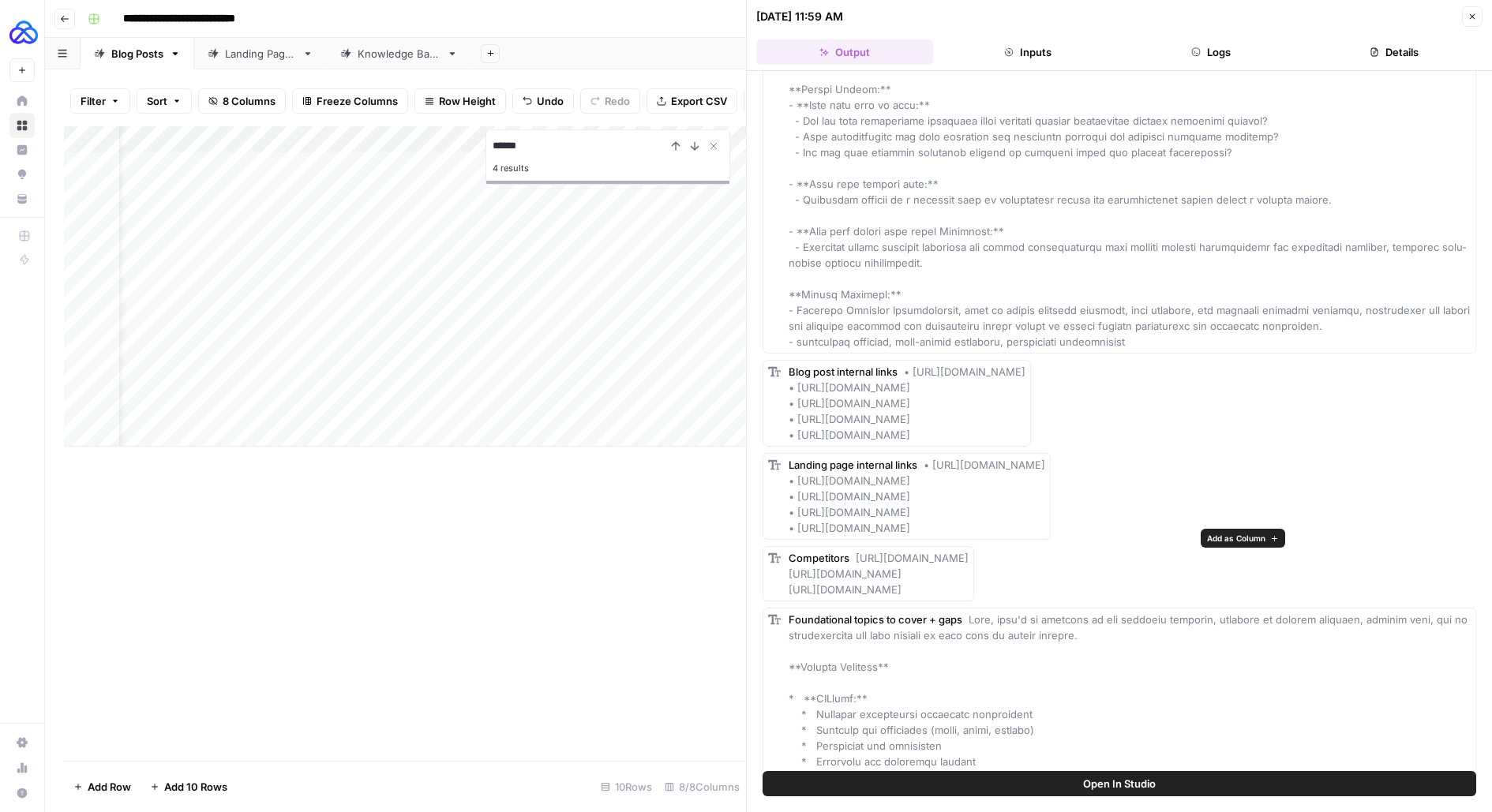
click at [857, 550] on div "Competitors [URL][DOMAIN_NAME] [URL][DOMAIN_NAME] [URL][DOMAIN_NAME]" at bounding box center [879, 574] width 180 height 48
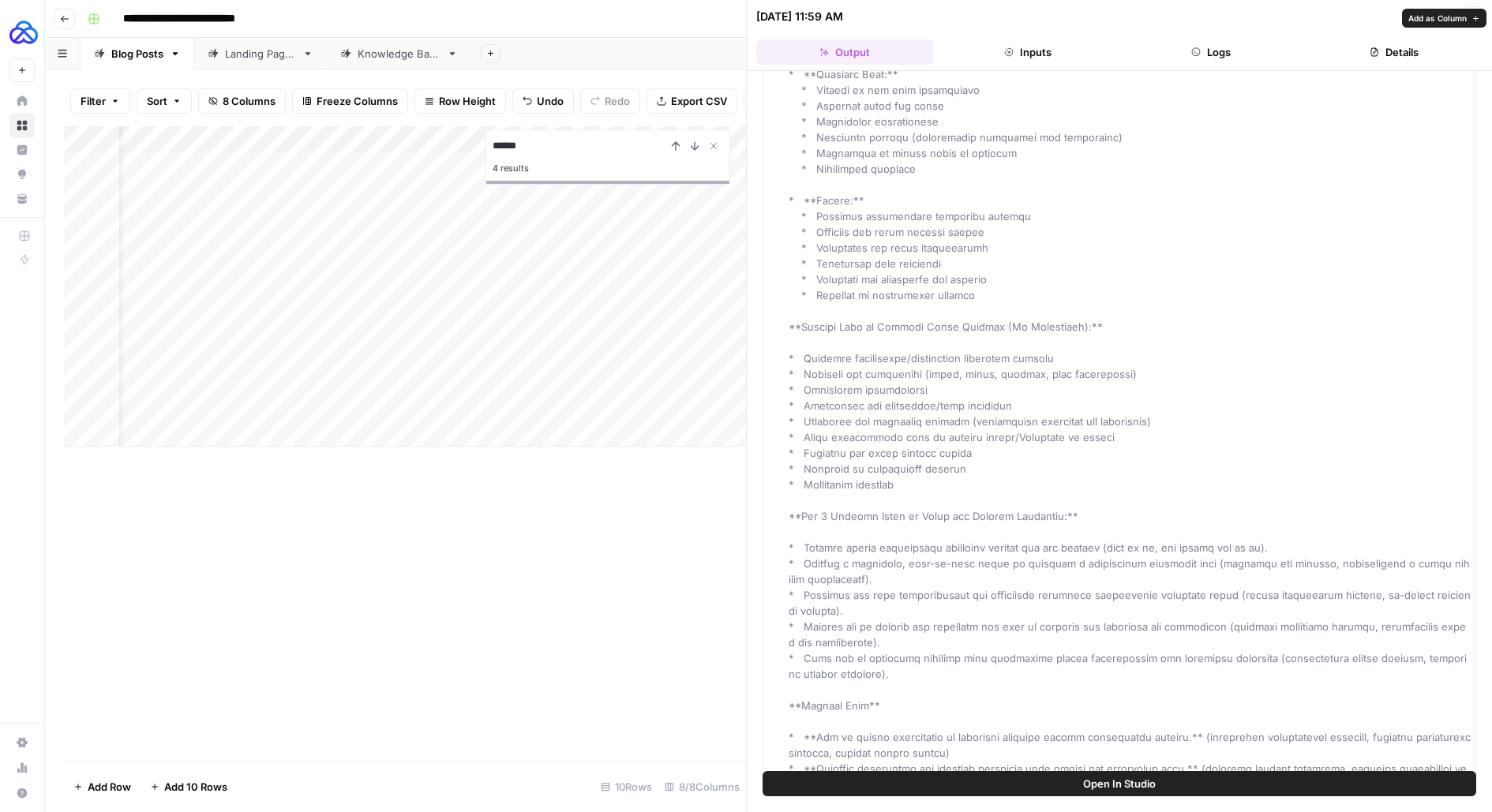
scroll to position [1150, 0]
drag, startPoint x: 880, startPoint y: 646, endPoint x: 805, endPoint y: 523, distance: 144.1
click at [805, 523] on div "Foundational topics to cover + gaps" at bounding box center [1130, 410] width 682 height 1073
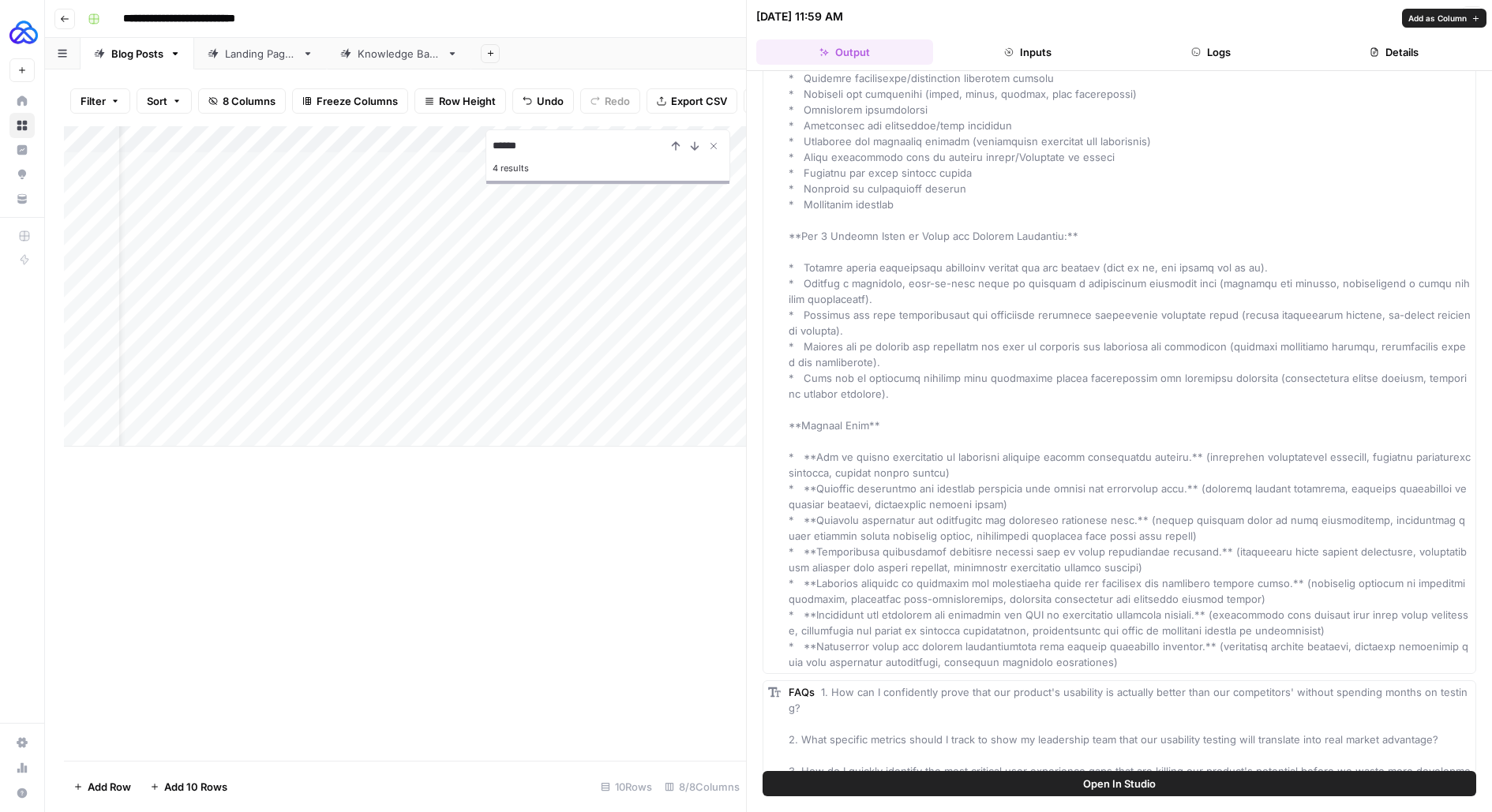
scroll to position [1437, 0]
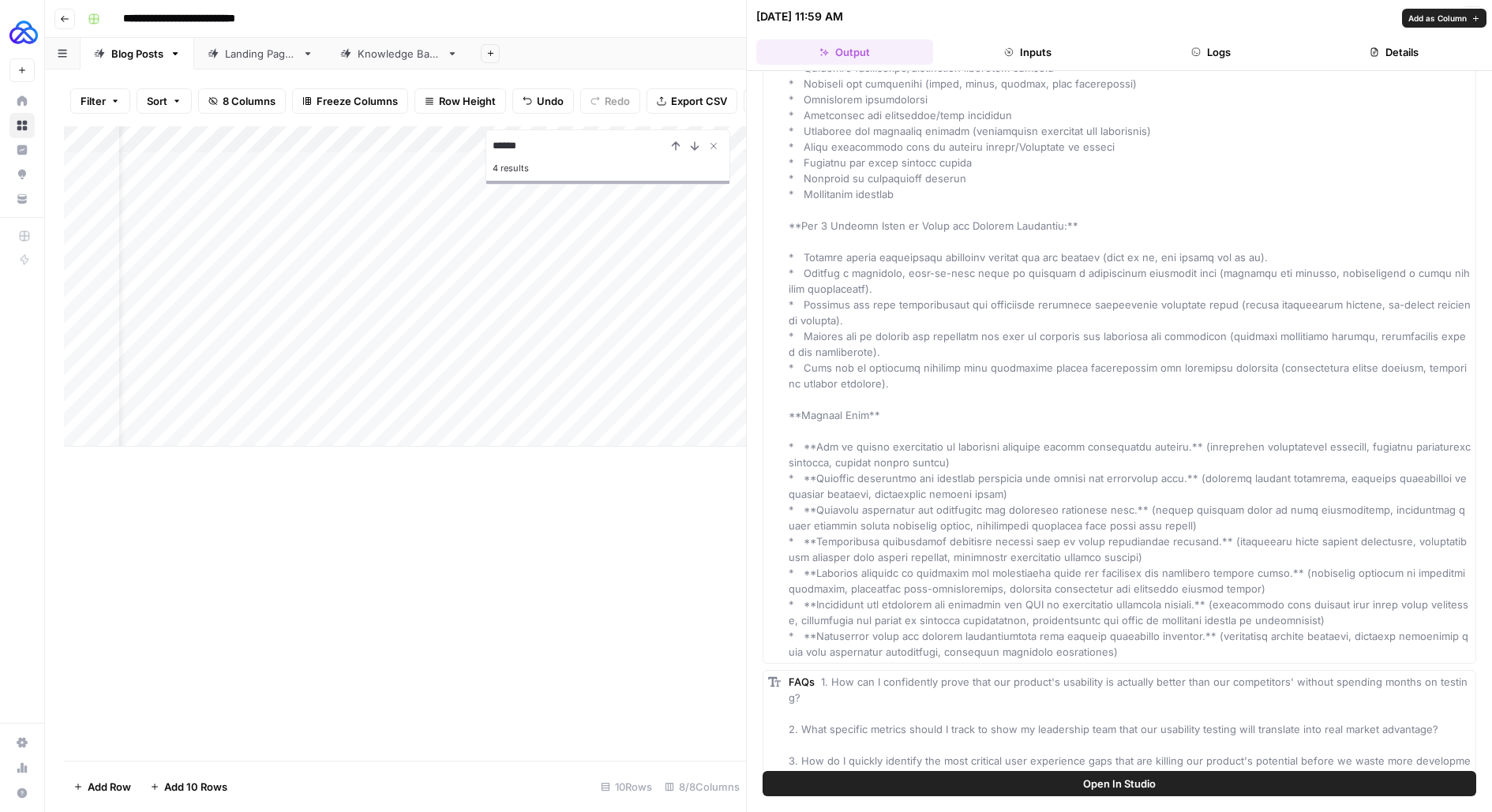
drag, startPoint x: 1119, startPoint y: 630, endPoint x: 785, endPoint y: 431, distance: 388.8
click at [785, 431] on div "Foundational topics to cover + gaps" at bounding box center [1119, 123] width 714 height 1081
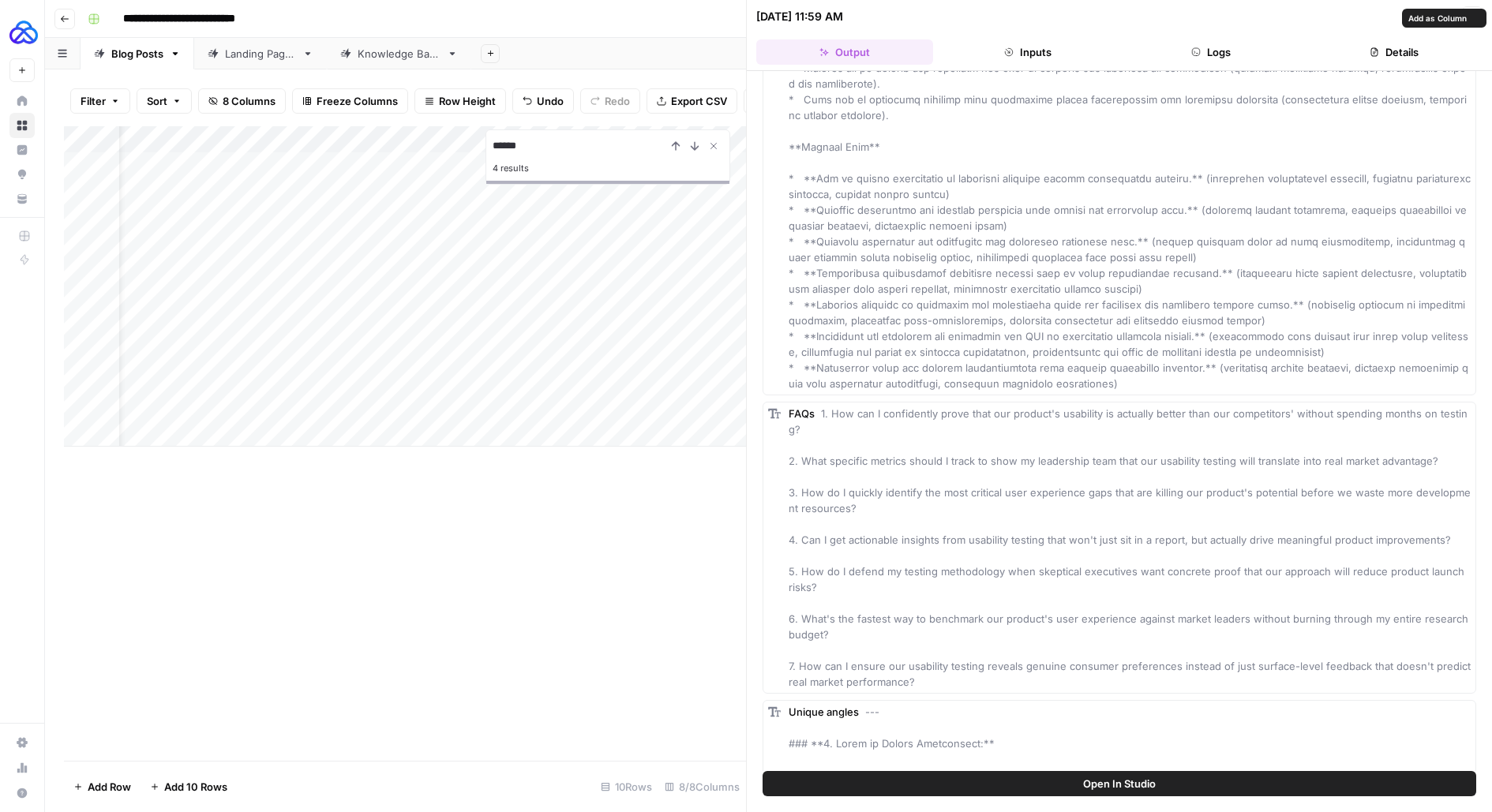
scroll to position [1726, 0]
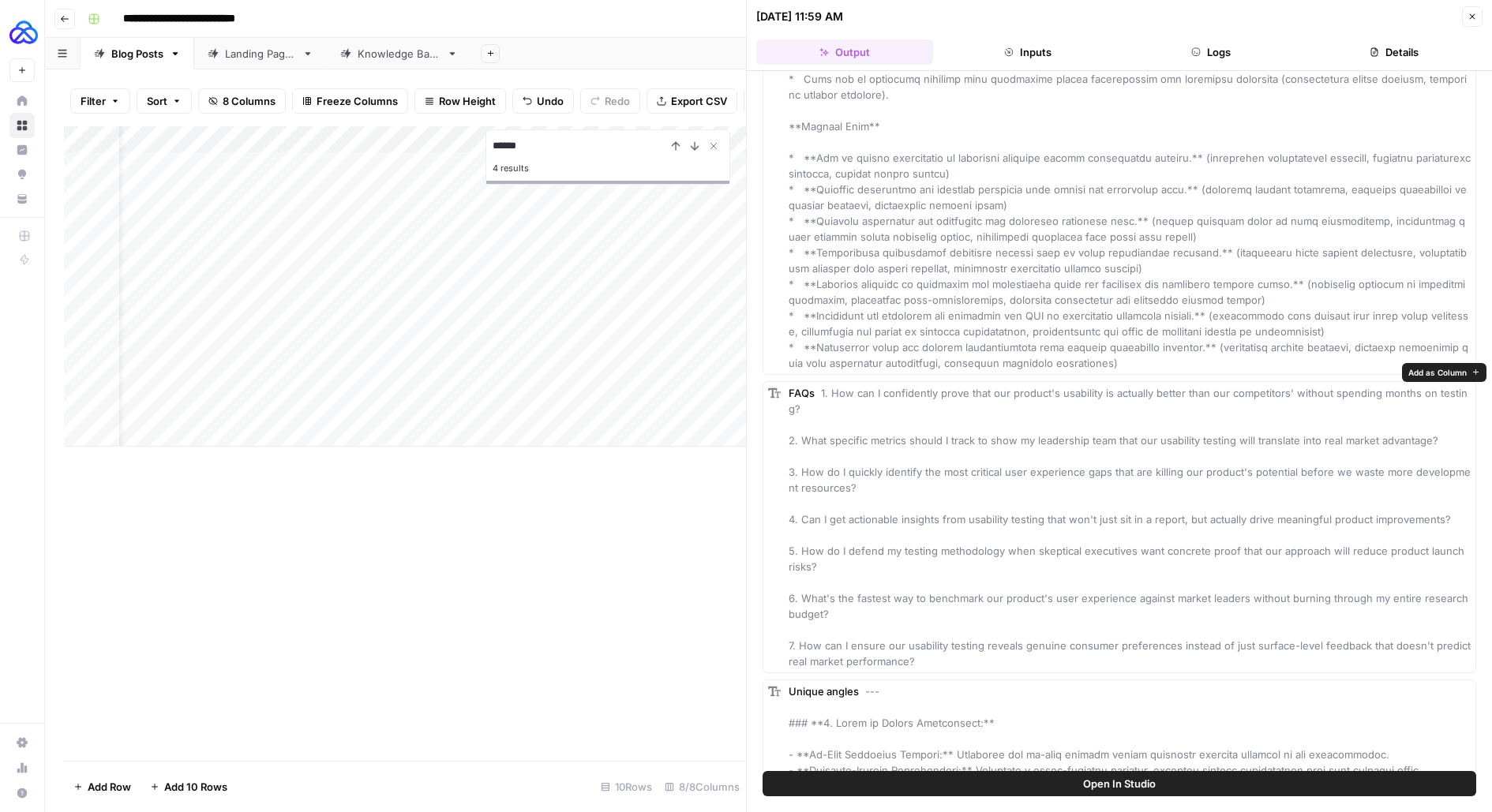
drag, startPoint x: 917, startPoint y: 654, endPoint x: 785, endPoint y: 399, distance: 287.1
click at [785, 398] on div "FAQs" at bounding box center [1119, 527] width 714 height 292
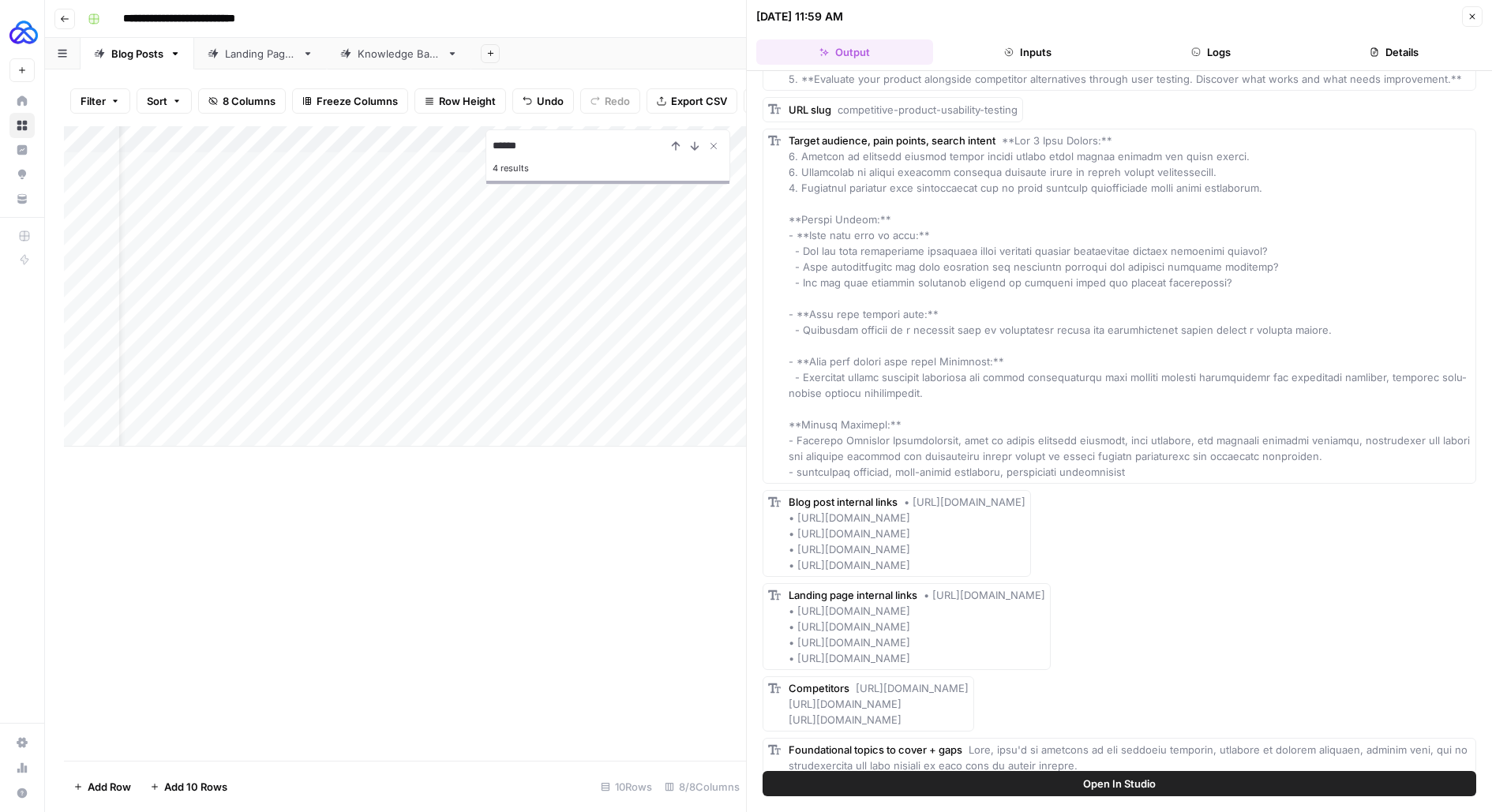
scroll to position [0, 0]
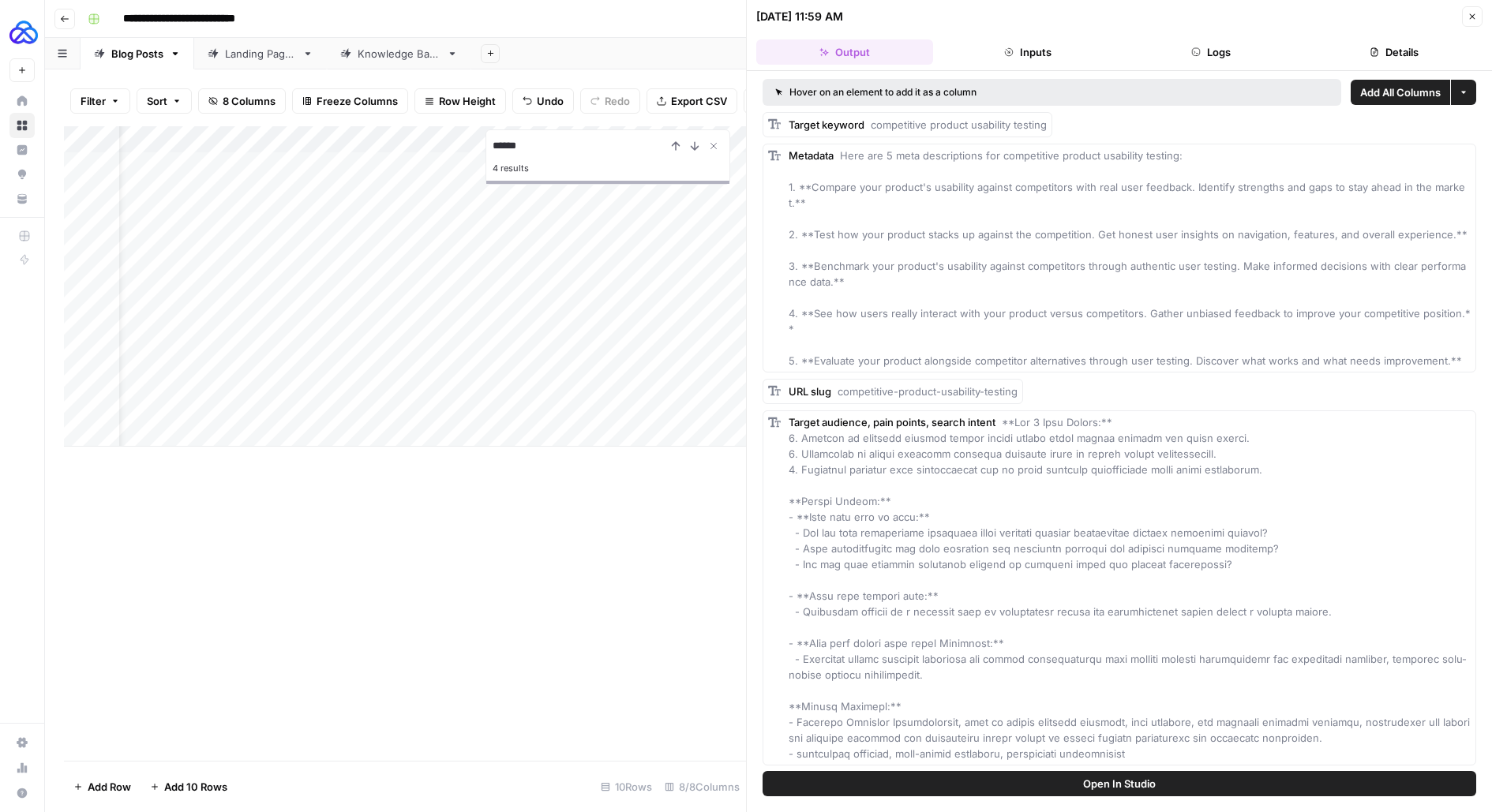
click at [1062, 418] on span at bounding box center [1129, 587] width 681 height 344
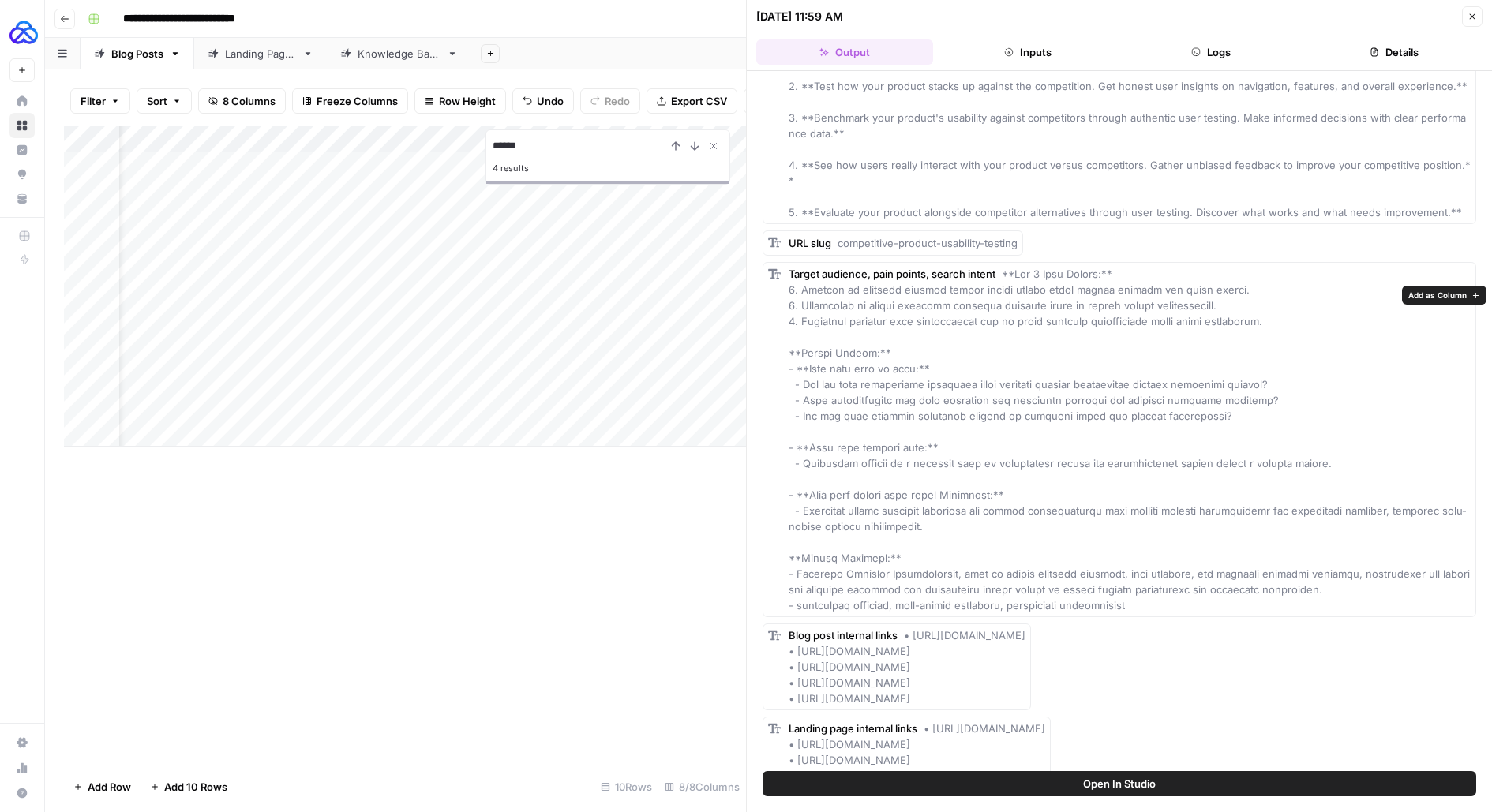
scroll to position [150, 0]
drag, startPoint x: 1335, startPoint y: 568, endPoint x: 798, endPoint y: 556, distance: 537.1
click at [798, 556] on div "Target audience, pain points, search intent" at bounding box center [1130, 438] width 682 height 347
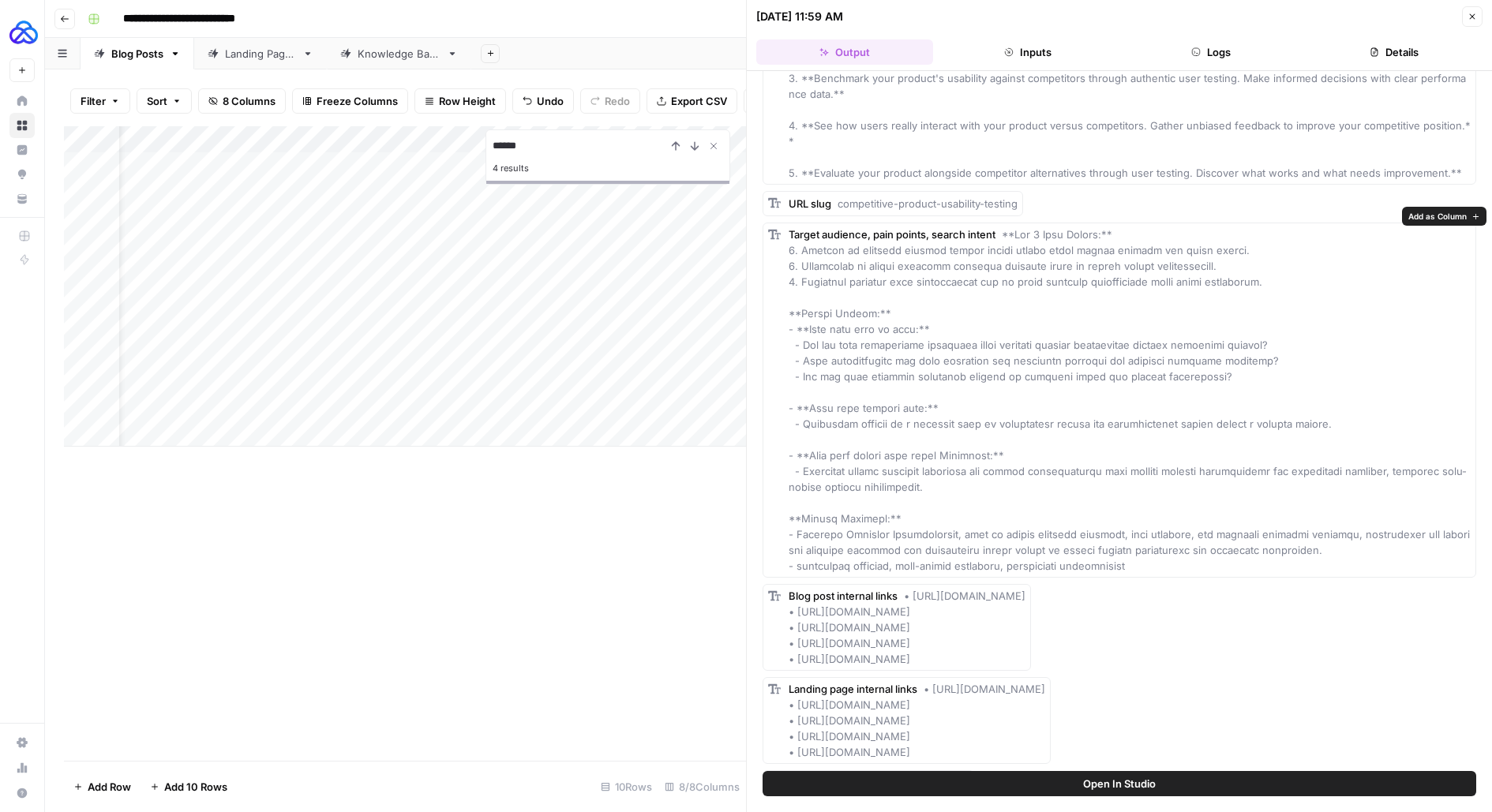
drag, startPoint x: 957, startPoint y: 464, endPoint x: 803, endPoint y: 456, distance: 154.2
click at [803, 456] on div "Target audience, pain points, search intent" at bounding box center [1130, 400] width 682 height 347
drag, startPoint x: 1315, startPoint y: 404, endPoint x: 805, endPoint y: 406, distance: 510.0
click at [805, 406] on div "Target audience, pain points, search intent" at bounding box center [1130, 400] width 682 height 347
drag, startPoint x: 1247, startPoint y: 357, endPoint x: 798, endPoint y: 326, distance: 450.1
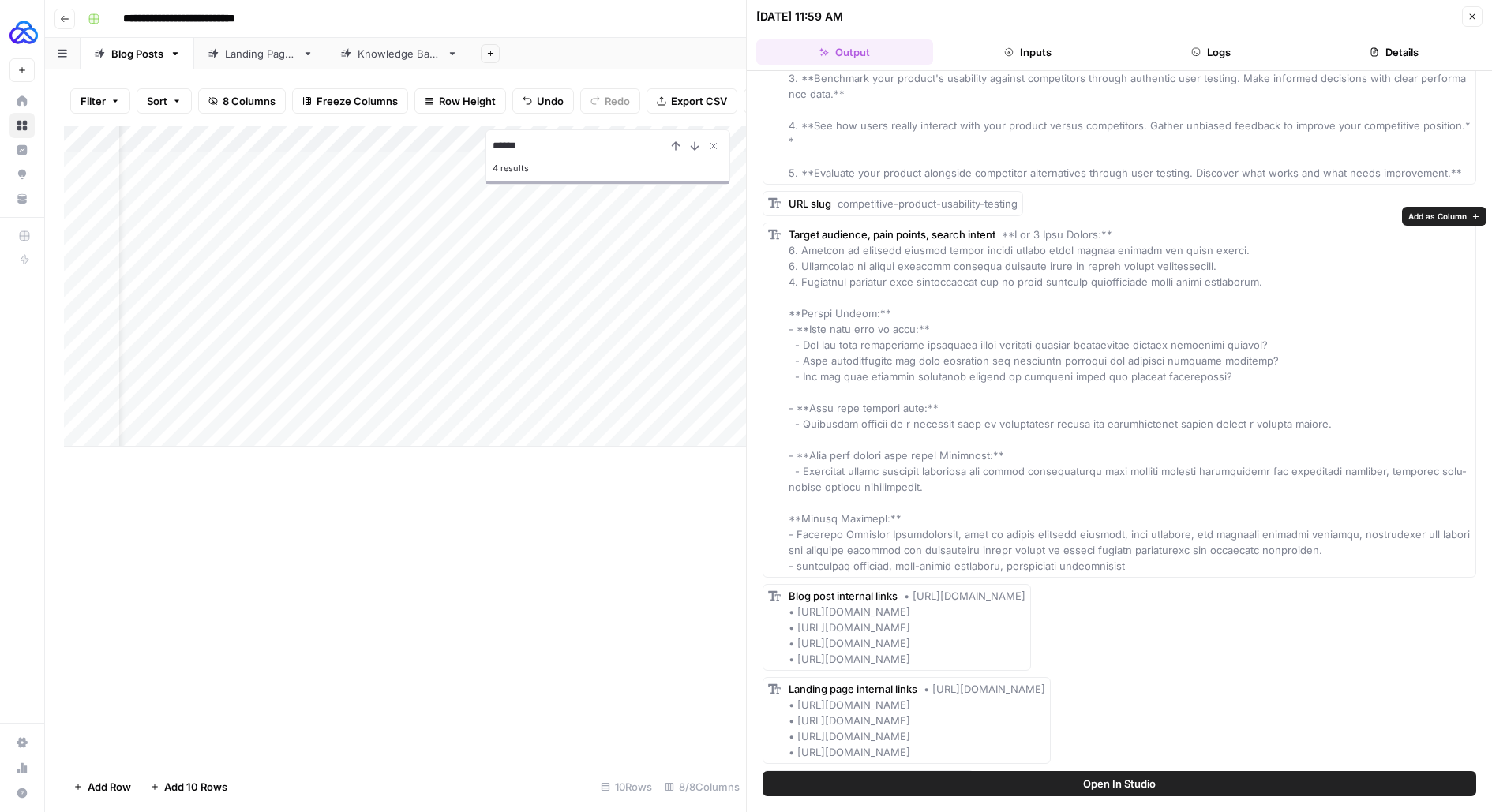
click at [798, 326] on div "Target audience, pain points, search intent" at bounding box center [1130, 400] width 682 height 347
click at [1085, 279] on div "Target audience, pain points, search intent" at bounding box center [1130, 400] width 682 height 347
drag, startPoint x: 1291, startPoint y: 263, endPoint x: 800, endPoint y: 235, distance: 491.8
click at [800, 235] on div "Target audience, pain points, search intent" at bounding box center [1130, 400] width 682 height 347
click at [998, 162] on div "Metadata Here are 5 meta descriptions for competitive product usability testing…" at bounding box center [1130, 70] width 682 height 221
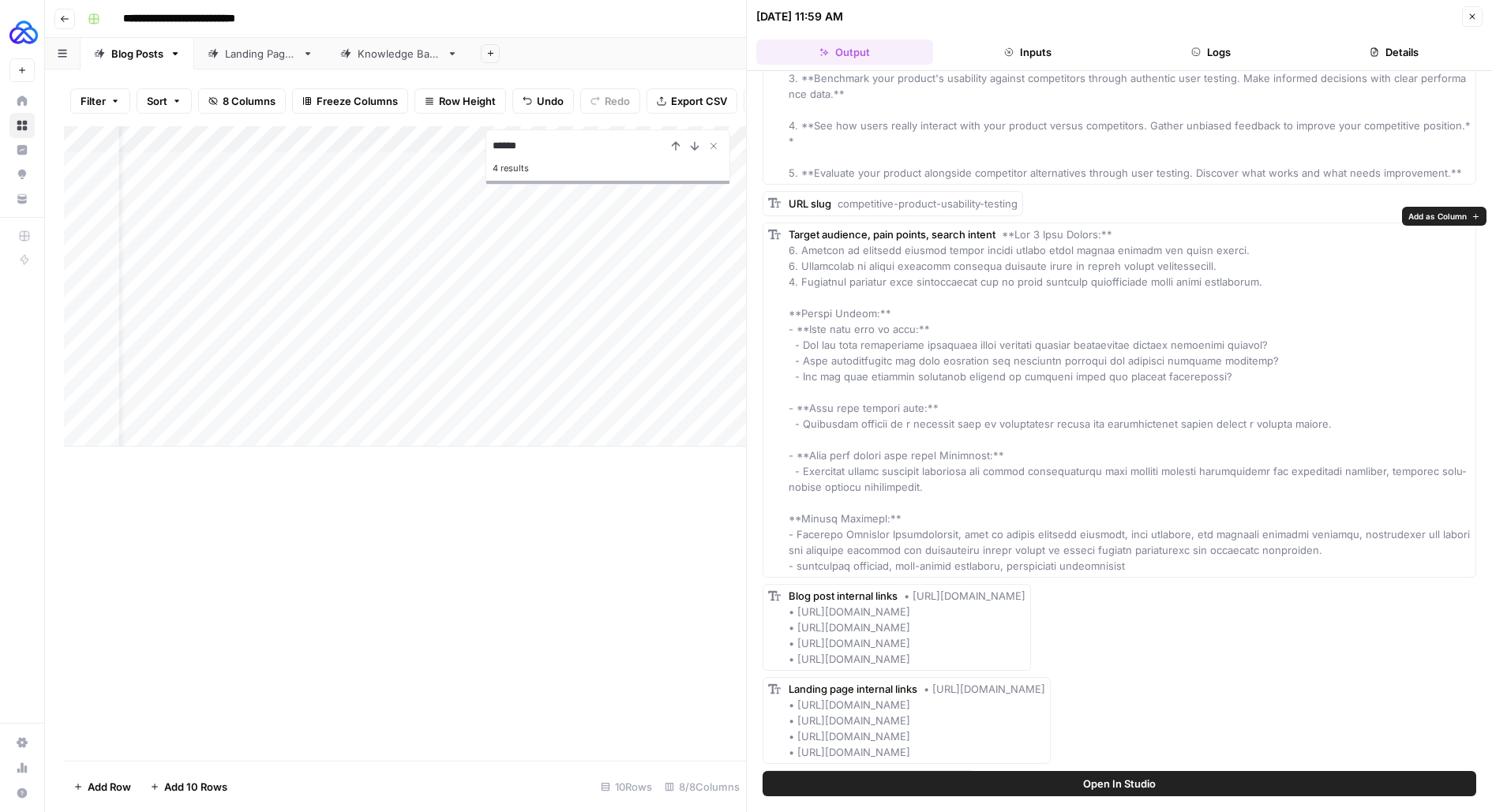
drag, startPoint x: 1313, startPoint y: 263, endPoint x: 779, endPoint y: 229, distance: 535.1
click at [779, 229] on div "Target audience, pain points, search intent" at bounding box center [1119, 400] width 714 height 355
click at [808, 234] on span at bounding box center [1129, 400] width 681 height 344
drag, startPoint x: 785, startPoint y: 231, endPoint x: 1297, endPoint y: 271, distance: 513.6
click at [1297, 271] on div "Target audience, pain points, search intent" at bounding box center [1119, 400] width 714 height 355
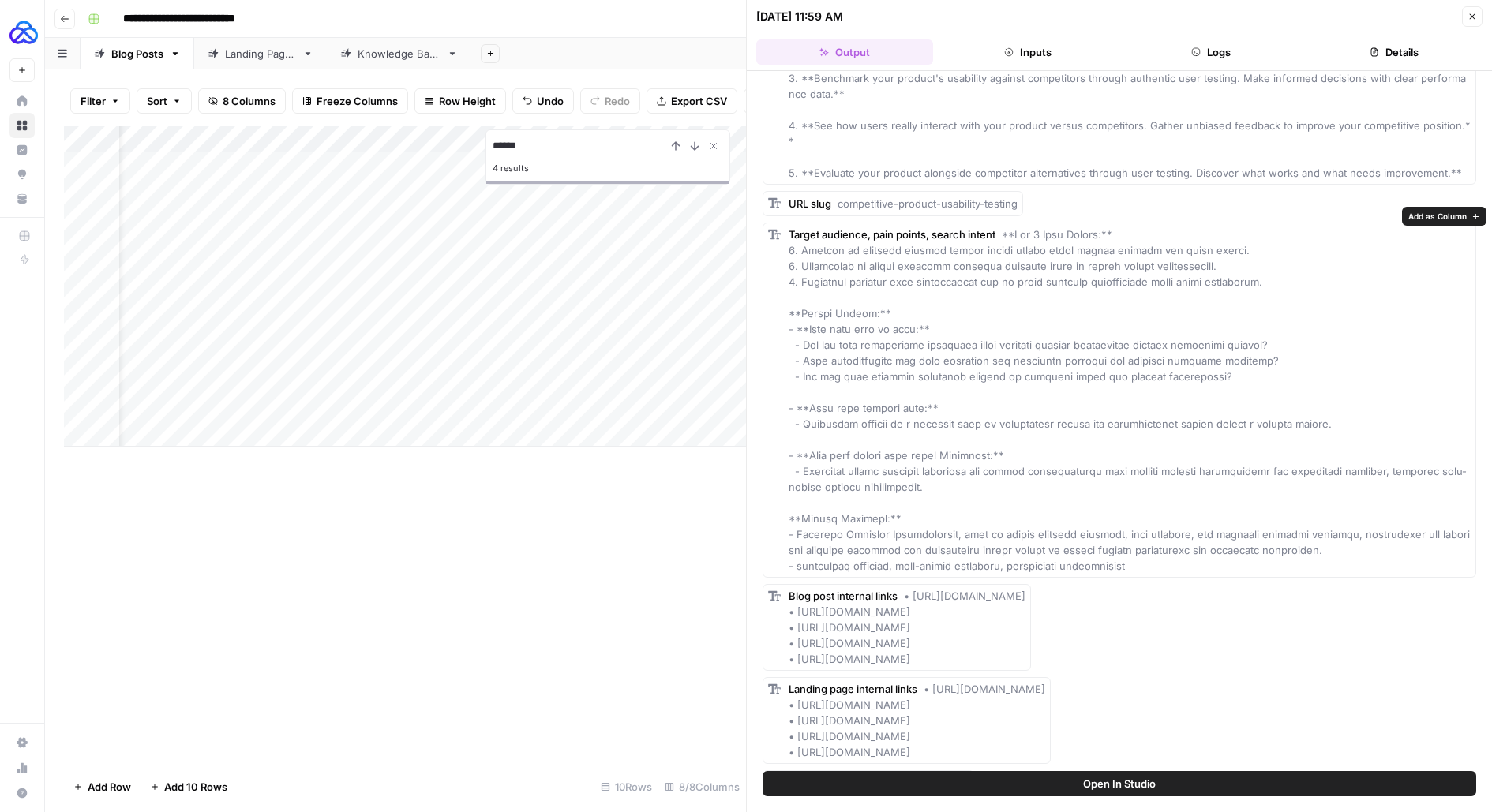
drag, startPoint x: 797, startPoint y: 546, endPoint x: 1354, endPoint y: 547, distance: 557.0
click at [1354, 547] on div "Target audience, pain points, search intent" at bounding box center [1130, 400] width 682 height 347
